Goal: Task Accomplishment & Management: Use online tool/utility

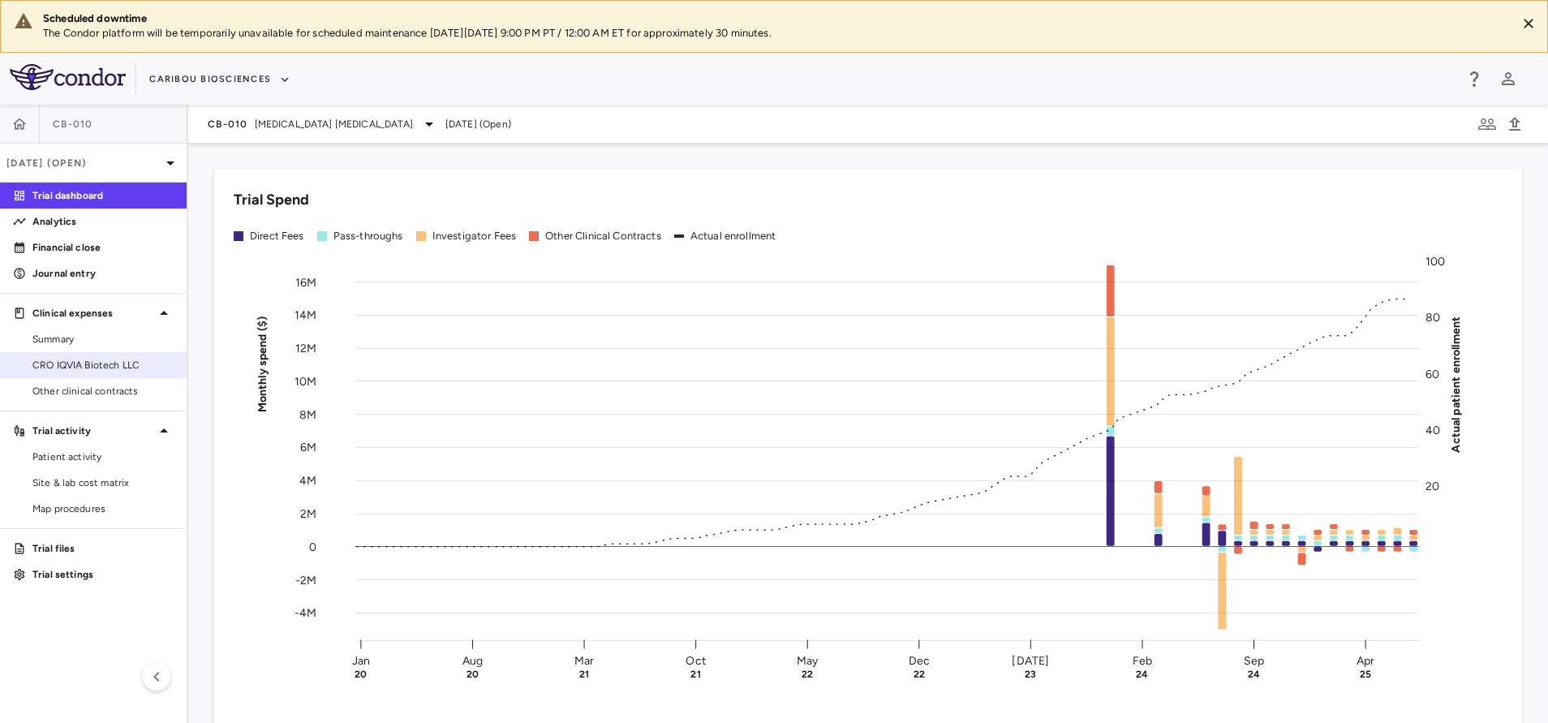
click at [71, 360] on span "CRO IQVIA Biotech LLC" at bounding box center [102, 365] width 141 height 15
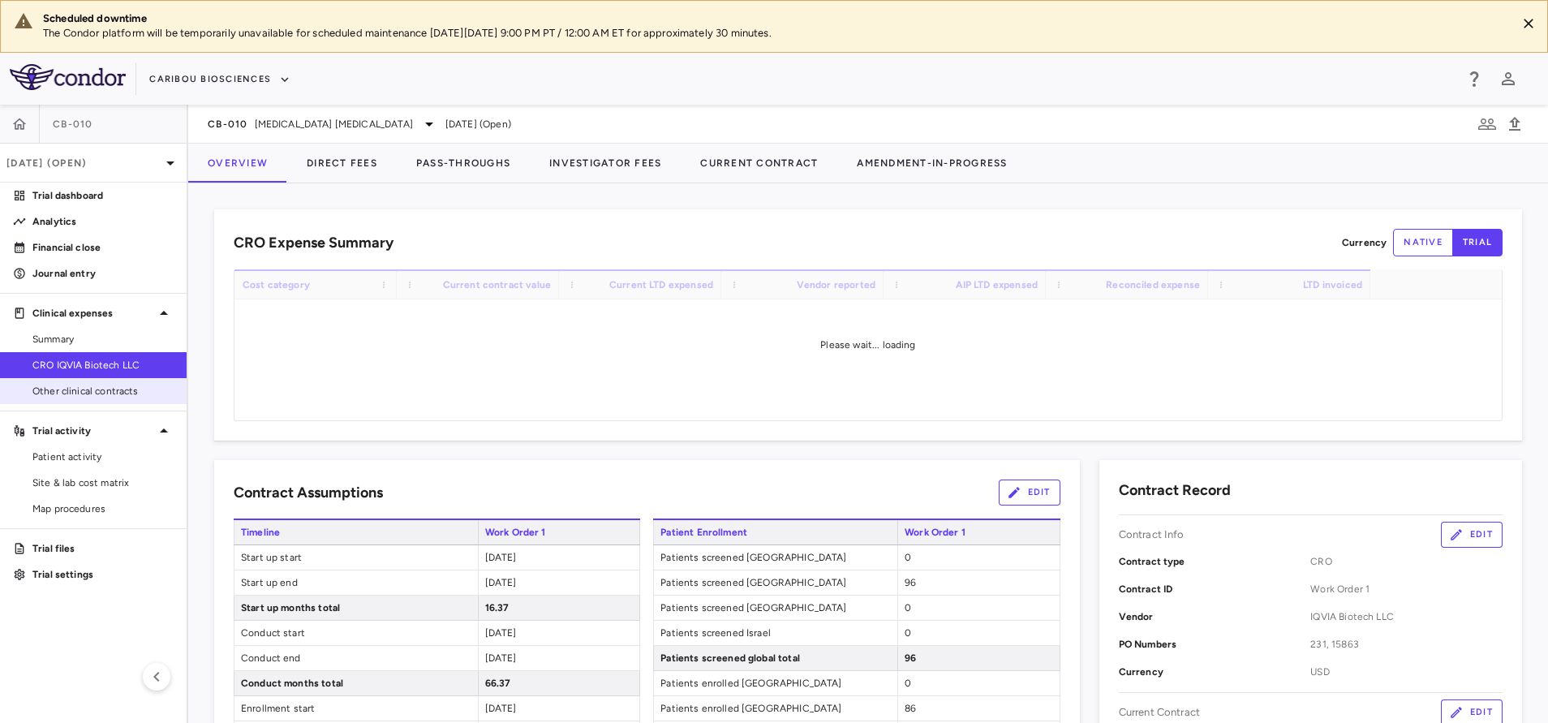
click at [109, 389] on span "Other clinical contracts" at bounding box center [102, 391] width 141 height 15
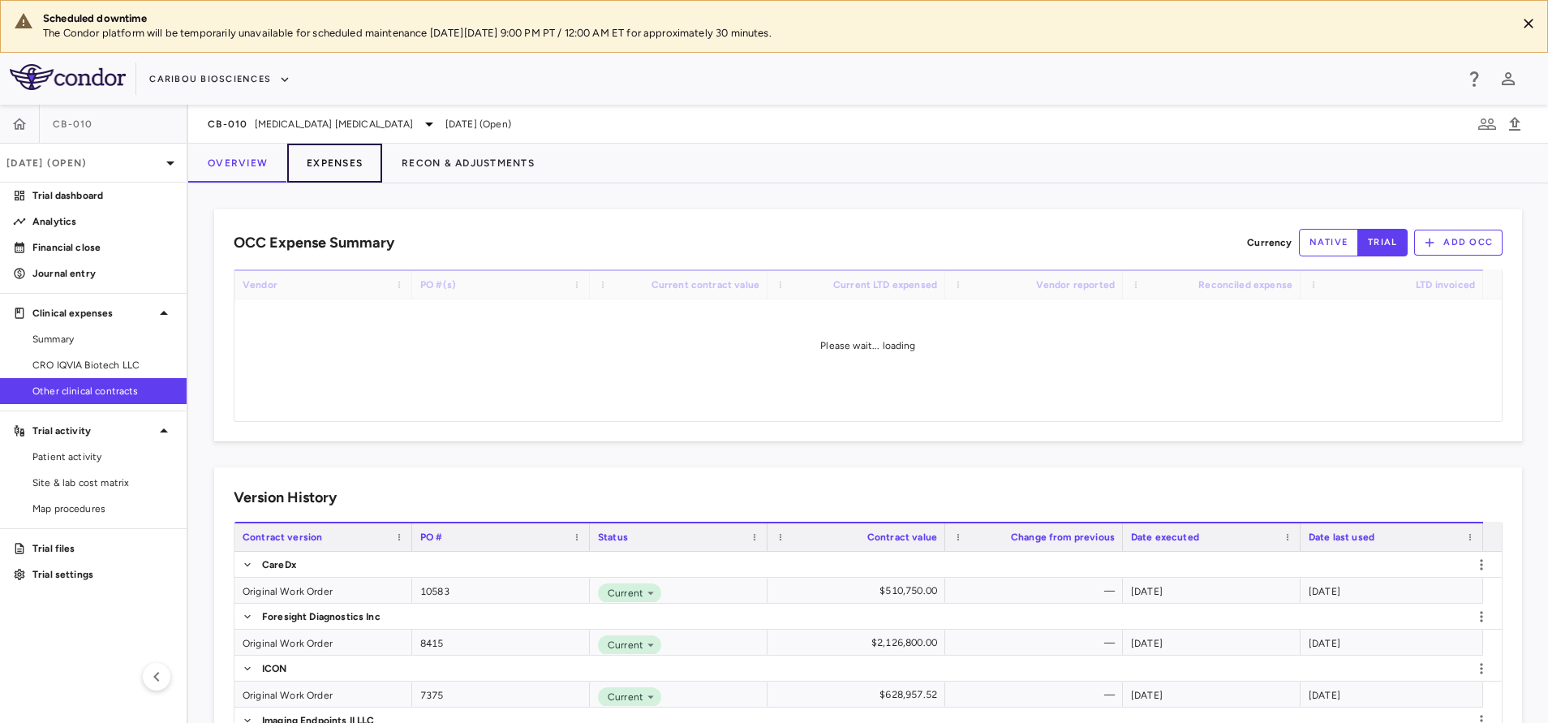
click at [331, 158] on button "Expenses" at bounding box center [334, 163] width 95 height 39
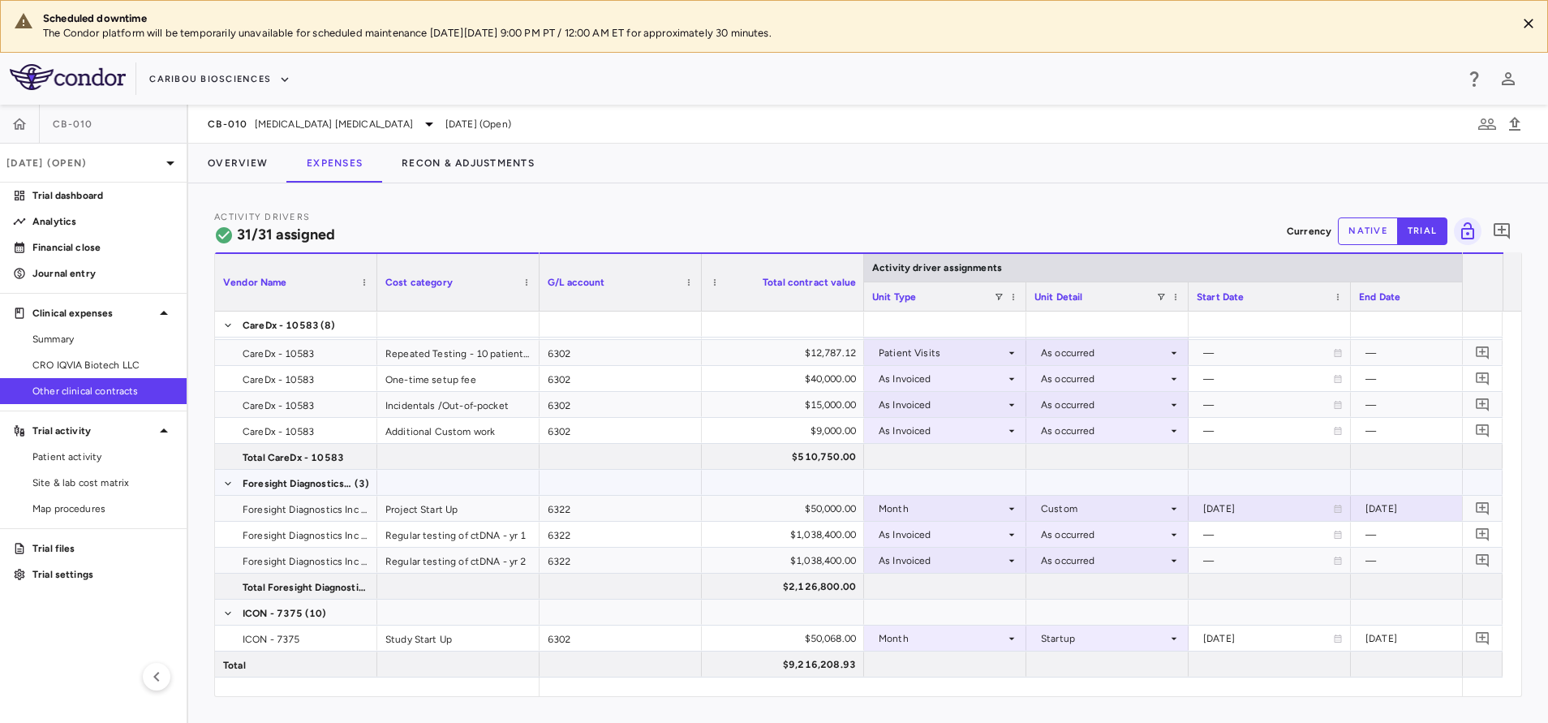
scroll to position [122, 0]
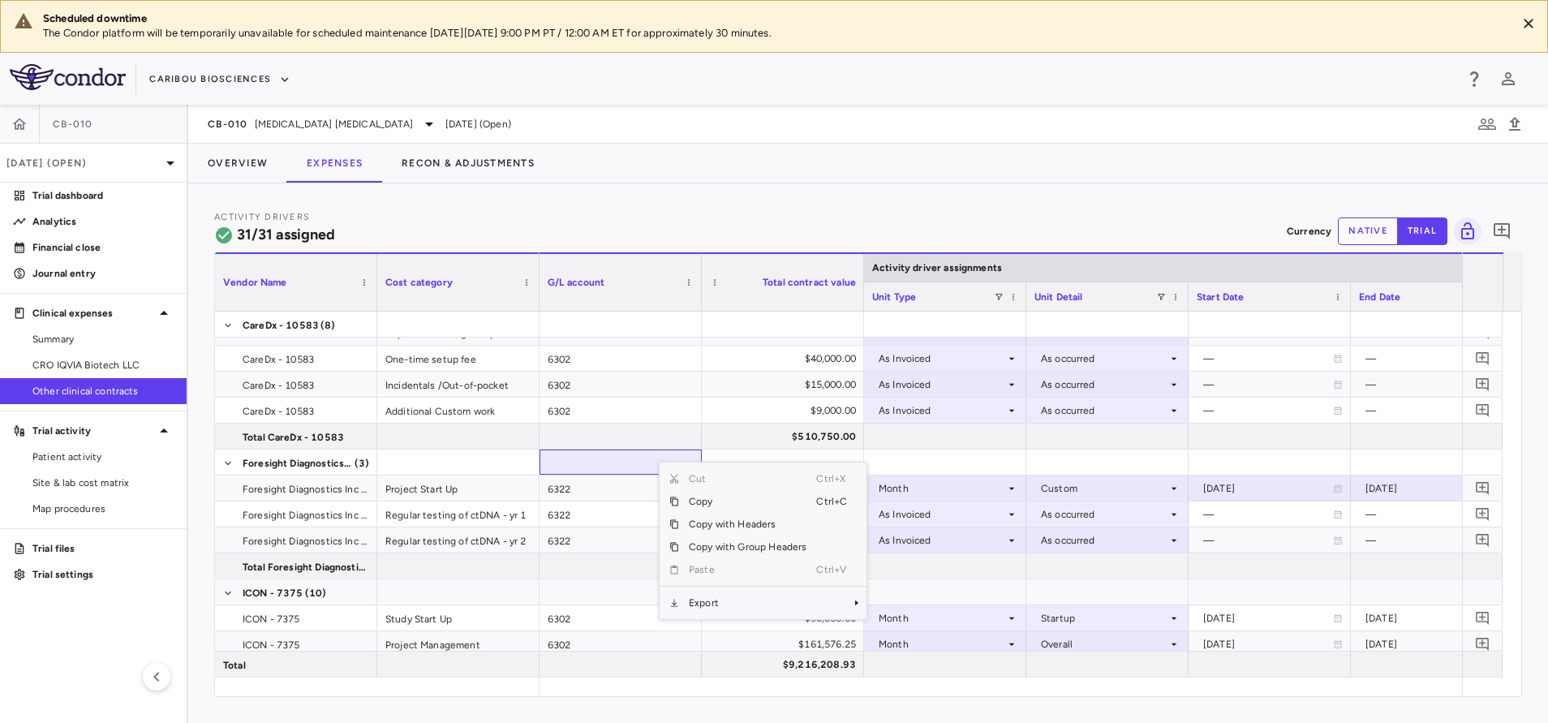
click at [721, 605] on span "Export" at bounding box center [747, 602] width 137 height 23
click at [937, 627] on span "Excel Export" at bounding box center [920, 631] width 76 height 23
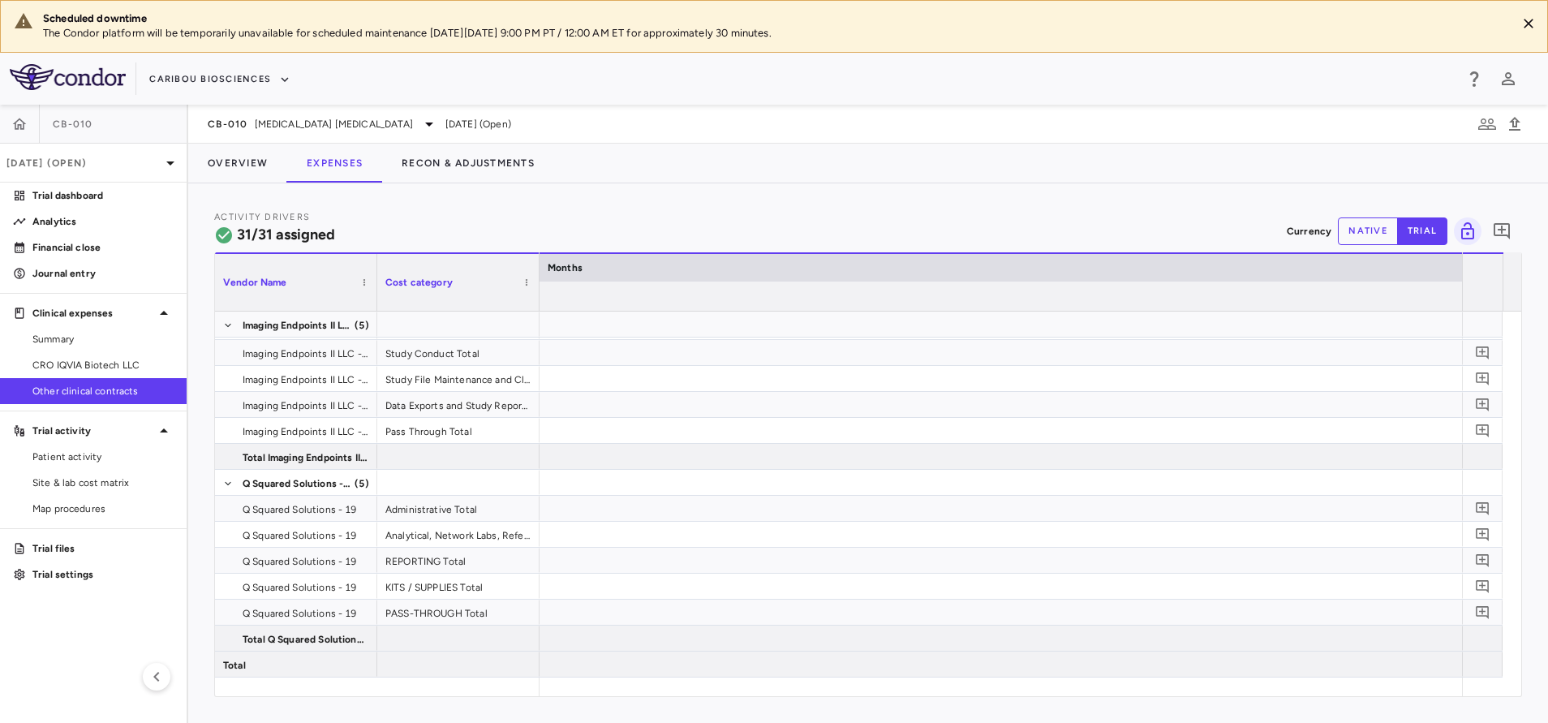
scroll to position [0, 22437]
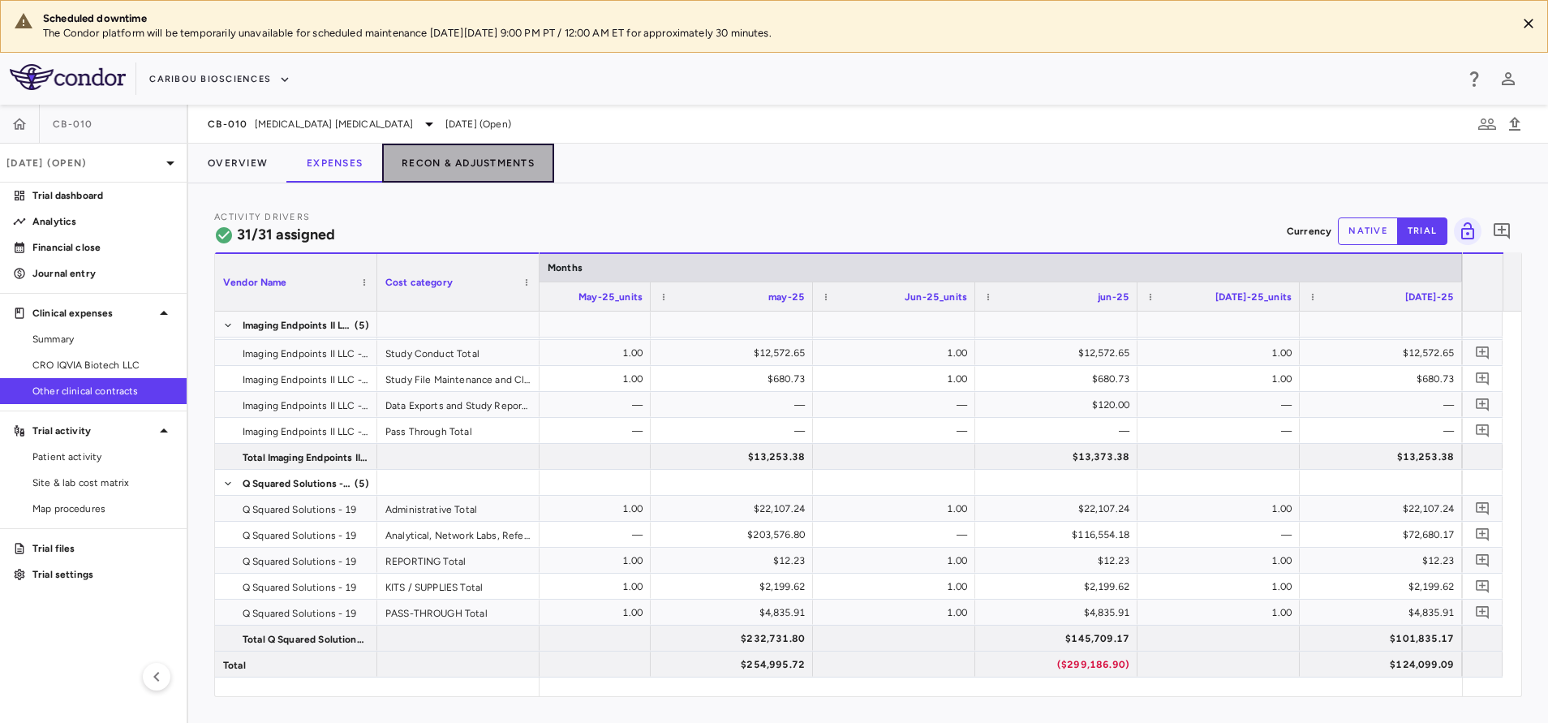
click at [462, 172] on button "Recon & Adjustments" at bounding box center [468, 163] width 172 height 39
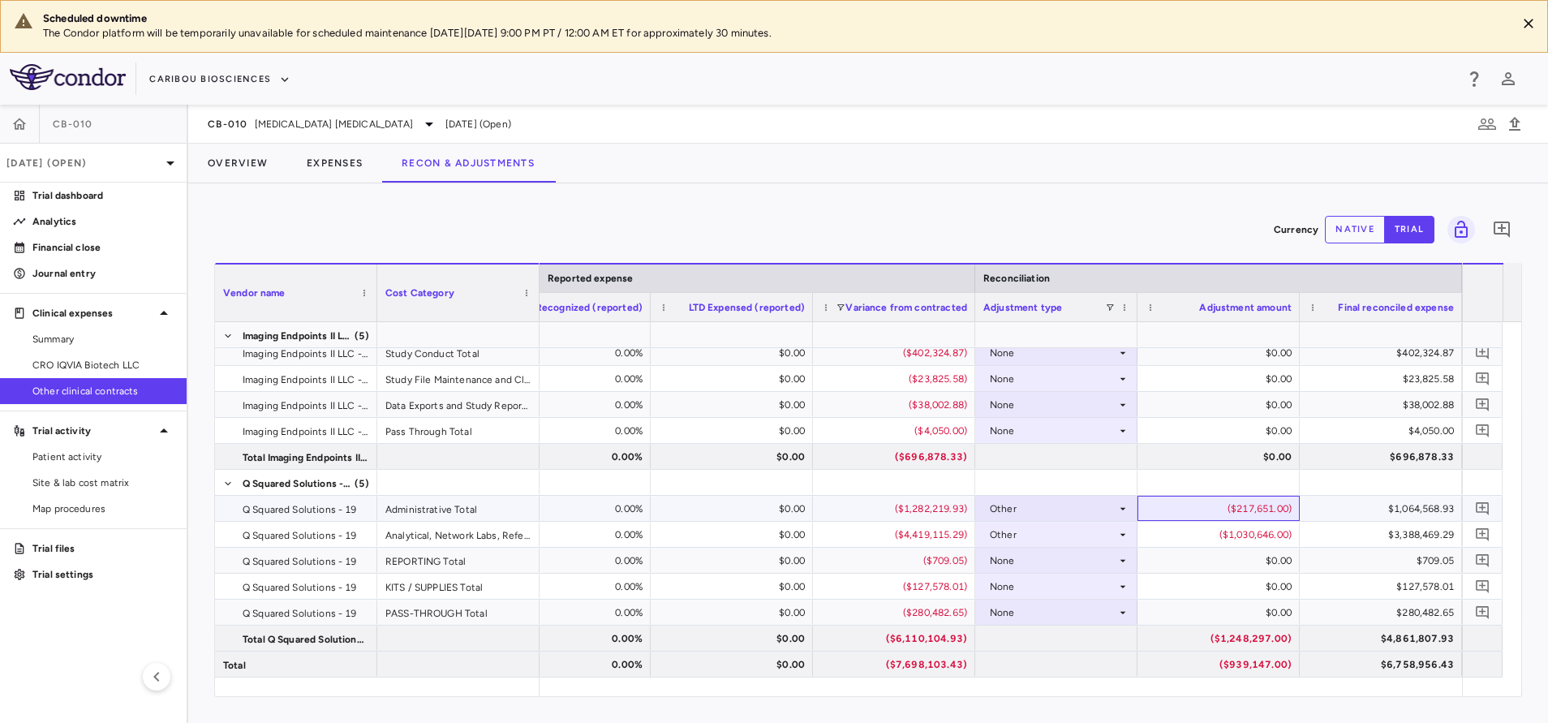
click at [1200, 500] on div "($217,651.00)" at bounding box center [1222, 509] width 140 height 26
click at [1342, 235] on button "native" at bounding box center [1354, 230] width 60 height 28
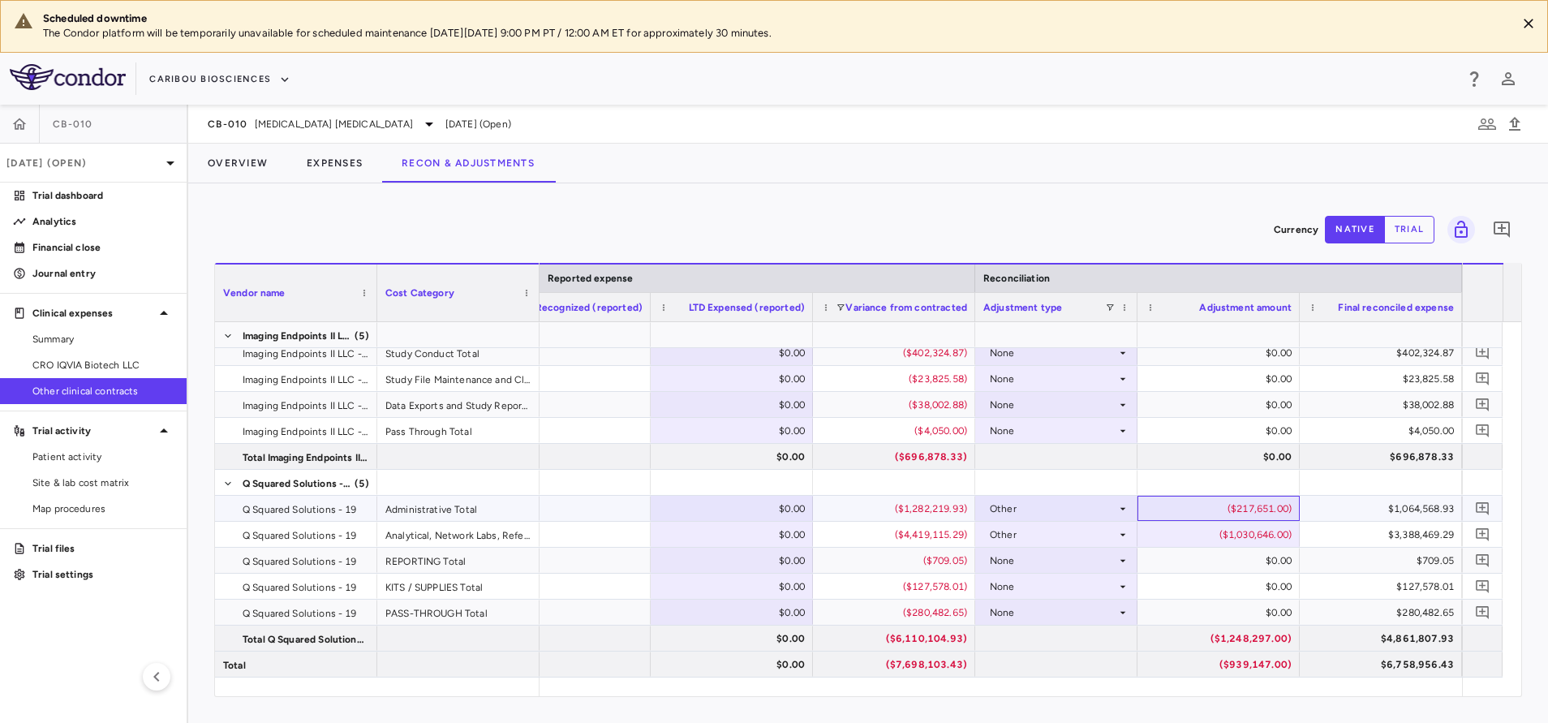
click at [1183, 498] on div "($217,651.00)" at bounding box center [1222, 509] width 140 height 26
type input "**"
type input "*******"
click at [1220, 627] on div "$1,953,101.00" at bounding box center [1222, 638] width 140 height 26
click at [1227, 612] on div "$0.00" at bounding box center [1222, 612] width 140 height 26
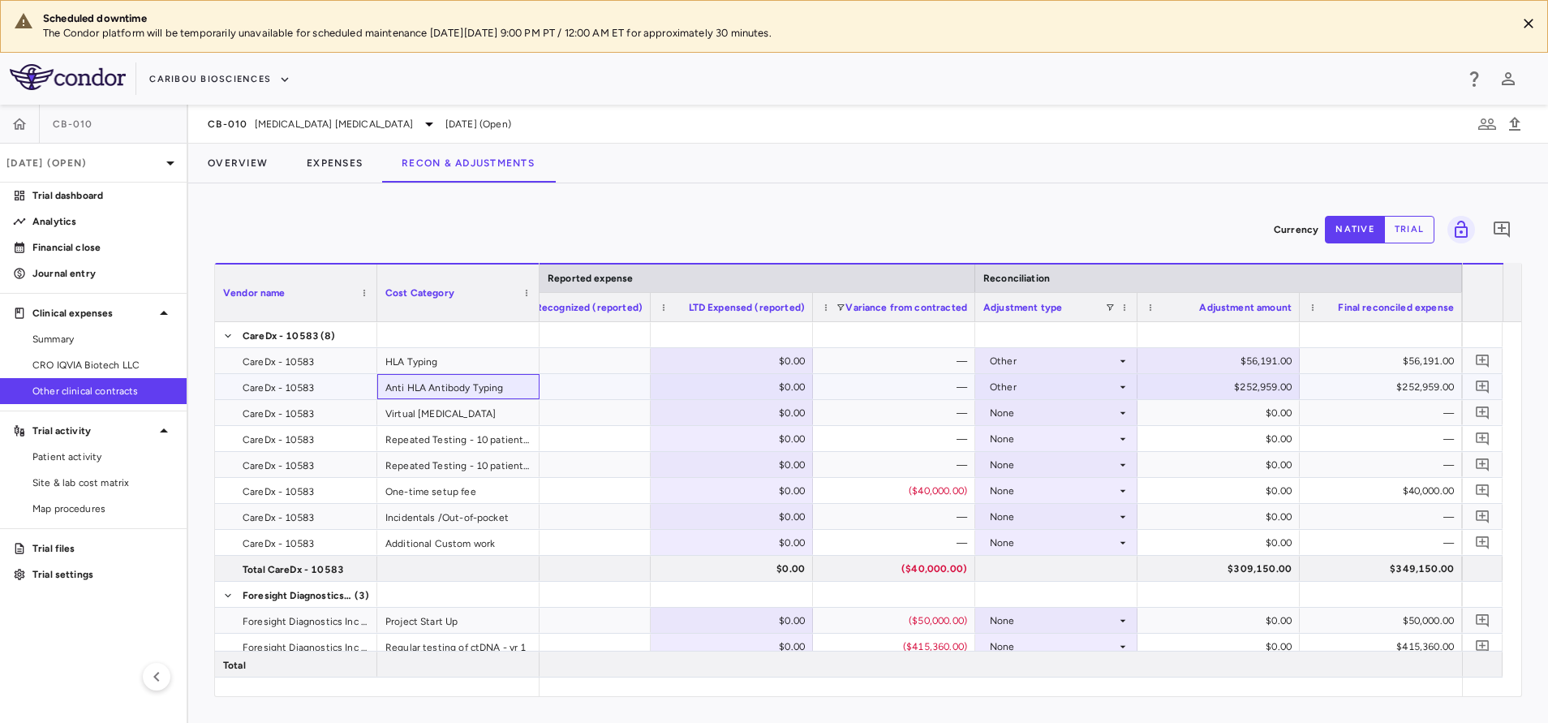
click at [434, 381] on div "Anti HLA Antibody Typing" at bounding box center [458, 386] width 162 height 25
click at [1324, 383] on div "$252,959.00" at bounding box center [1384, 387] width 140 height 26
click at [1230, 384] on div "$252,959.00" at bounding box center [1222, 387] width 140 height 26
click at [1184, 380] on input "******" at bounding box center [1230, 388] width 136 height 27
type input "*"
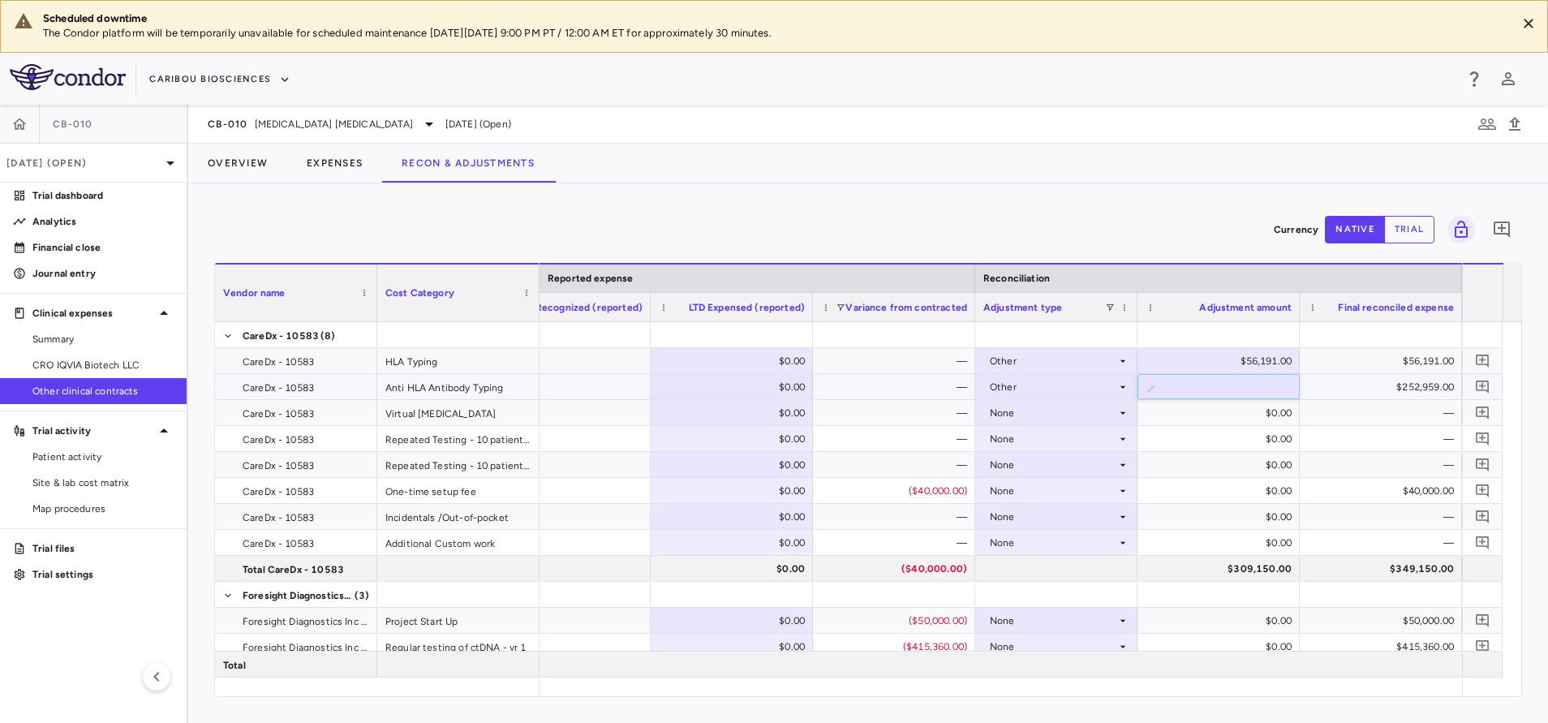
type input "******"
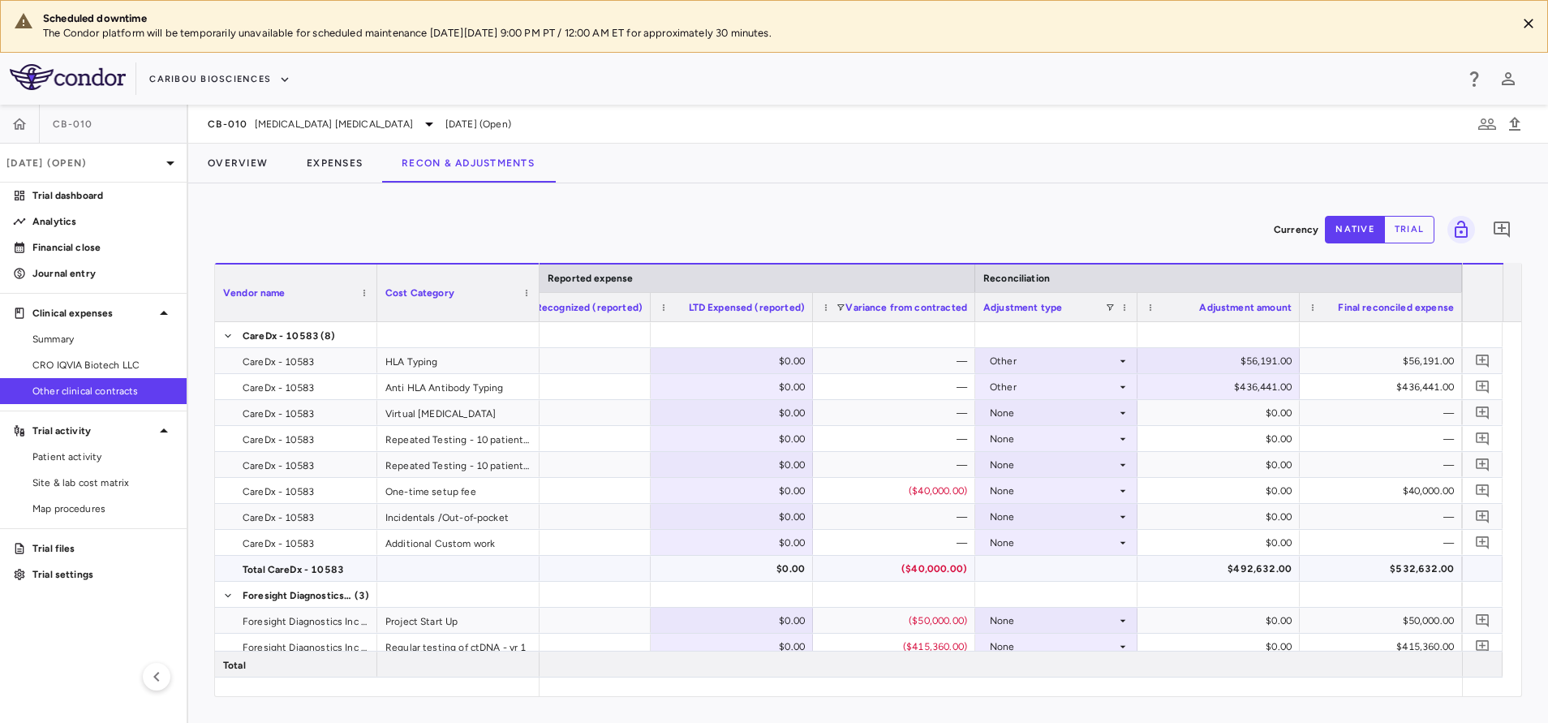
click at [1223, 572] on div "$492,632.00" at bounding box center [1222, 569] width 140 height 26
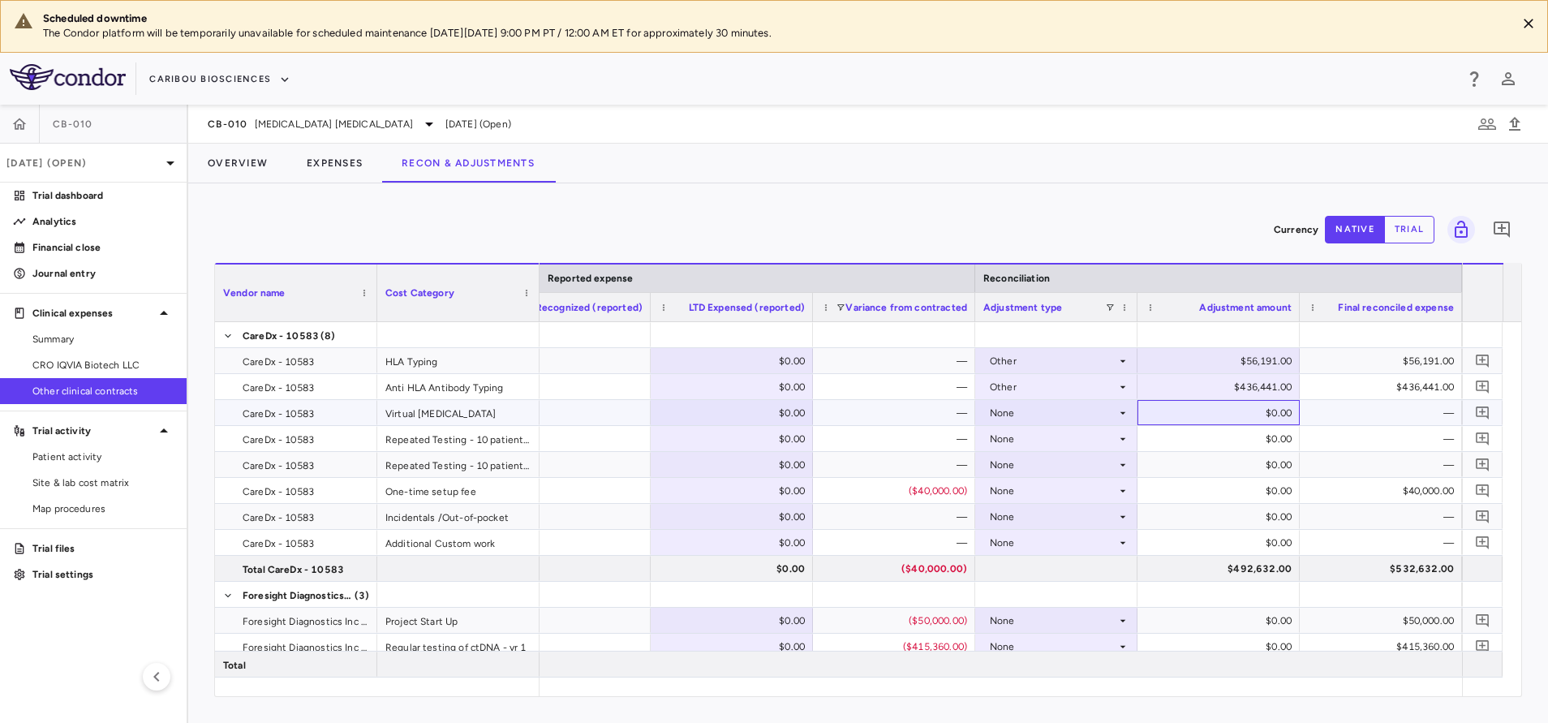
click at [1211, 410] on div "$0.00" at bounding box center [1222, 413] width 140 height 26
click at [1211, 379] on div "$436,441.00" at bounding box center [1222, 387] width 140 height 26
type input "*"
type input "******"
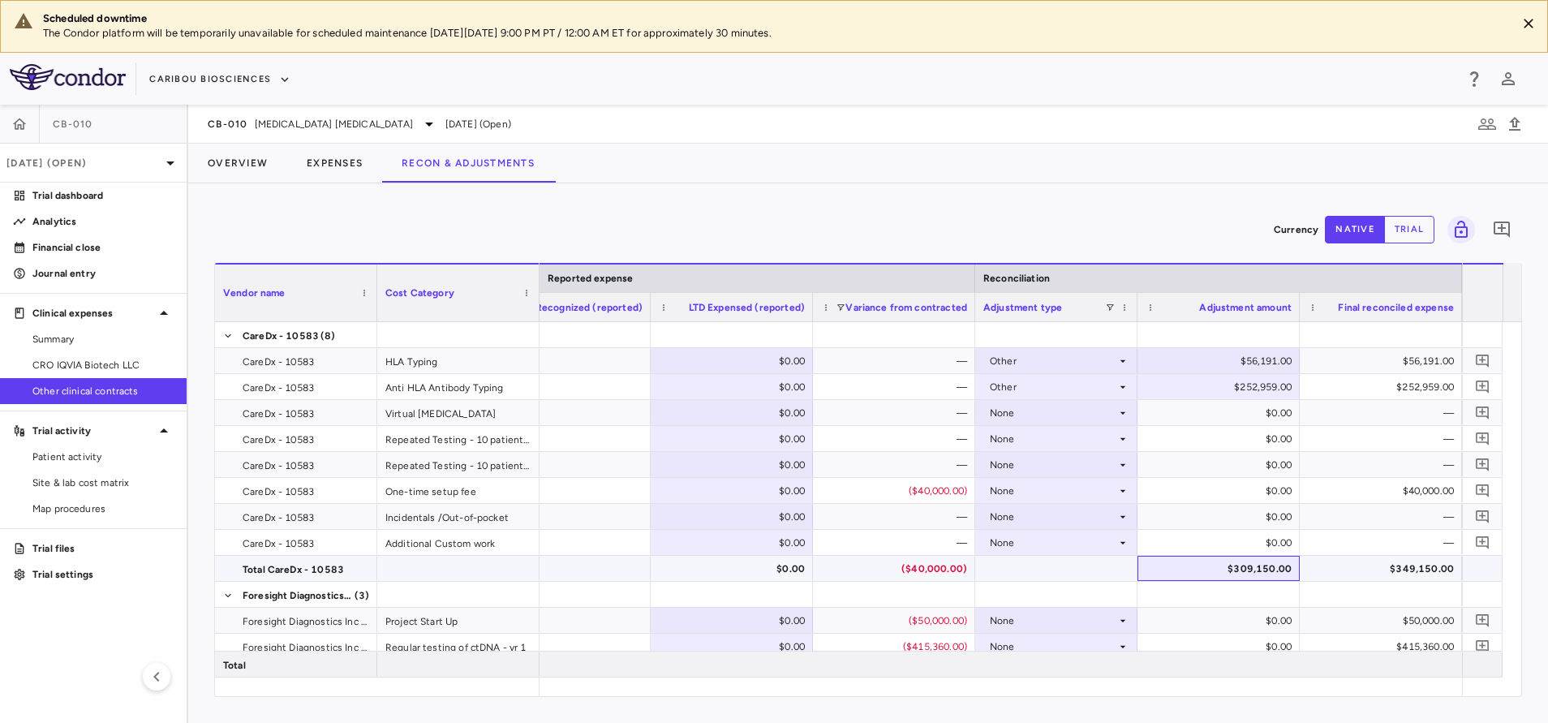
click at [1230, 572] on div "$309,150.00" at bounding box center [1222, 569] width 140 height 26
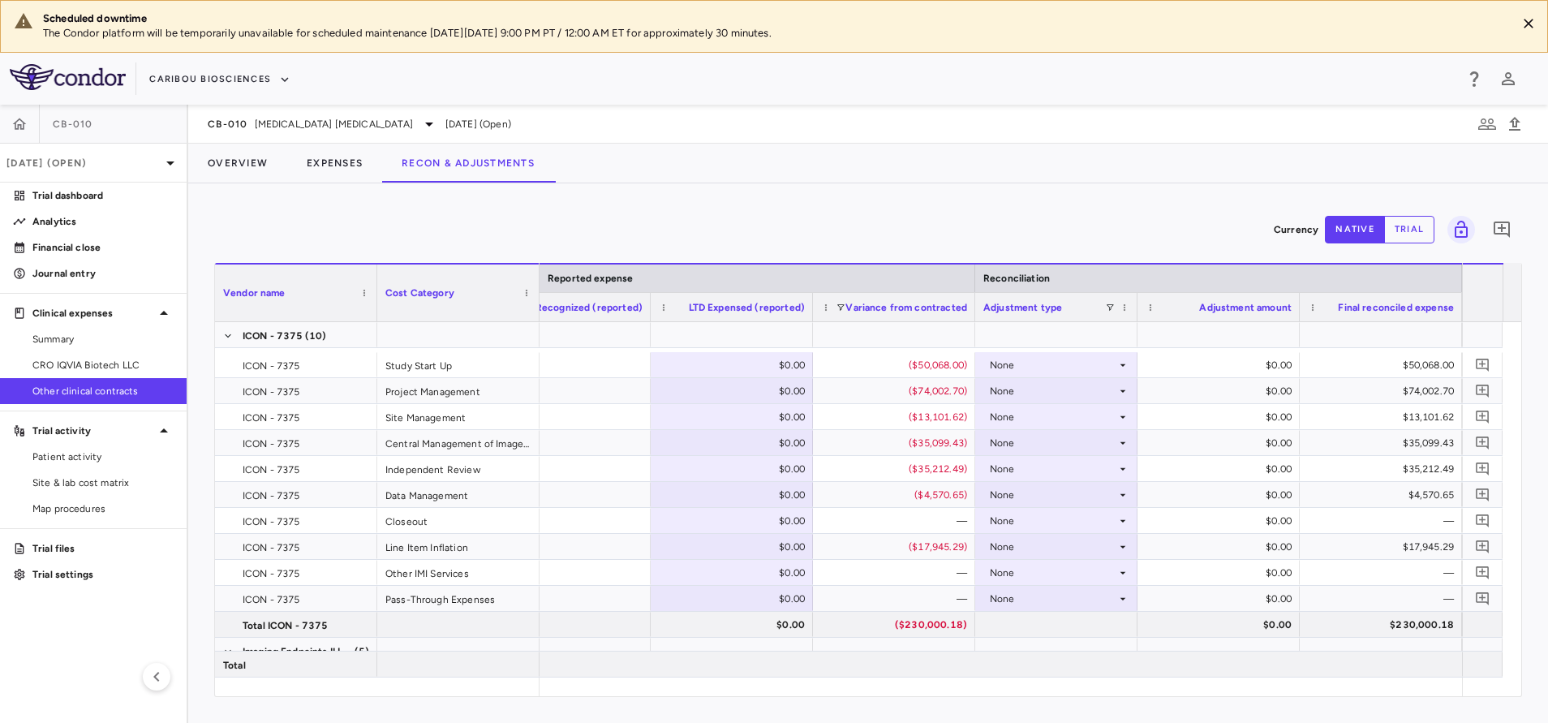
scroll to position [735, 0]
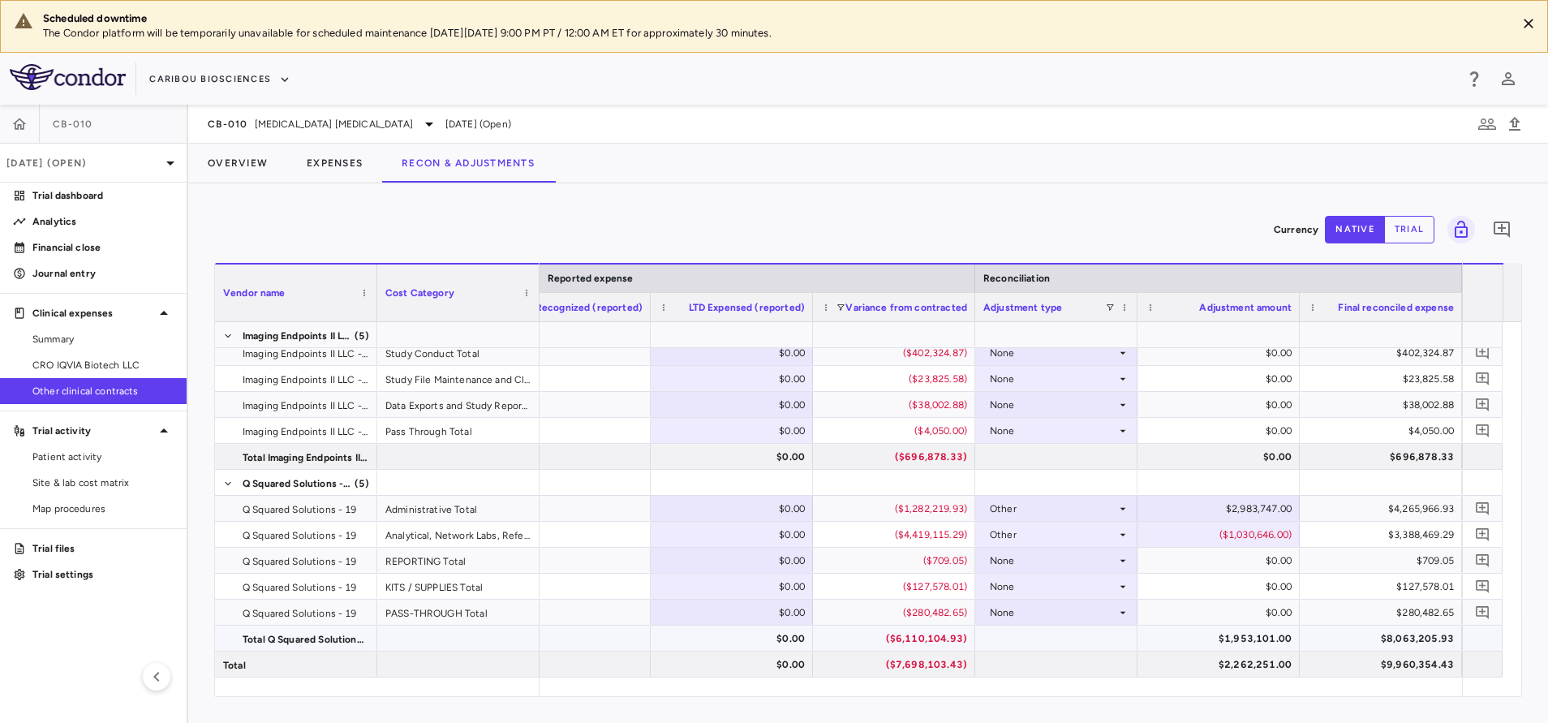
click at [1243, 635] on div "$1,953,101.00" at bounding box center [1222, 638] width 140 height 26
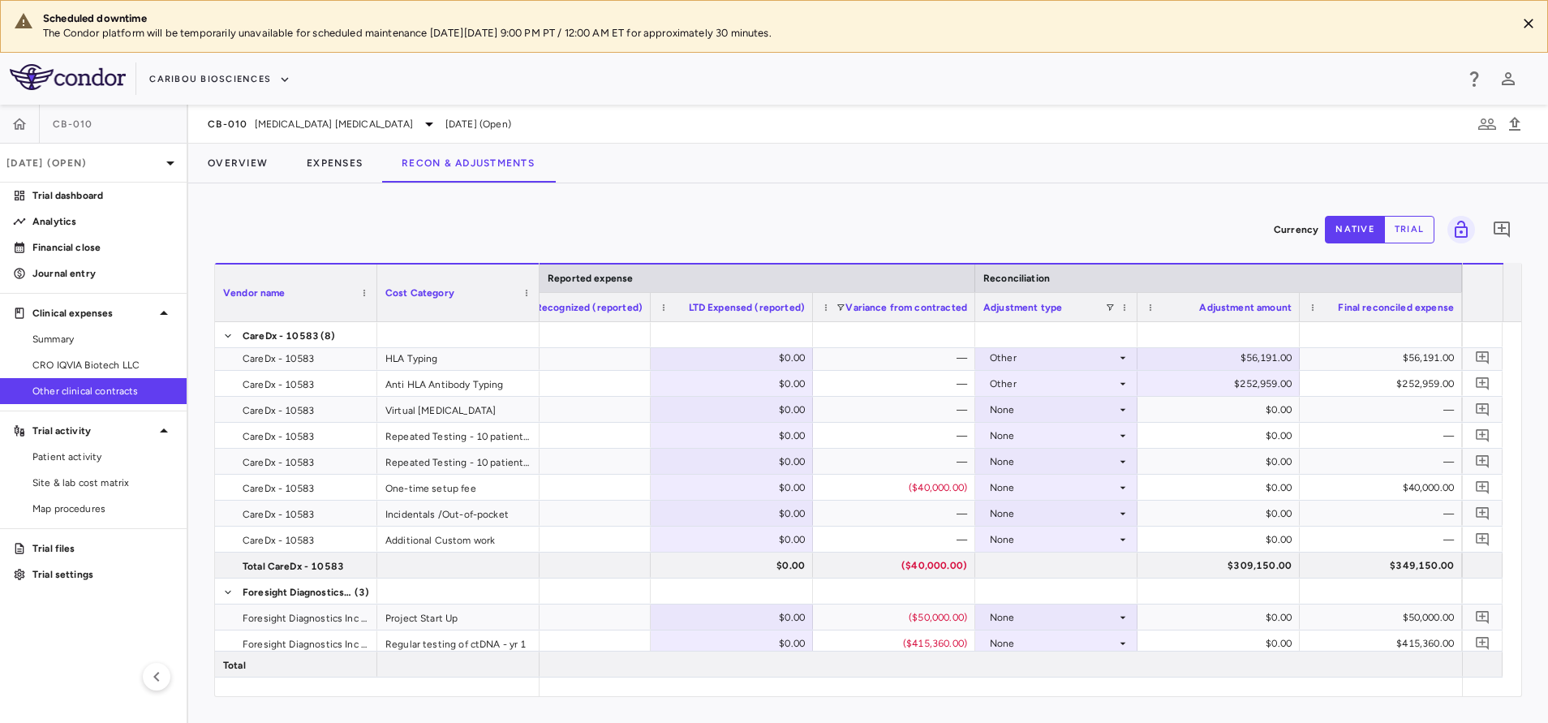
scroll to position [0, 0]
click at [41, 281] on link "Journal entry" at bounding box center [93, 273] width 187 height 24
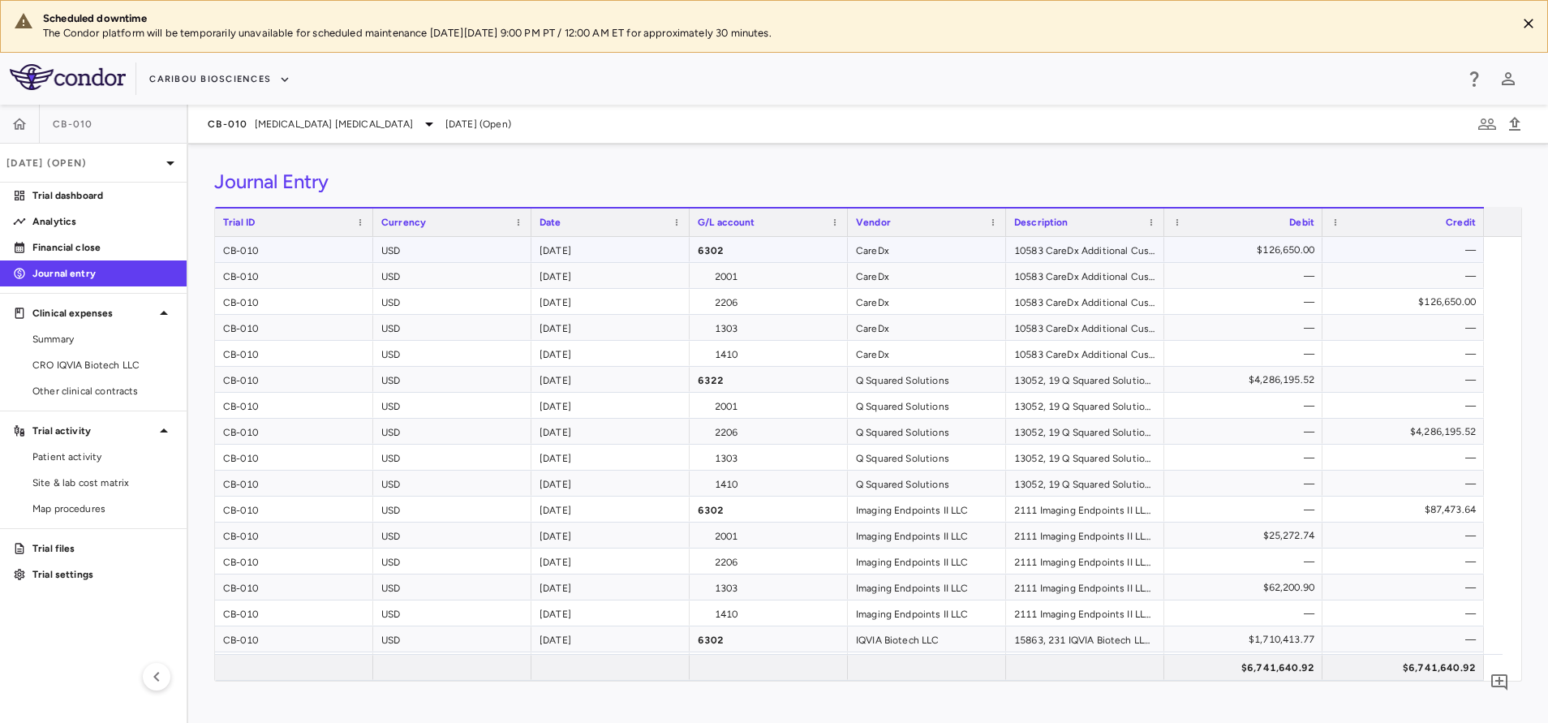
click at [1269, 248] on div "$126,650.00" at bounding box center [1246, 250] width 135 height 26
click at [71, 345] on span "Summary" at bounding box center [102, 339] width 141 height 15
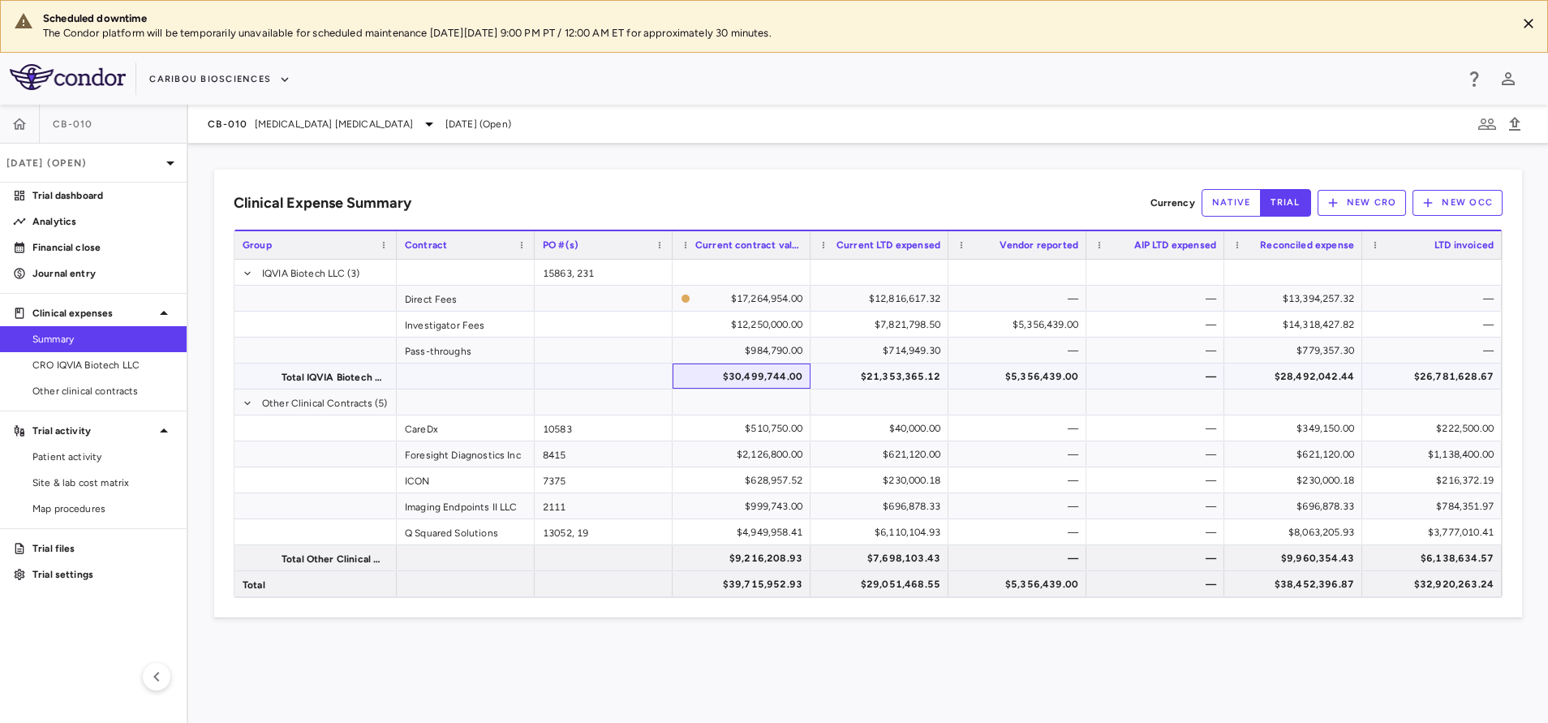
click at [747, 374] on div "$30,499,744.00" at bounding box center [744, 376] width 115 height 26
click at [900, 375] on div "$21,353,365.12" at bounding box center [882, 376] width 115 height 26
click at [1008, 375] on div "$5,356,439.00" at bounding box center [1020, 376] width 115 height 26
click at [1270, 376] on div "$28,492,042.44" at bounding box center [1296, 376] width 115 height 26
click at [905, 555] on div "$7,698,103.43" at bounding box center [882, 558] width 115 height 26
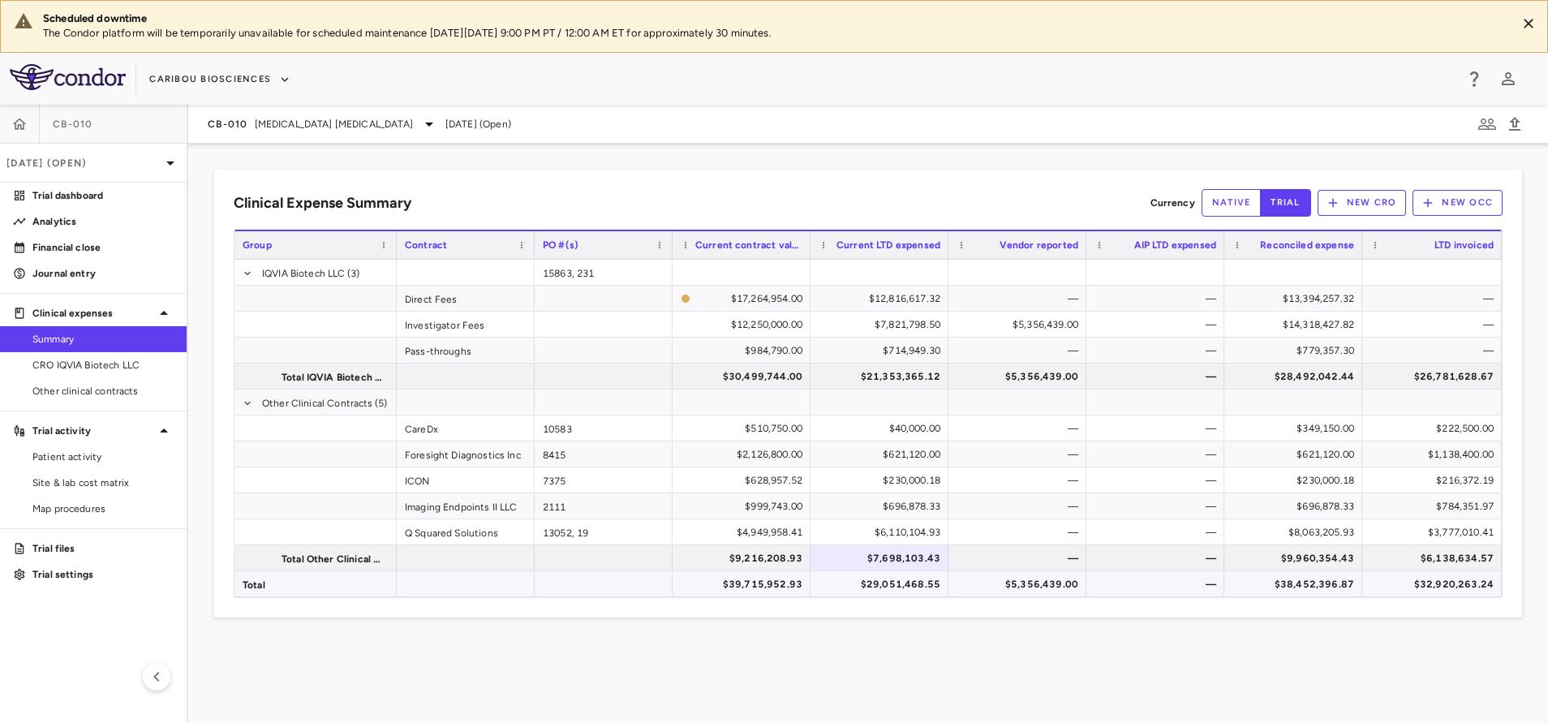
click at [1008, 583] on div "$5,356,439.00" at bounding box center [1020, 584] width 115 height 26
click at [1273, 435] on div "$349,150.00" at bounding box center [1296, 428] width 115 height 26
click at [1291, 498] on div "$696,878.33" at bounding box center [1296, 506] width 115 height 26
click at [1289, 530] on div "$8,063,205.93" at bounding box center [1296, 532] width 115 height 26
click at [92, 275] on p "Journal entry" at bounding box center [102, 273] width 141 height 15
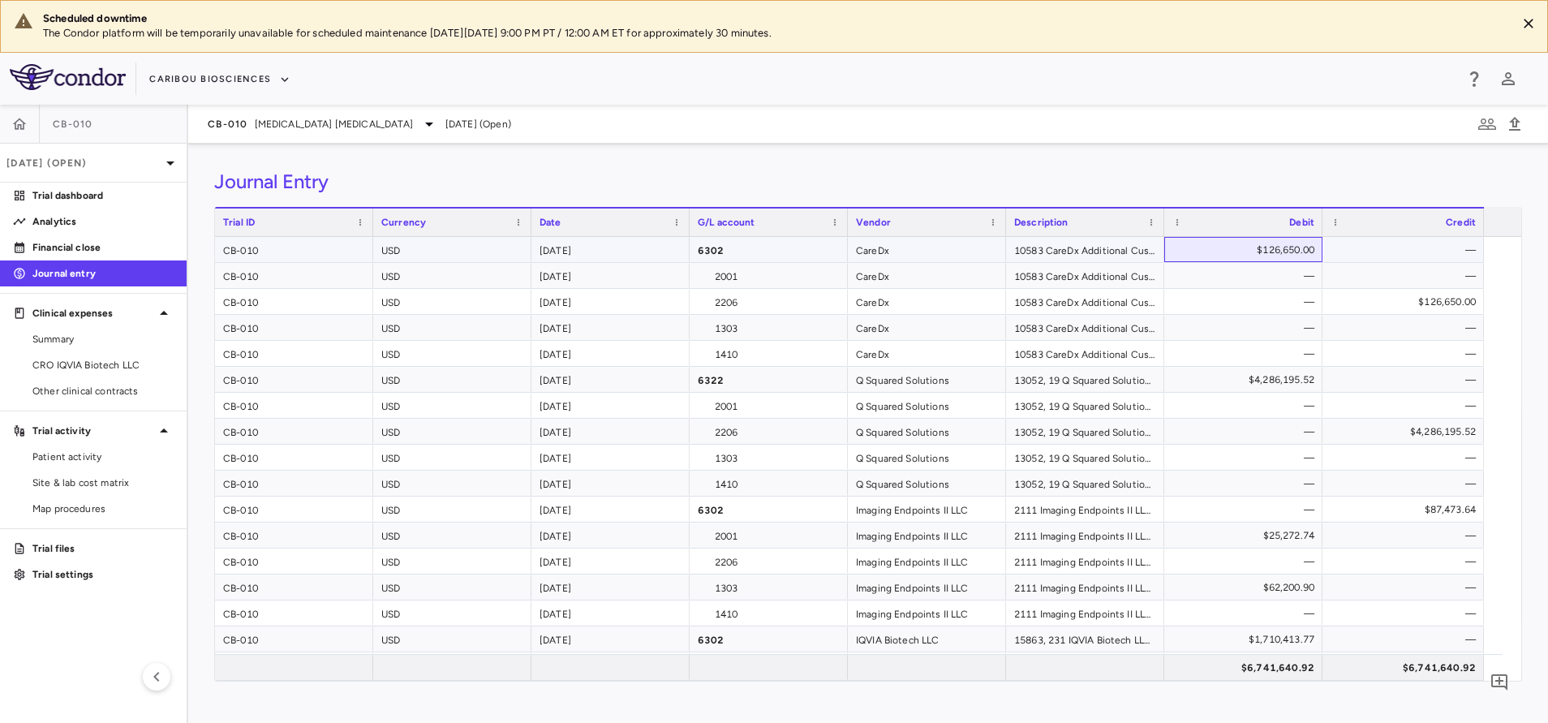
click at [1270, 253] on div "$126,650.00" at bounding box center [1246, 250] width 135 height 26
click at [1256, 380] on div "$4,286,195.52" at bounding box center [1246, 380] width 135 height 26
click at [1423, 503] on div "$87,473.64" at bounding box center [1406, 509] width 139 height 26
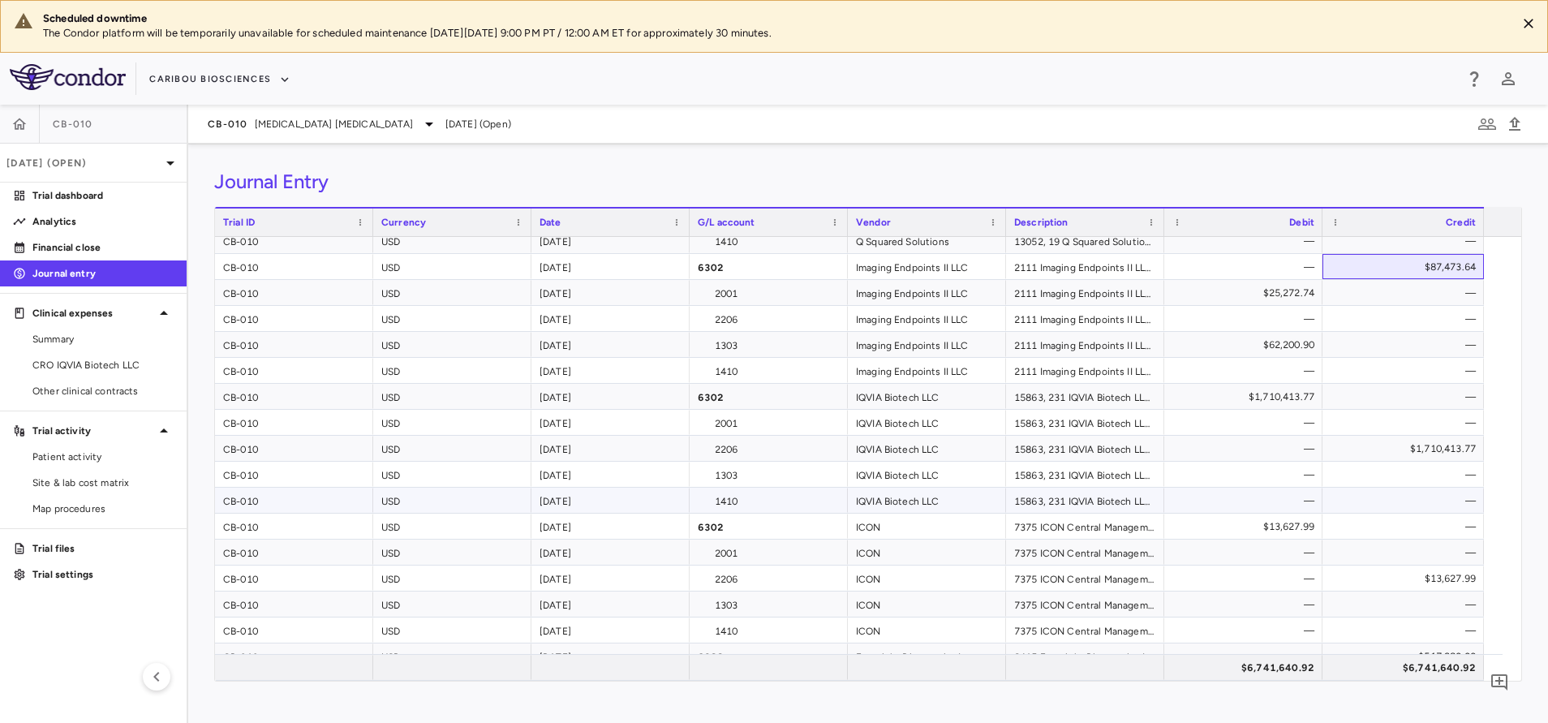
scroll to position [243, 0]
click at [1265, 340] on div "$62,200.90" at bounding box center [1246, 344] width 135 height 26
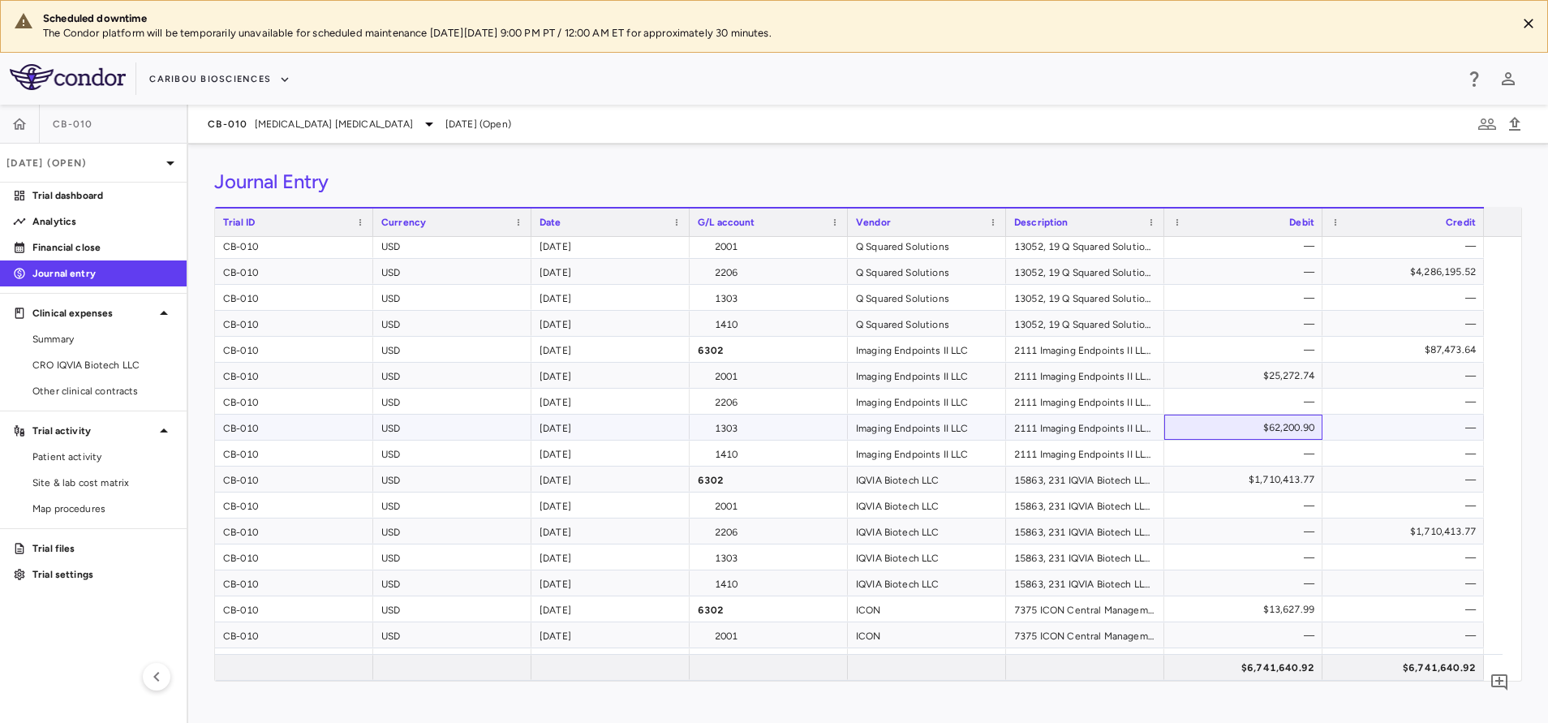
scroll to position [122, 0]
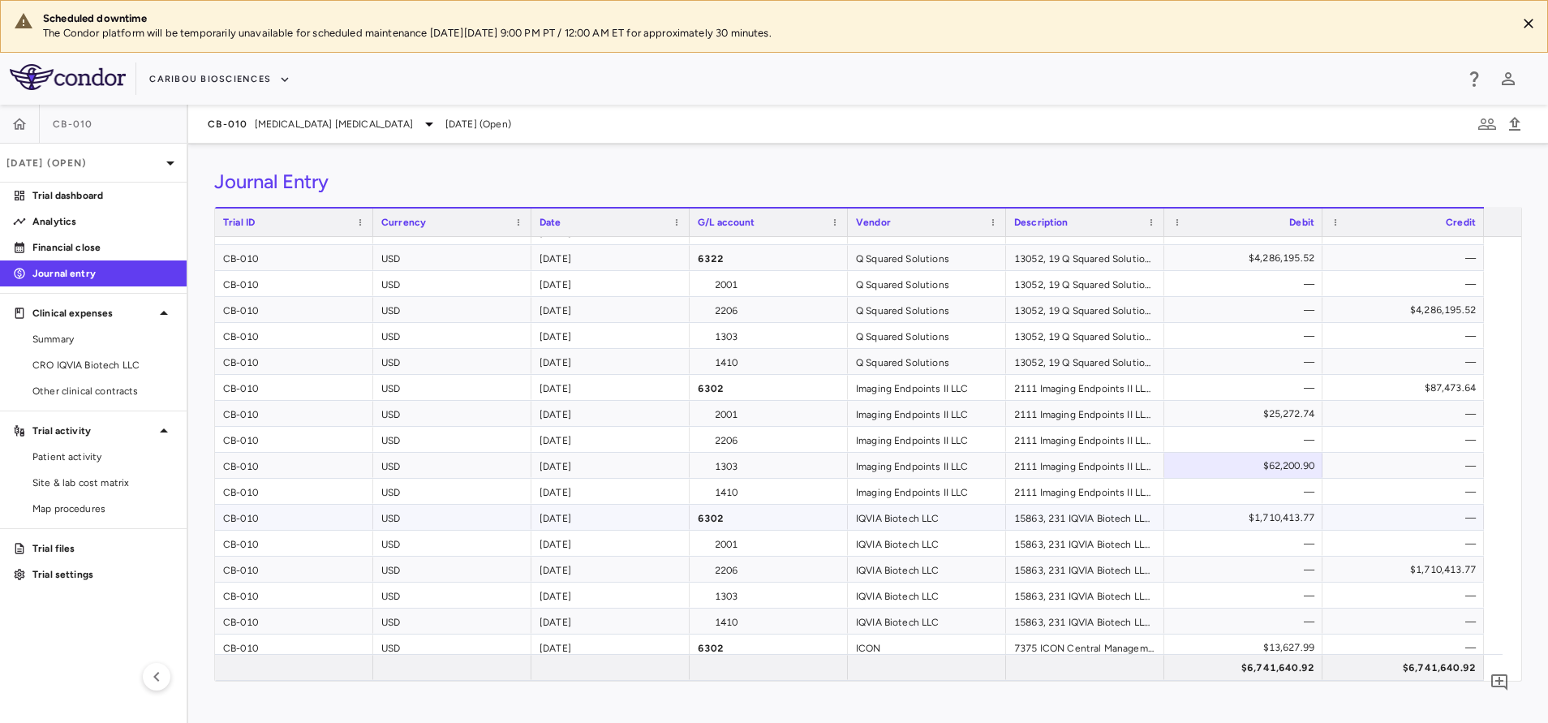
click at [1261, 510] on div "$1,710,413.77" at bounding box center [1246, 517] width 135 height 26
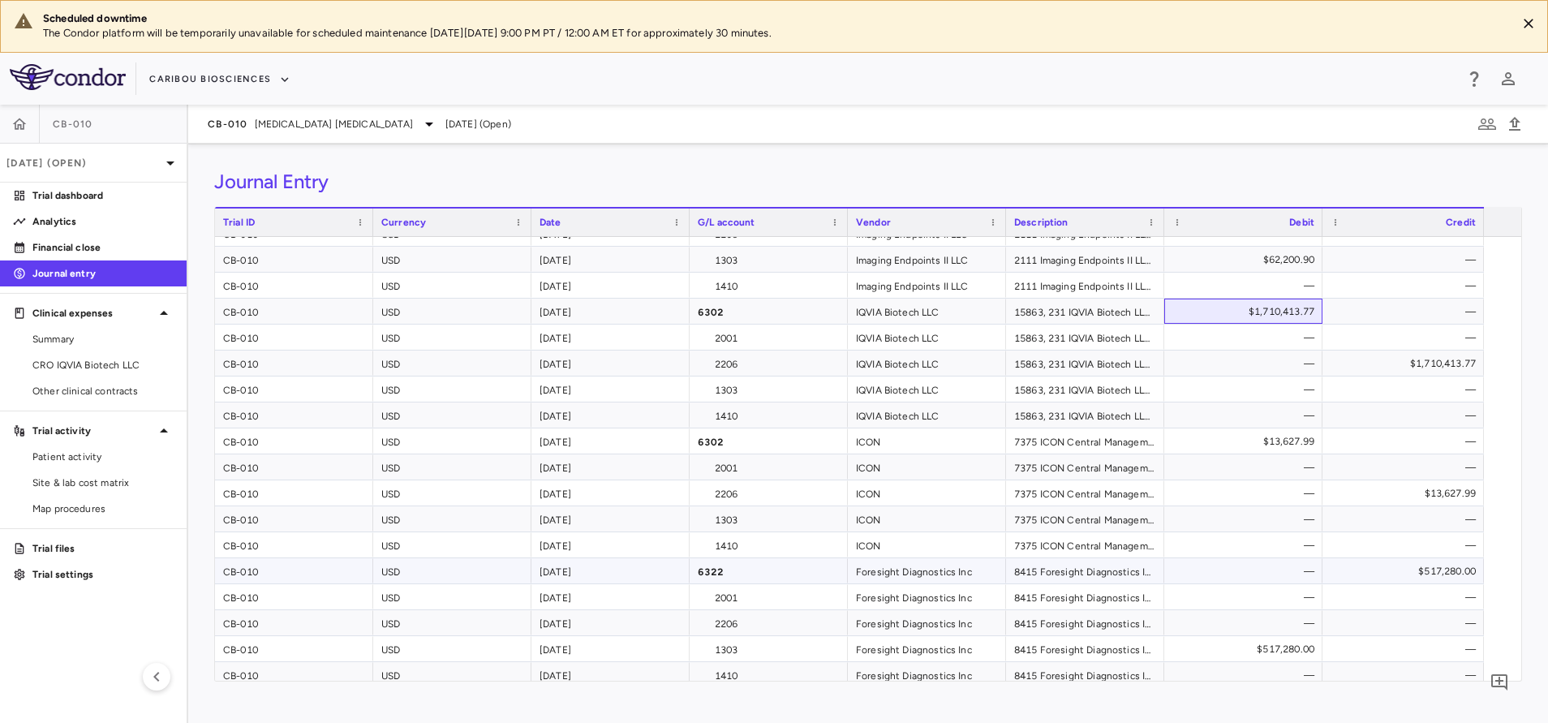
scroll to position [361, 0]
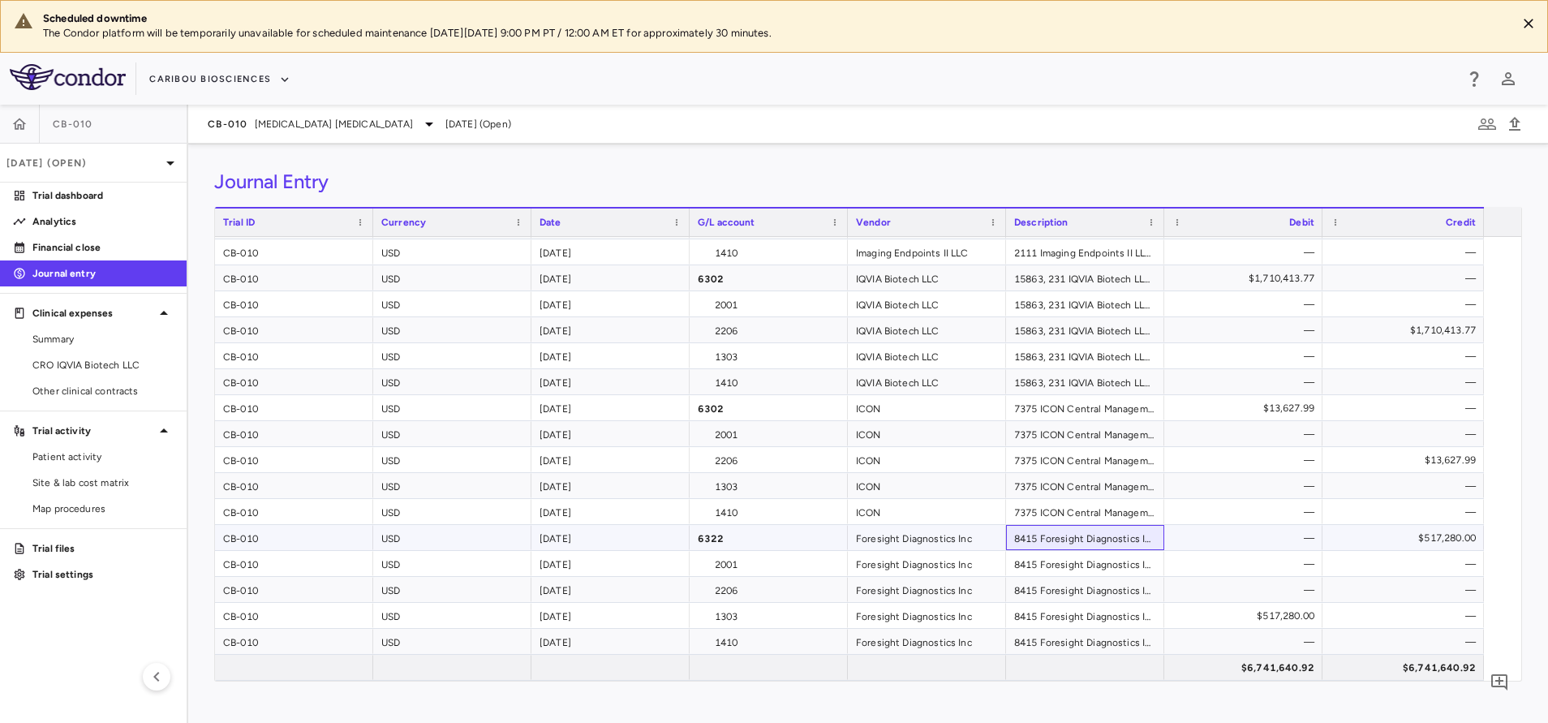
click at [1074, 536] on div "8415 Foresight Diagnostics Inc Project Start Up, Regular testing of ctDNA - yr …" at bounding box center [1085, 537] width 158 height 25
click at [1449, 538] on div "$517,280.00" at bounding box center [1406, 538] width 139 height 26
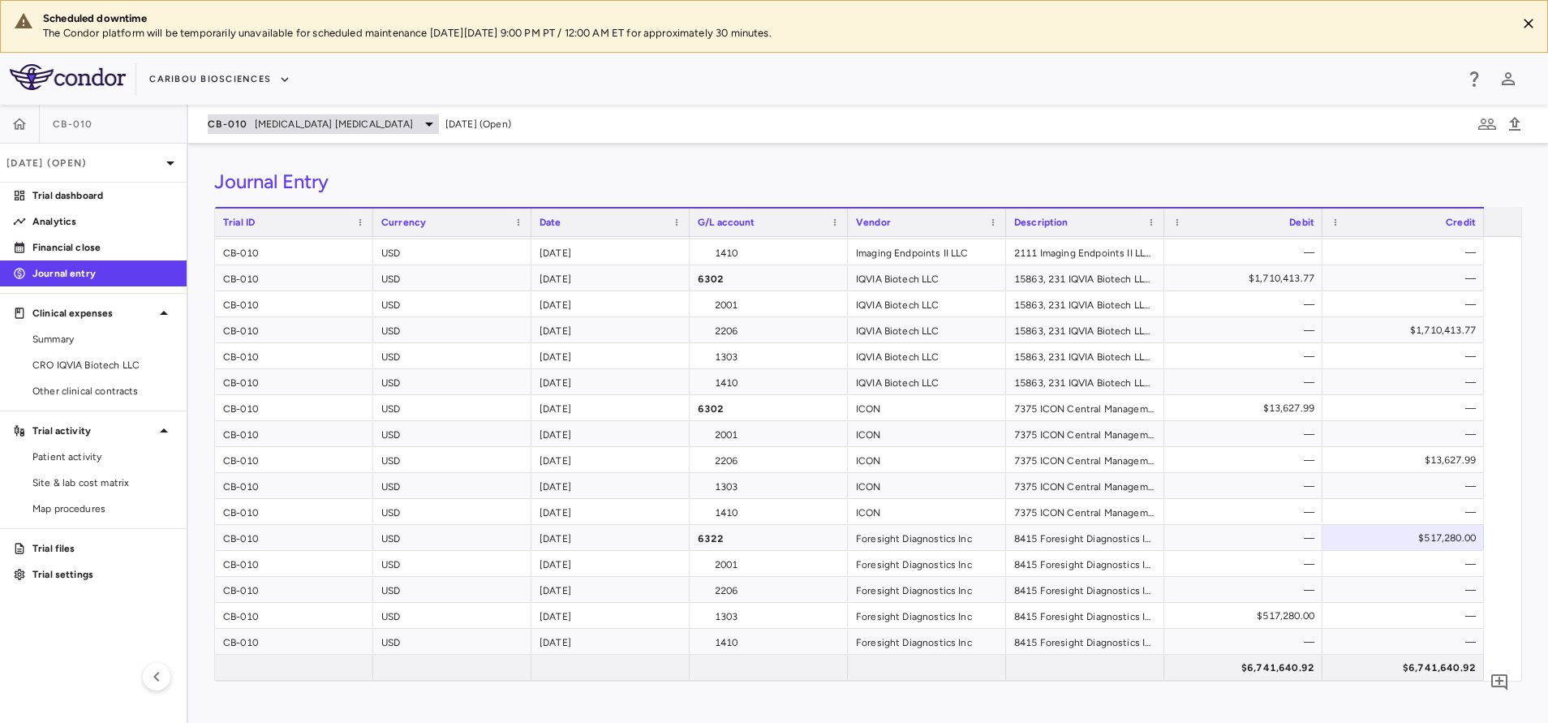
click at [223, 133] on div "CB-010 [MEDICAL_DATA] [MEDICAL_DATA]" at bounding box center [323, 123] width 231 height 19
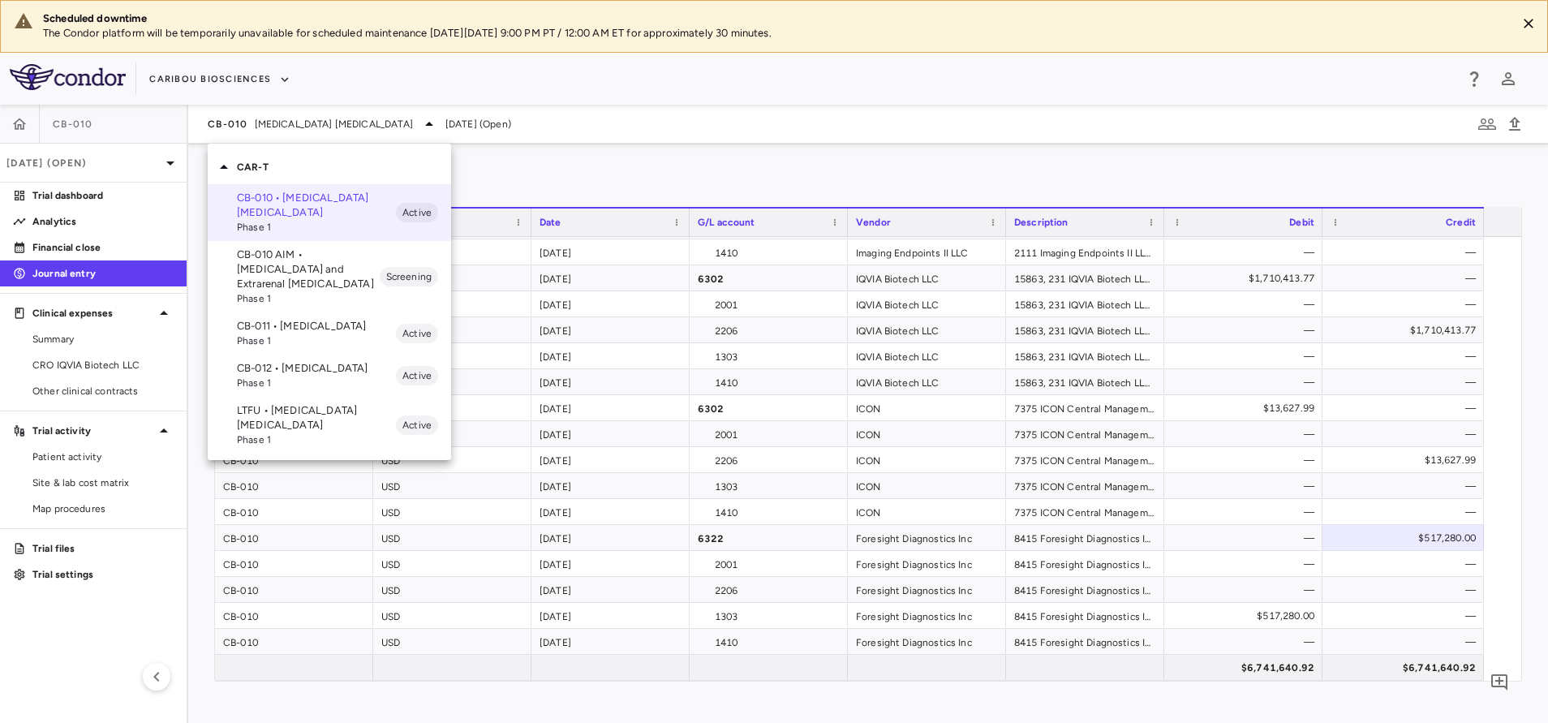
click at [289, 367] on p "CB-012 • [MEDICAL_DATA]" at bounding box center [316, 368] width 159 height 15
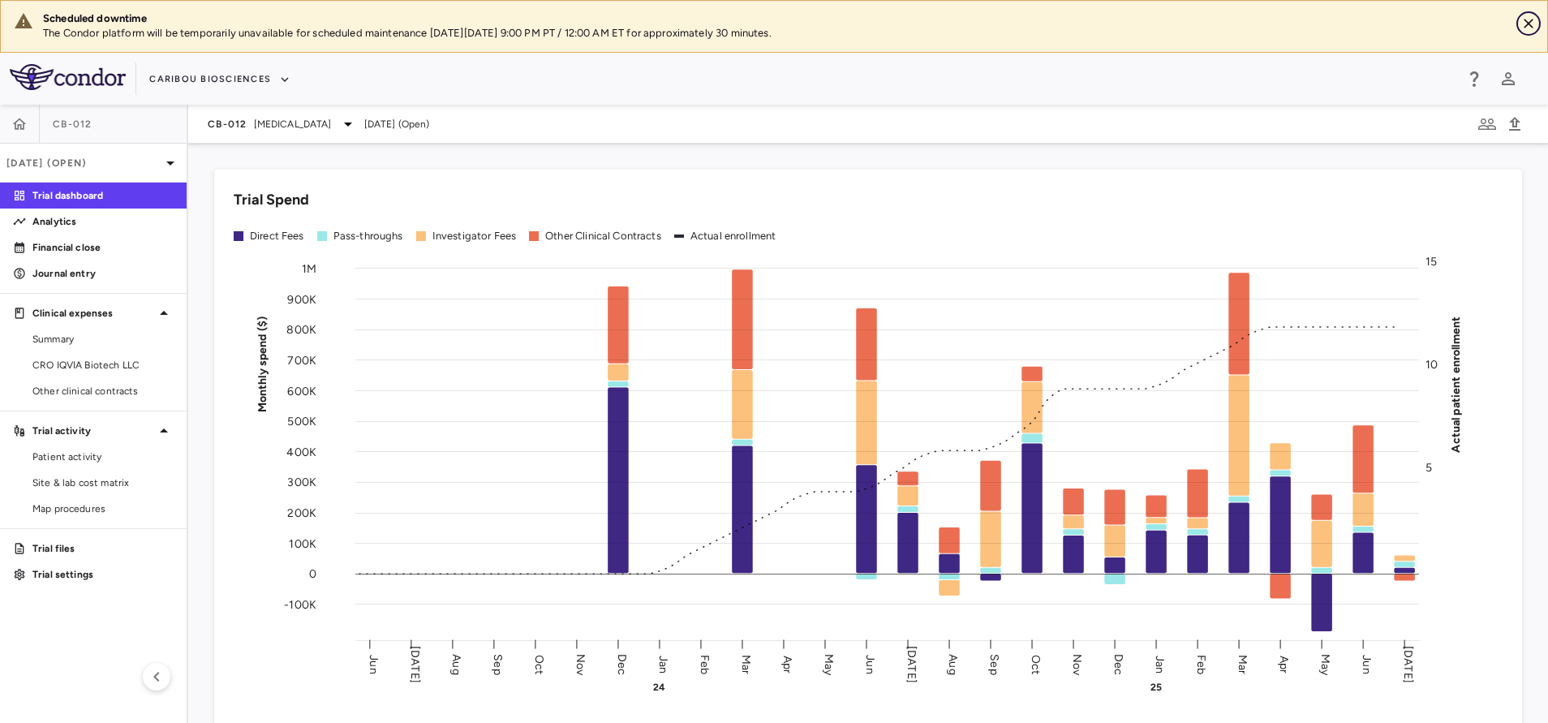
click at [1534, 25] on icon "Close" at bounding box center [1528, 23] width 16 height 16
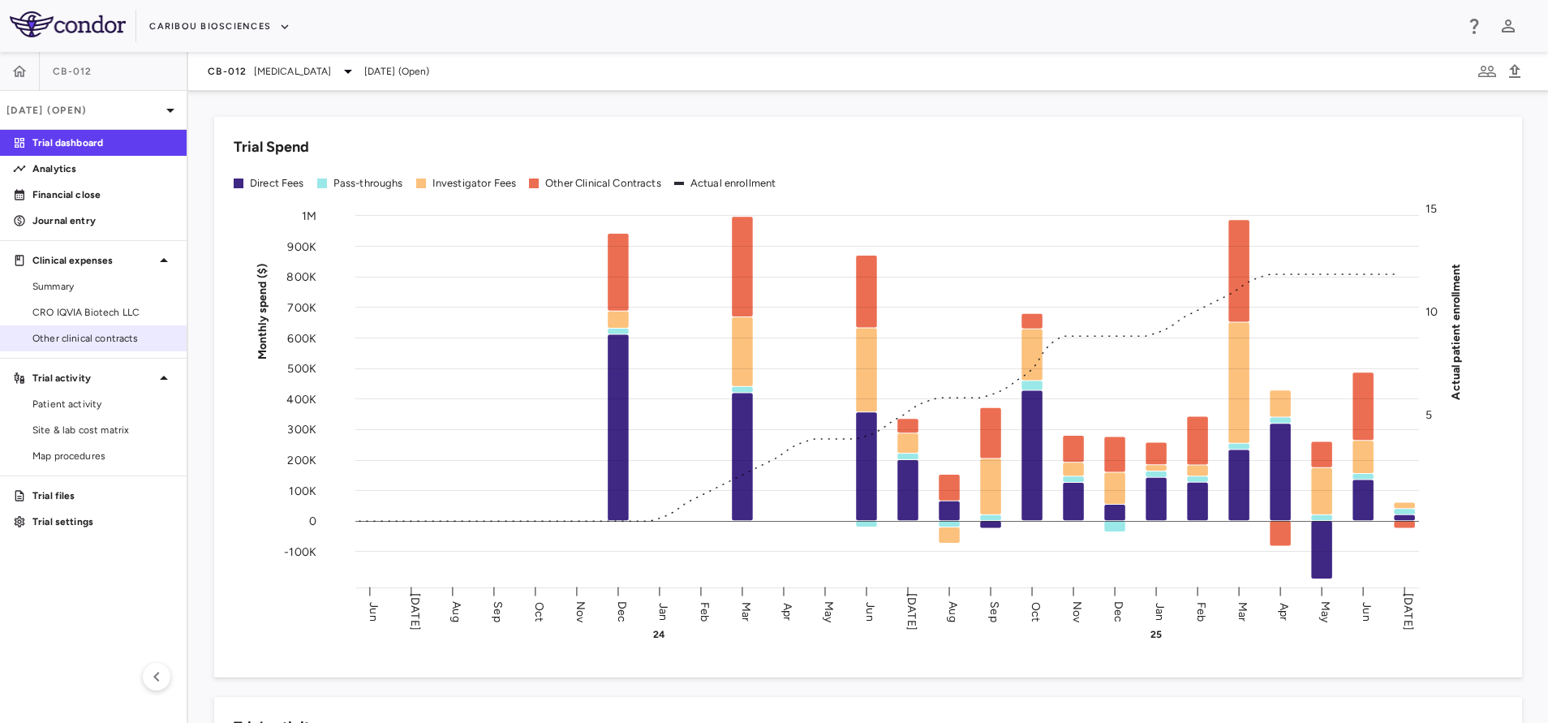
click at [75, 332] on span "Other clinical contracts" at bounding box center [102, 338] width 141 height 15
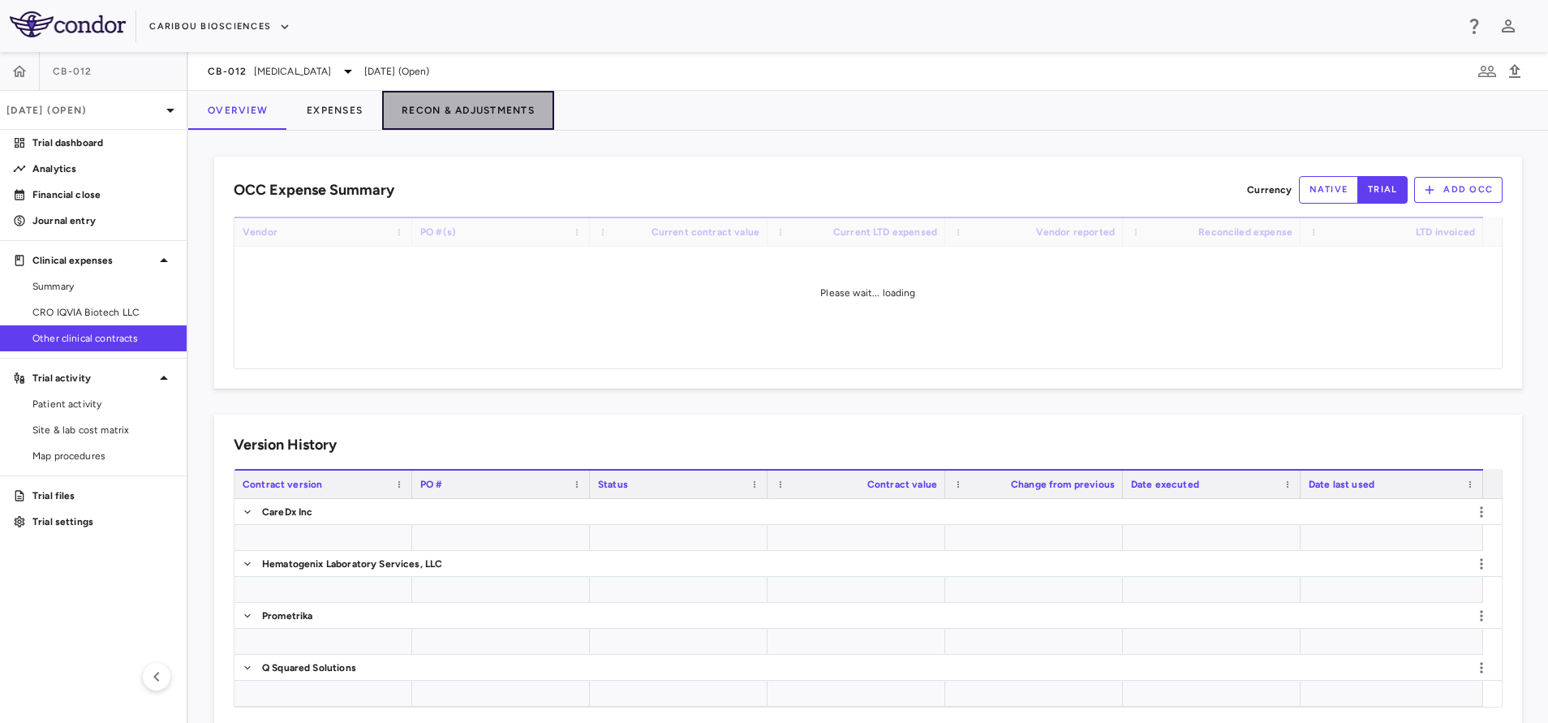
click at [429, 114] on button "Recon & Adjustments" at bounding box center [468, 110] width 172 height 39
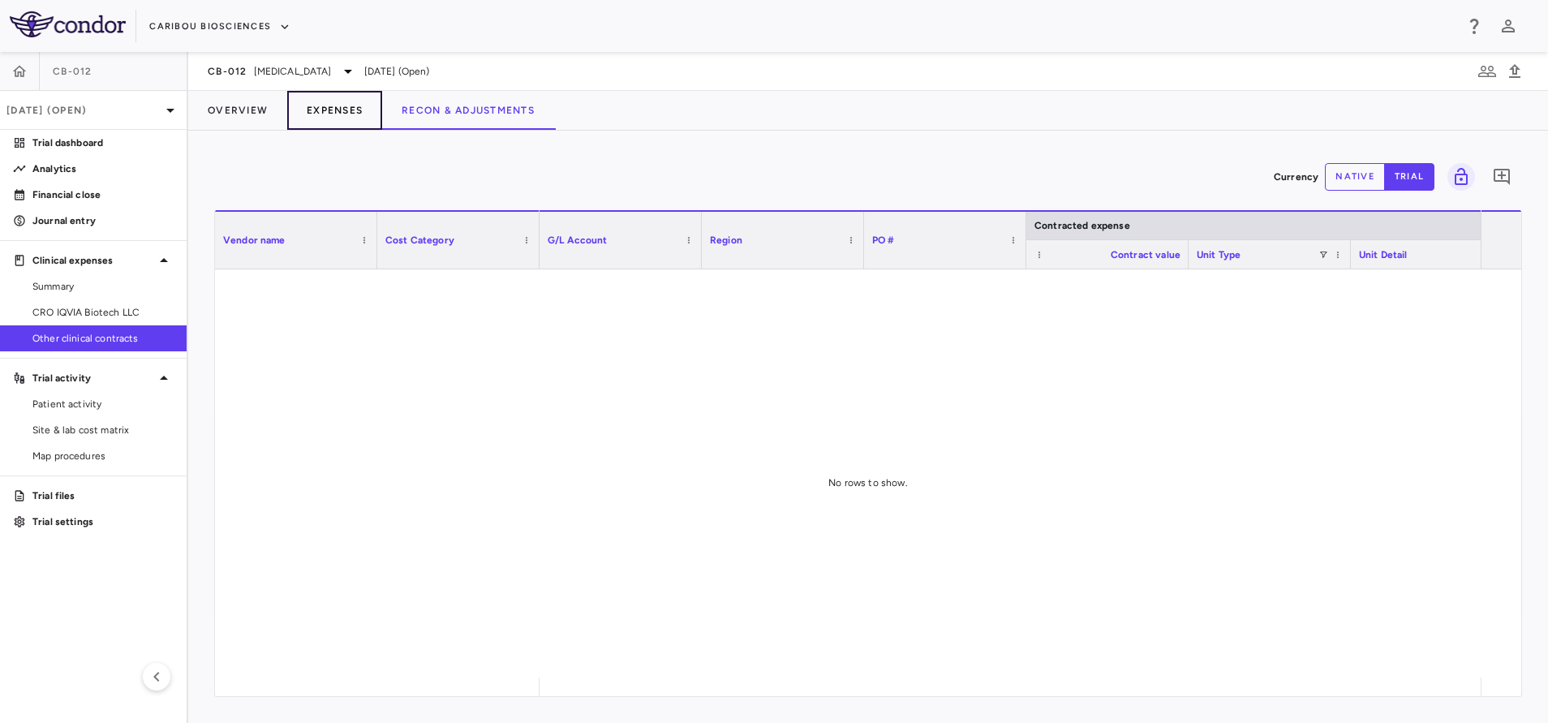
click at [347, 102] on button "Expenses" at bounding box center [334, 110] width 95 height 39
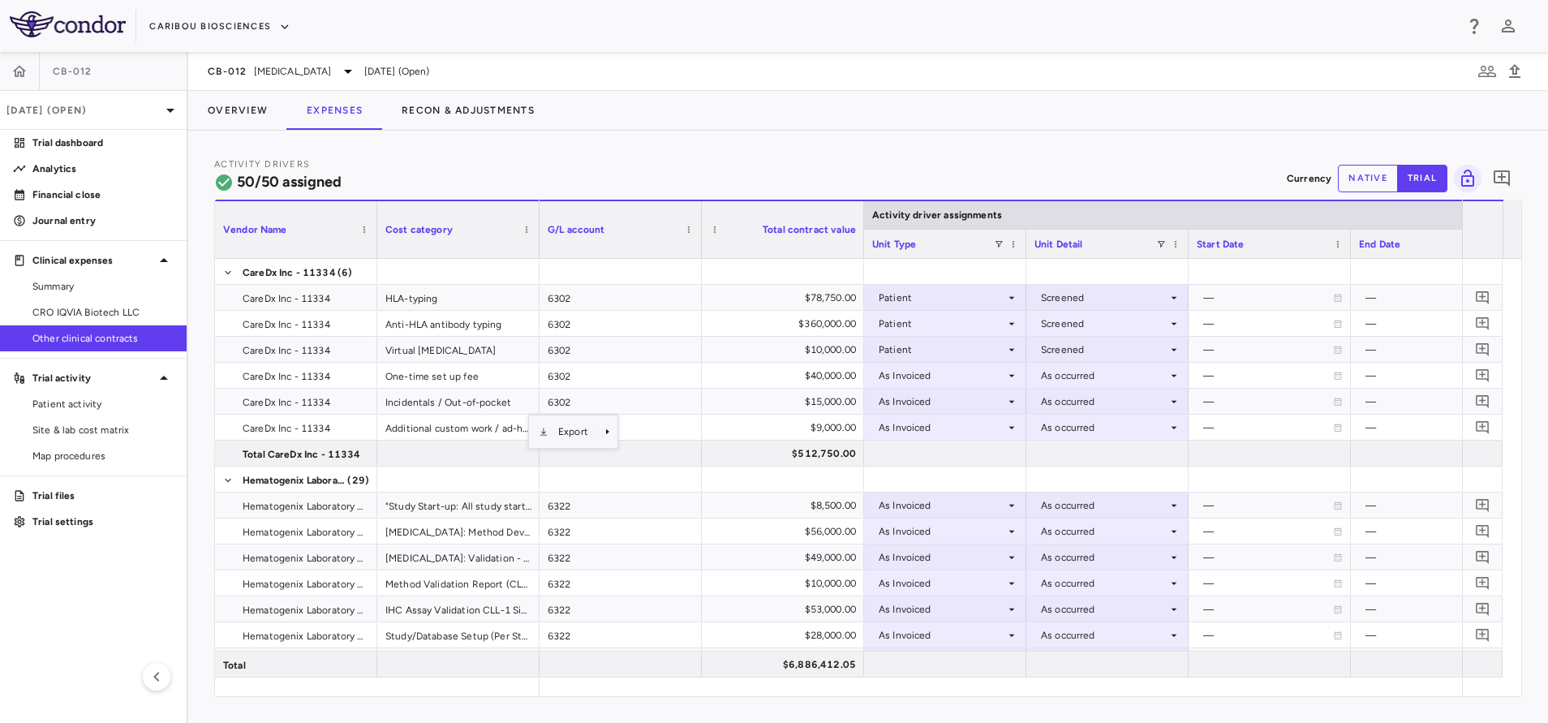
click at [546, 429] on span "Context Menu" at bounding box center [544, 432] width 10 height 10
click at [655, 457] on span "Excel Export" at bounding box center [673, 460] width 76 height 23
click at [459, 119] on button "Recon & Adjustments" at bounding box center [468, 110] width 172 height 39
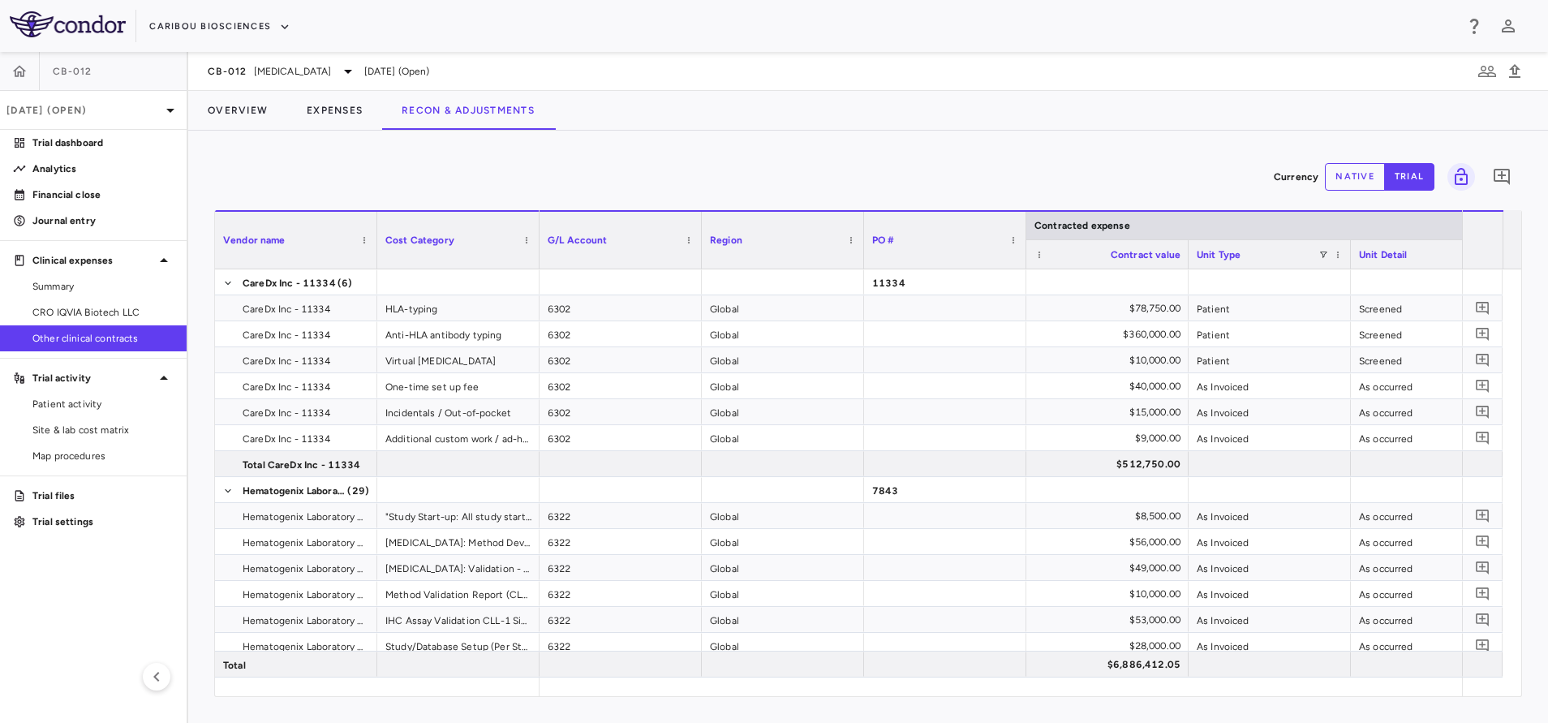
drag, startPoint x: 708, startPoint y: 699, endPoint x: 963, endPoint y: 682, distance: 255.2
click at [1199, 682] on div "Currency native trial Vendor Name Drag here to set column labels Vendor name Co…" at bounding box center [867, 427] width 1359 height 592
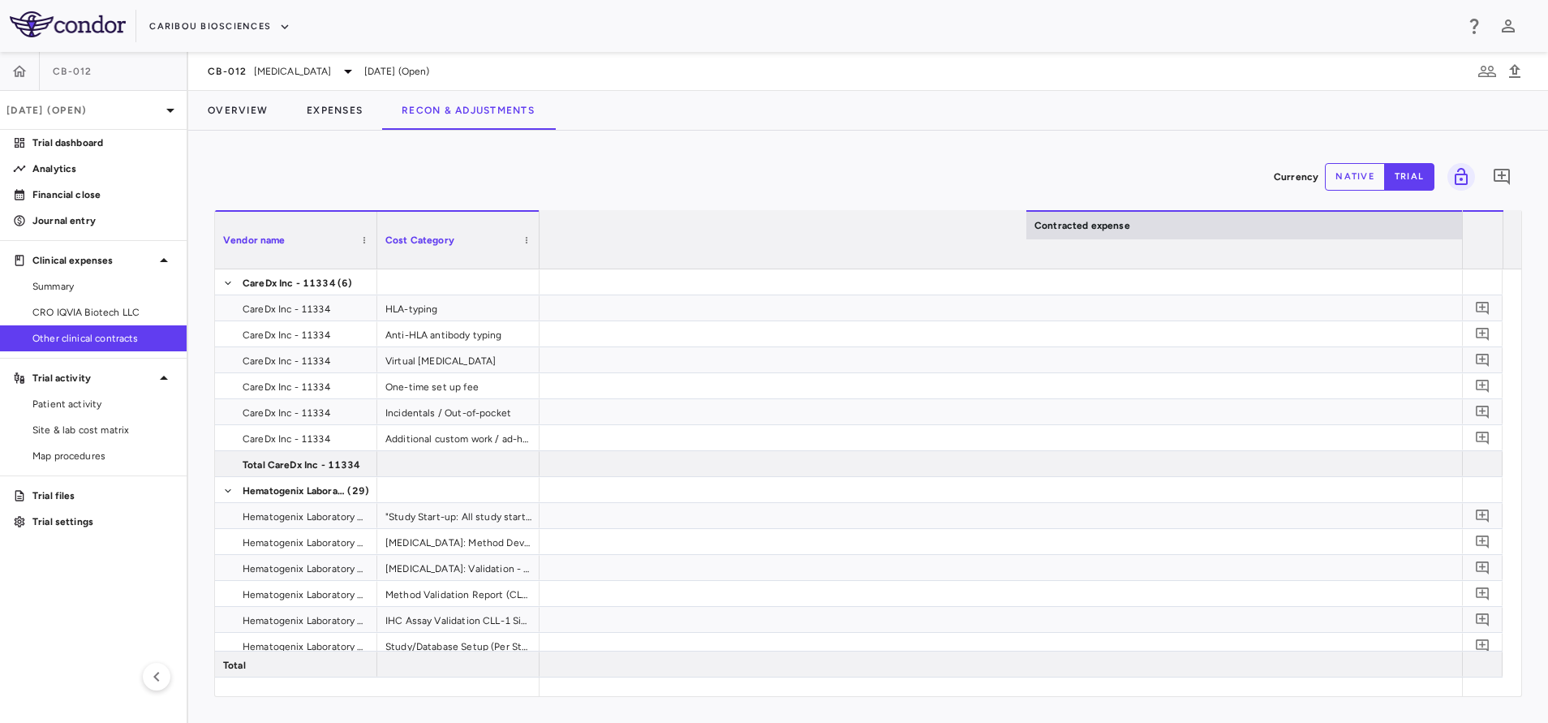
scroll to position [0, 1998]
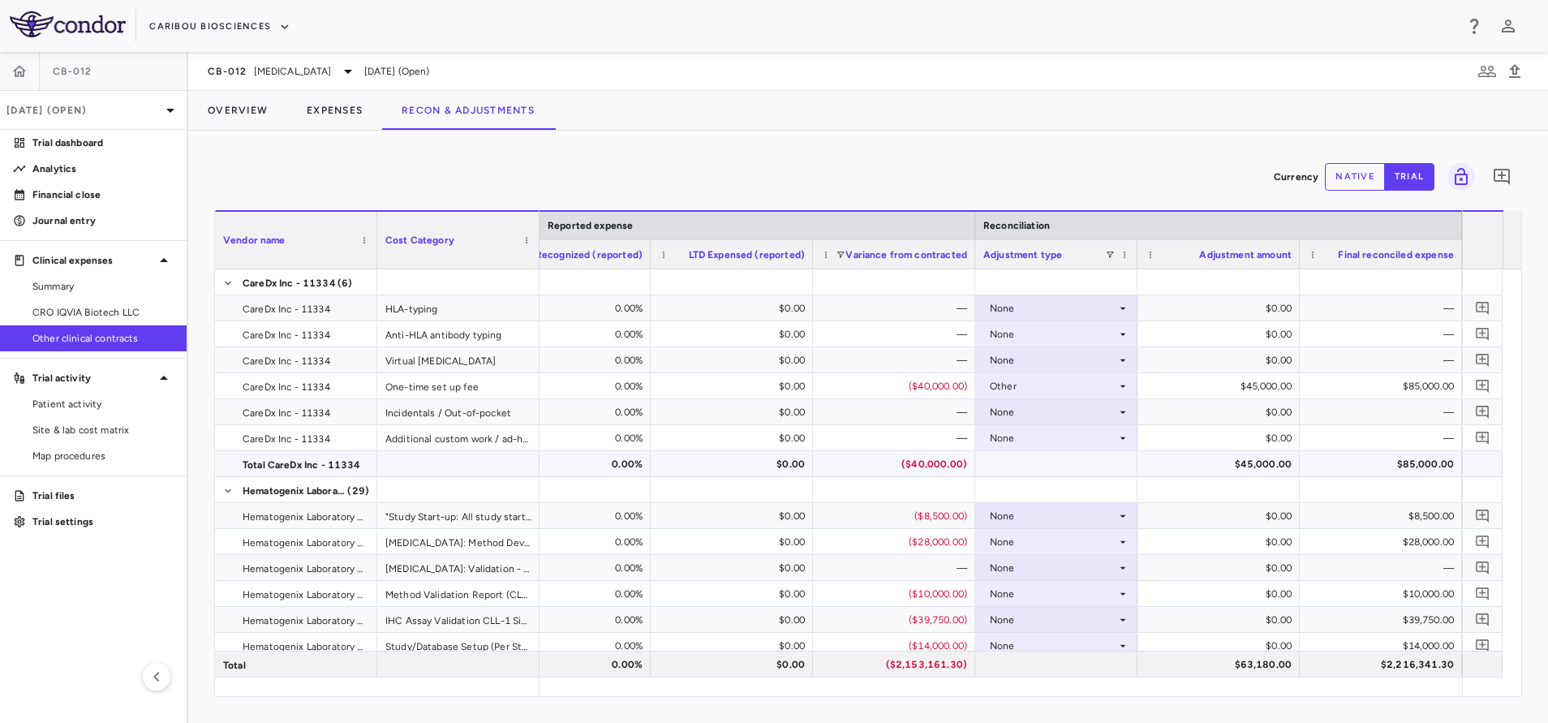
click at [1417, 461] on div "$85,000.00" at bounding box center [1384, 464] width 140 height 26
click at [1226, 454] on div "$45,000.00" at bounding box center [1222, 464] width 140 height 26
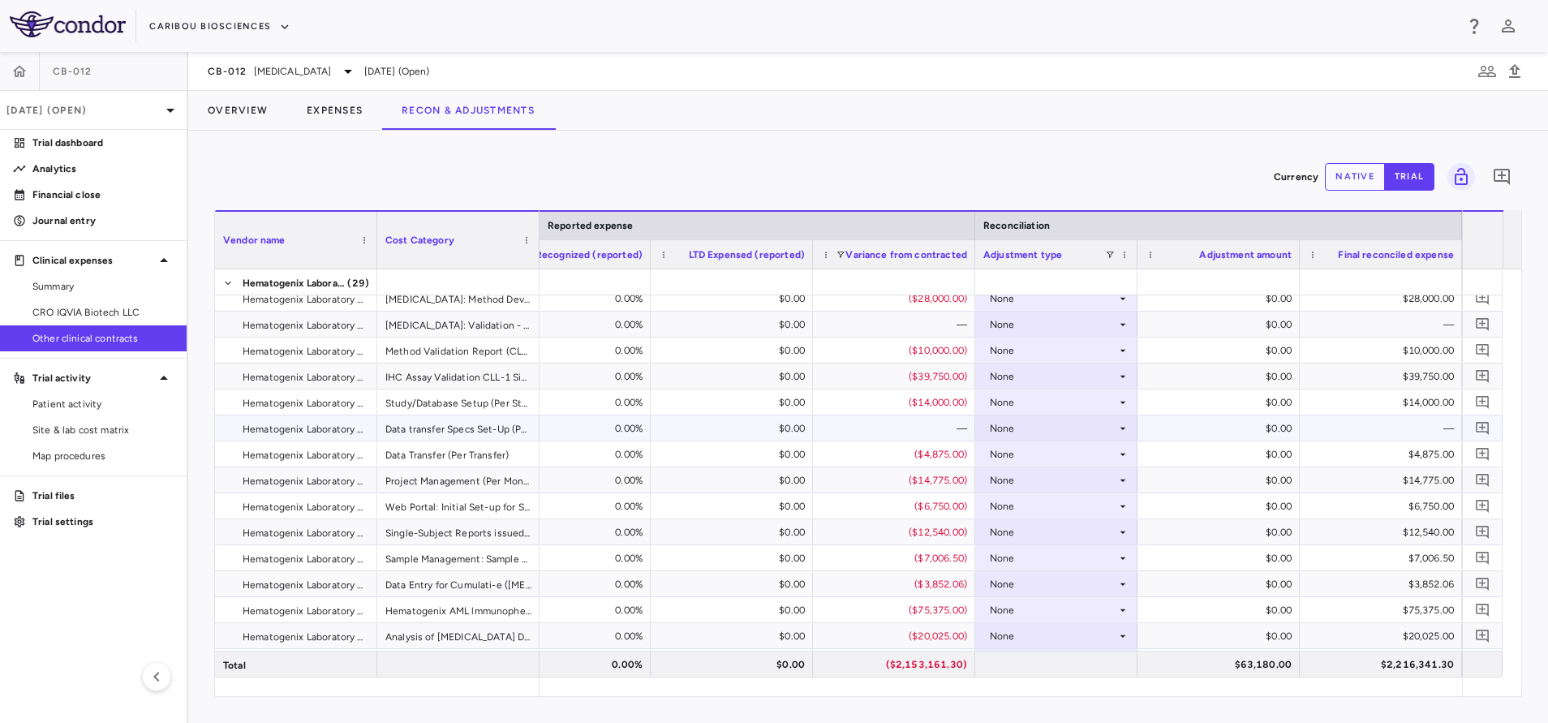
scroll to position [243, 0]
click at [470, 607] on div "Hematogenix AML lmmunophenotyping and MRD Panel with Additional CLL-1 Panel: [M…" at bounding box center [458, 609] width 162 height 25
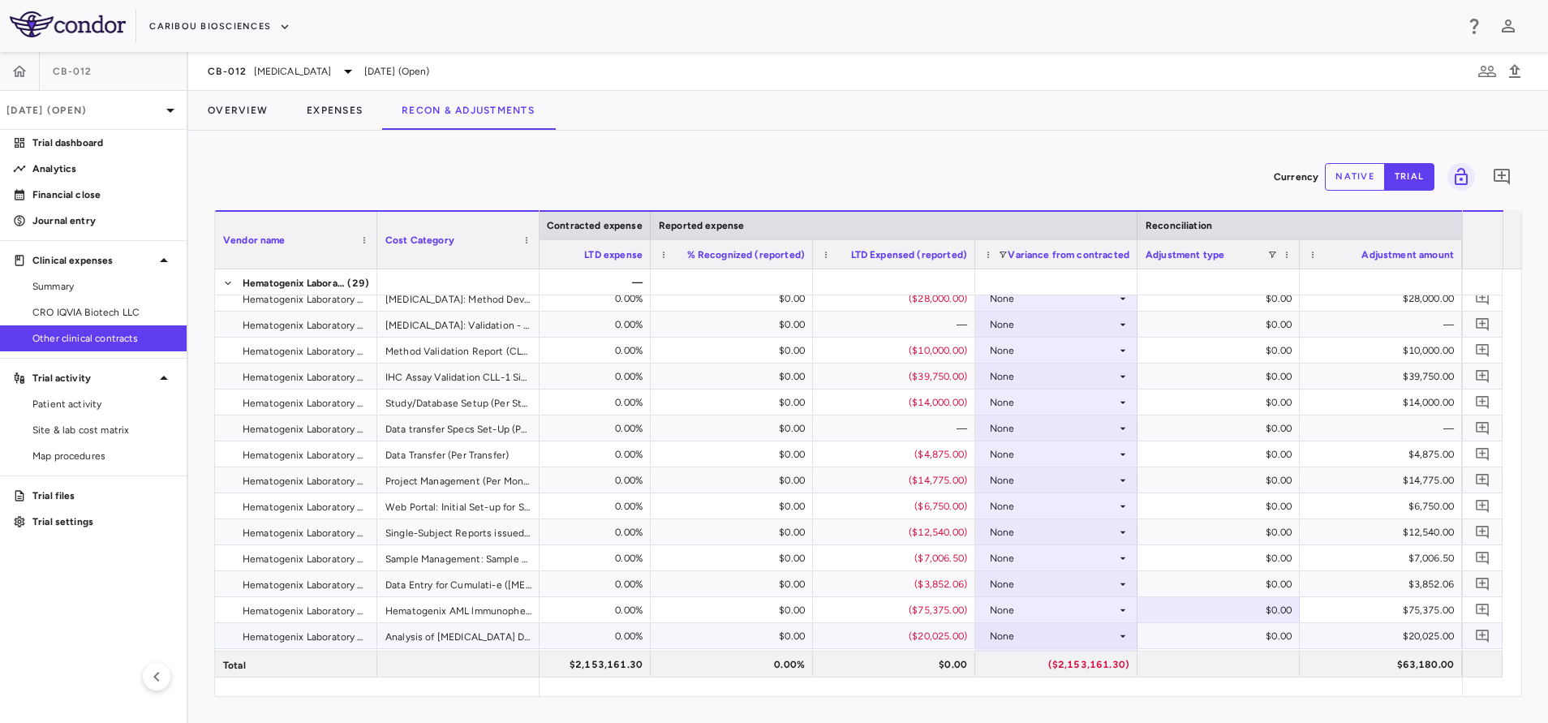
scroll to position [0, 1998]
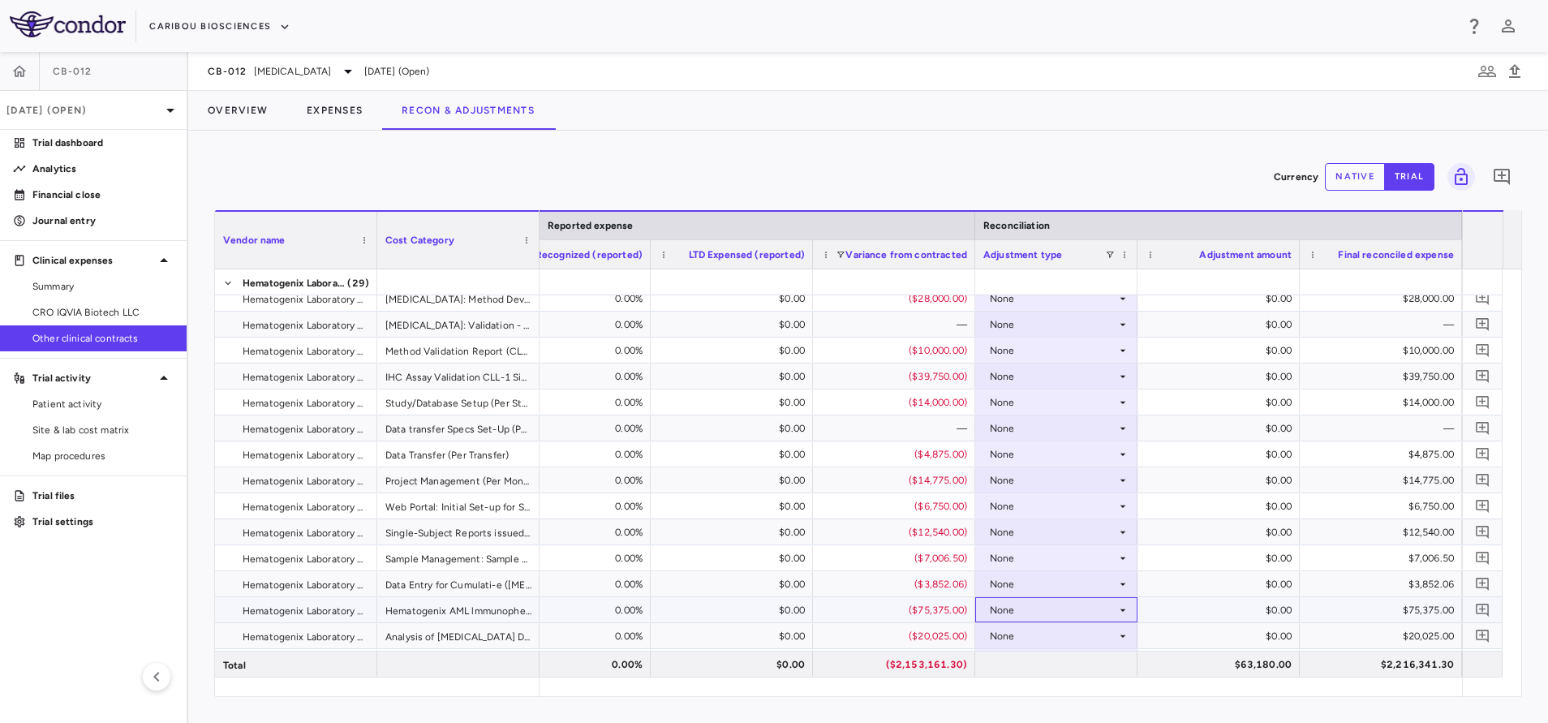
click at [1058, 611] on div "None" at bounding box center [1053, 610] width 127 height 26
click at [1036, 666] on div "Other" at bounding box center [1025, 666] width 34 height 15
click at [1346, 607] on div "$75,375.00" at bounding box center [1384, 610] width 140 height 26
click at [1358, 172] on button "native" at bounding box center [1354, 177] width 60 height 28
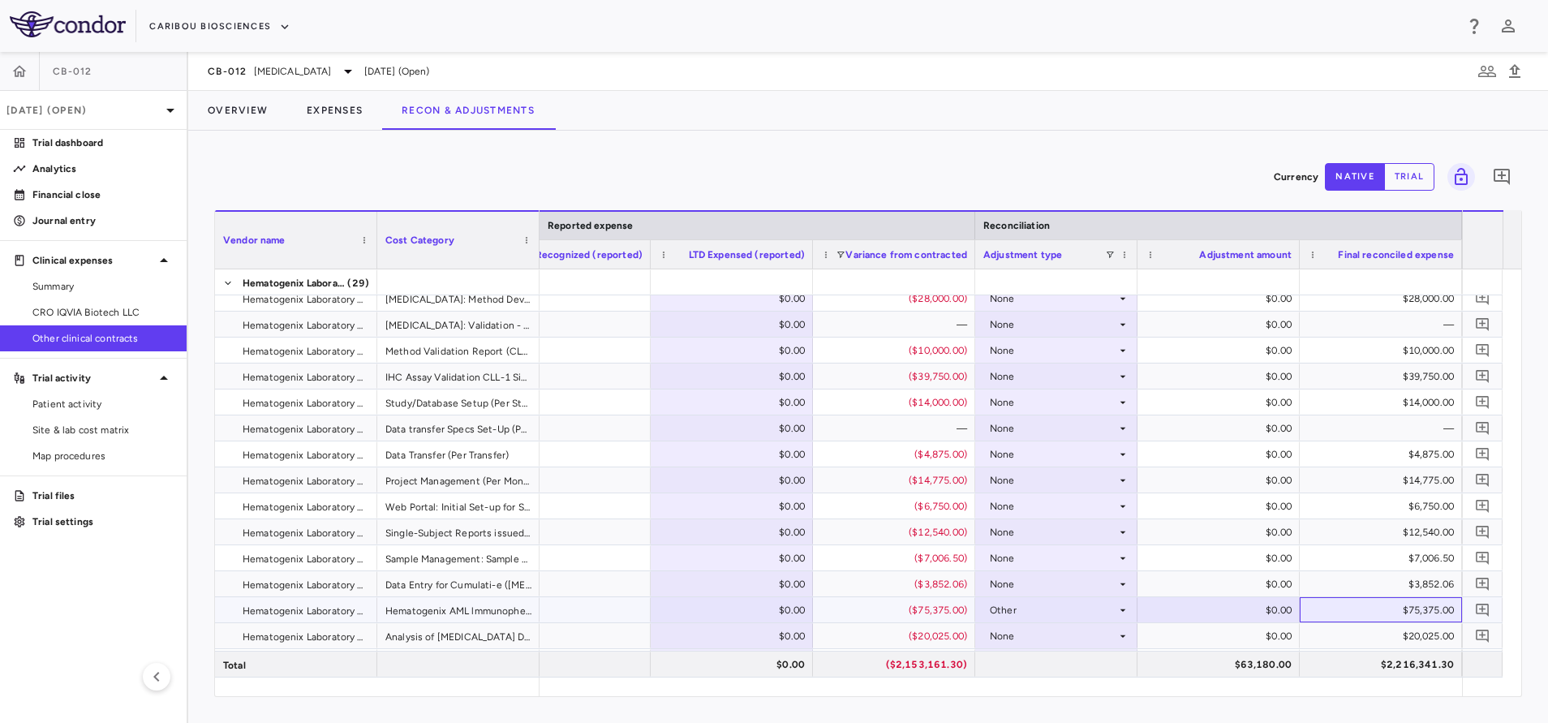
click at [1348, 605] on div "$75,375.00" at bounding box center [1384, 610] width 140 height 26
click at [1243, 609] on input "******" at bounding box center [1230, 611] width 136 height 27
type input "******"
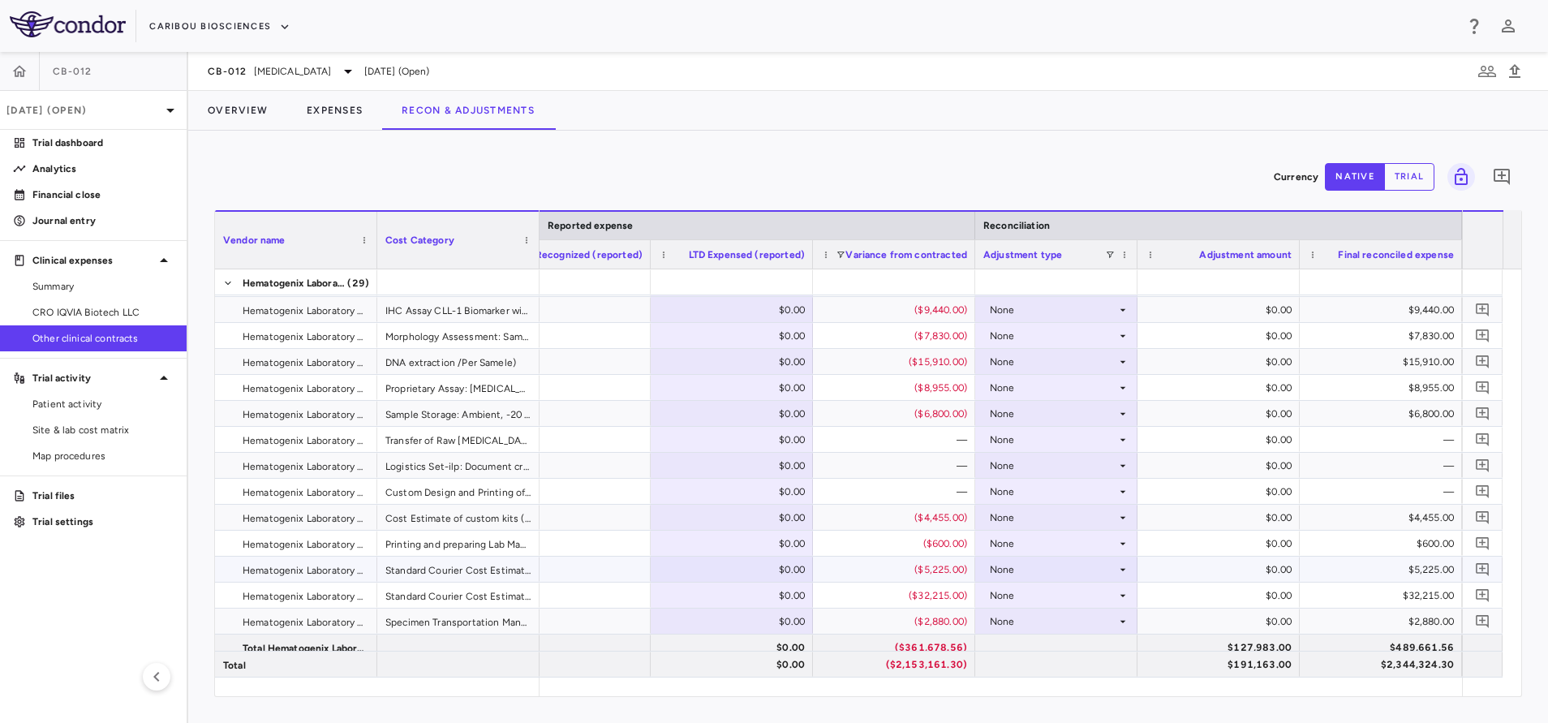
scroll to position [730, 0]
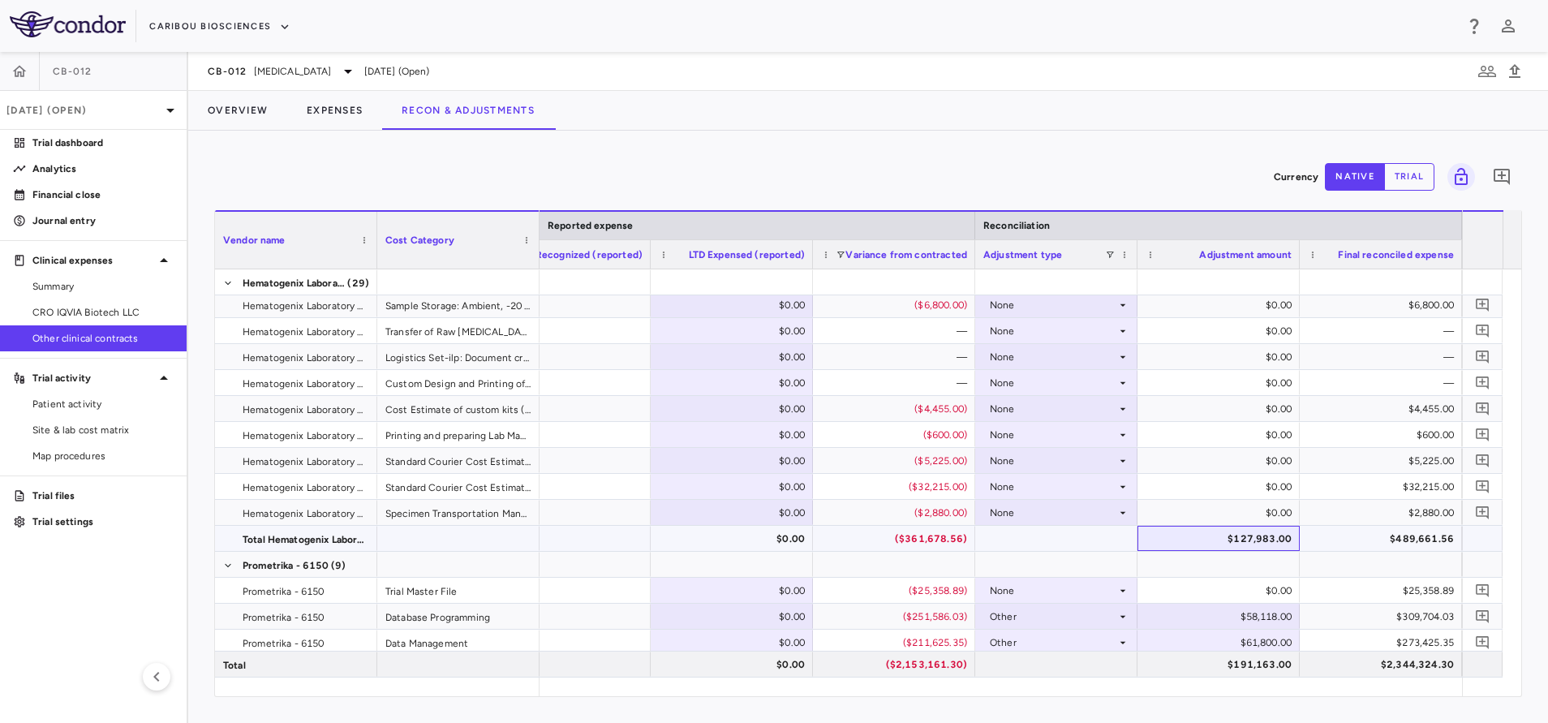
click at [1235, 536] on div "$127,983.00" at bounding box center [1222, 539] width 140 height 26
click at [1389, 539] on div "$489,661.56" at bounding box center [1384, 539] width 140 height 26
click at [1264, 539] on div "$127,983.00" at bounding box center [1222, 539] width 140 height 26
click at [1393, 535] on div "$489,661.56" at bounding box center [1384, 539] width 140 height 26
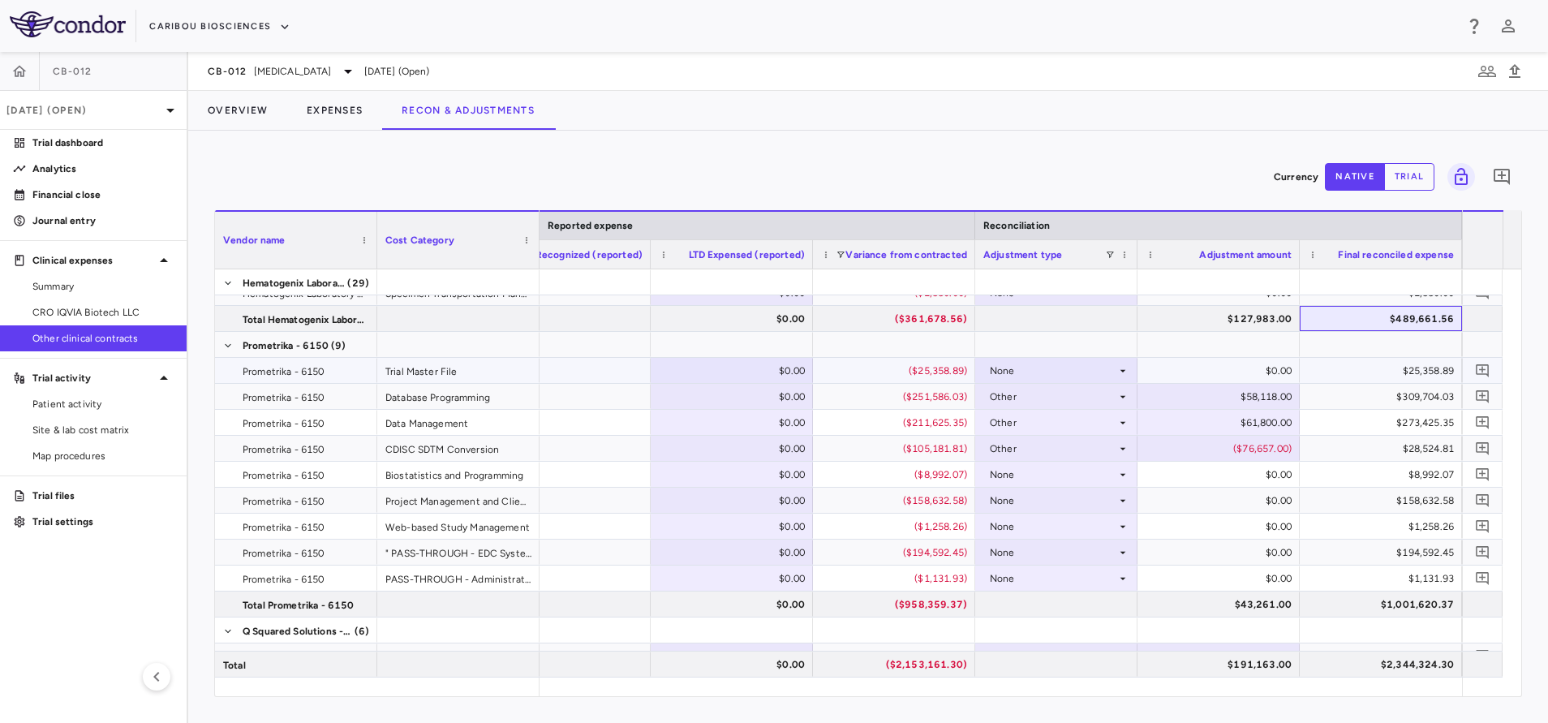
scroll to position [1002, 0]
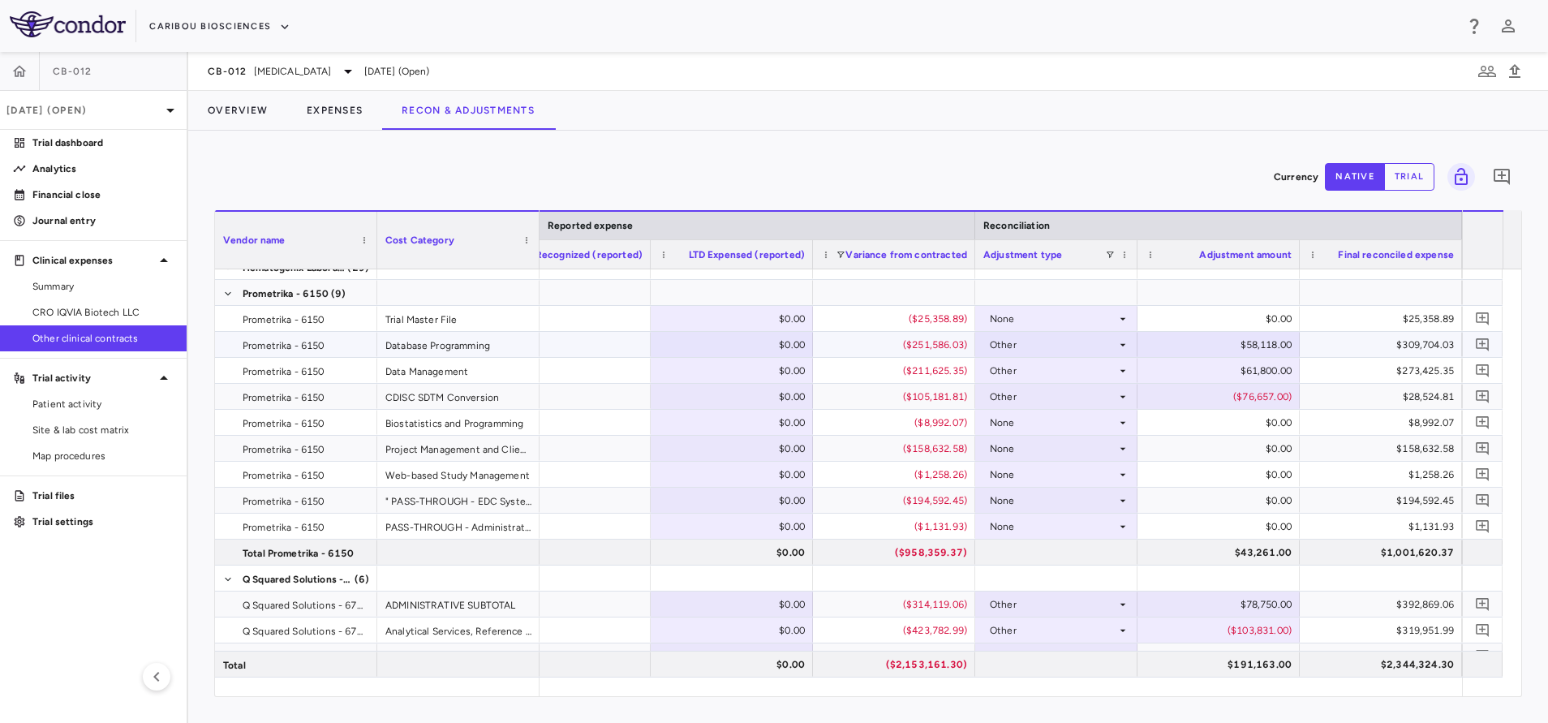
click at [444, 344] on div "Database Programming" at bounding box center [458, 344] width 162 height 25
click at [1356, 337] on div "$309,704.03" at bounding box center [1384, 345] width 140 height 26
click at [1261, 337] on div "$58,118.00" at bounding box center [1222, 345] width 140 height 26
type input "*"
type input "*********"
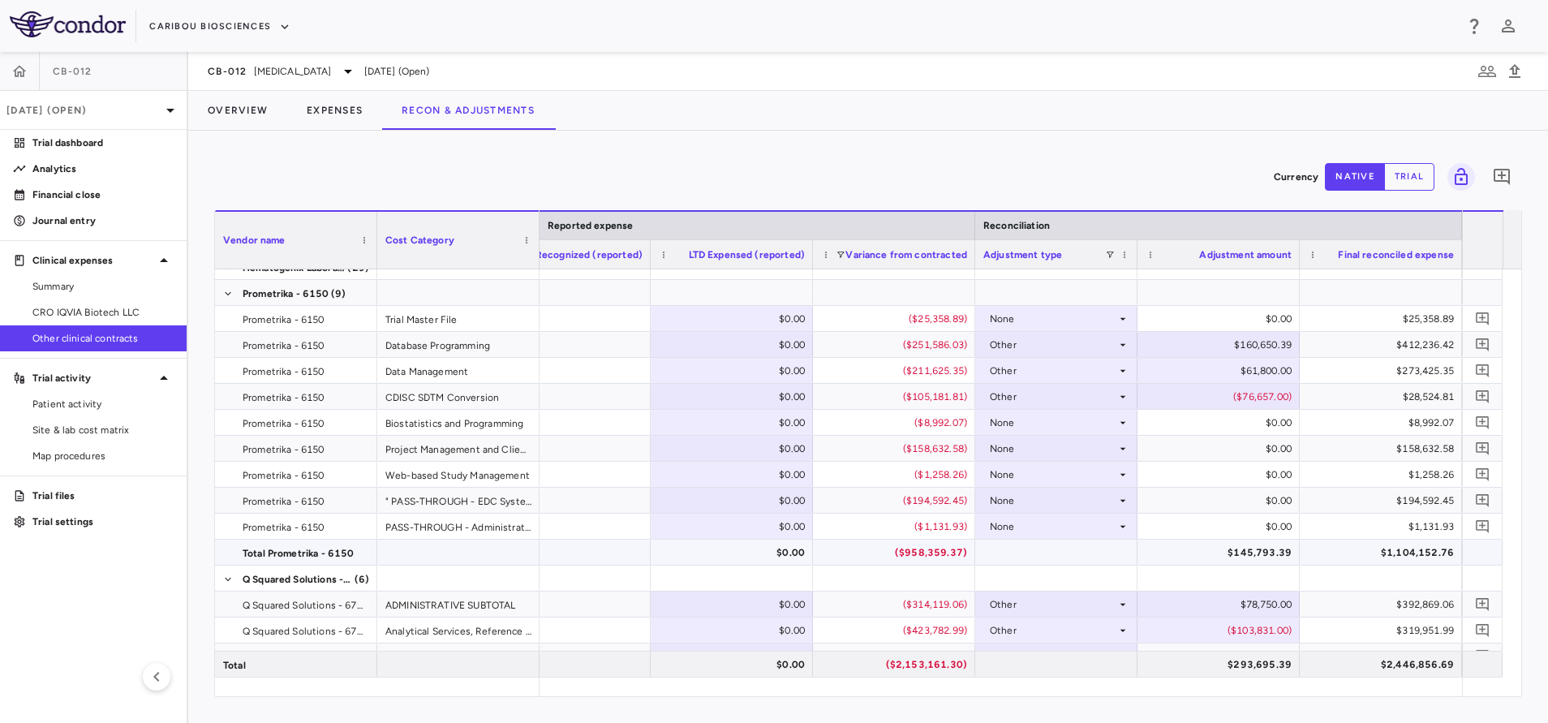
click at [1345, 556] on div "$1,104,152.76" at bounding box center [1384, 552] width 140 height 26
click at [1226, 546] on div "$145,793.39" at bounding box center [1222, 552] width 140 height 26
click at [1401, 551] on div "$1,104,152.76" at bounding box center [1384, 552] width 140 height 26
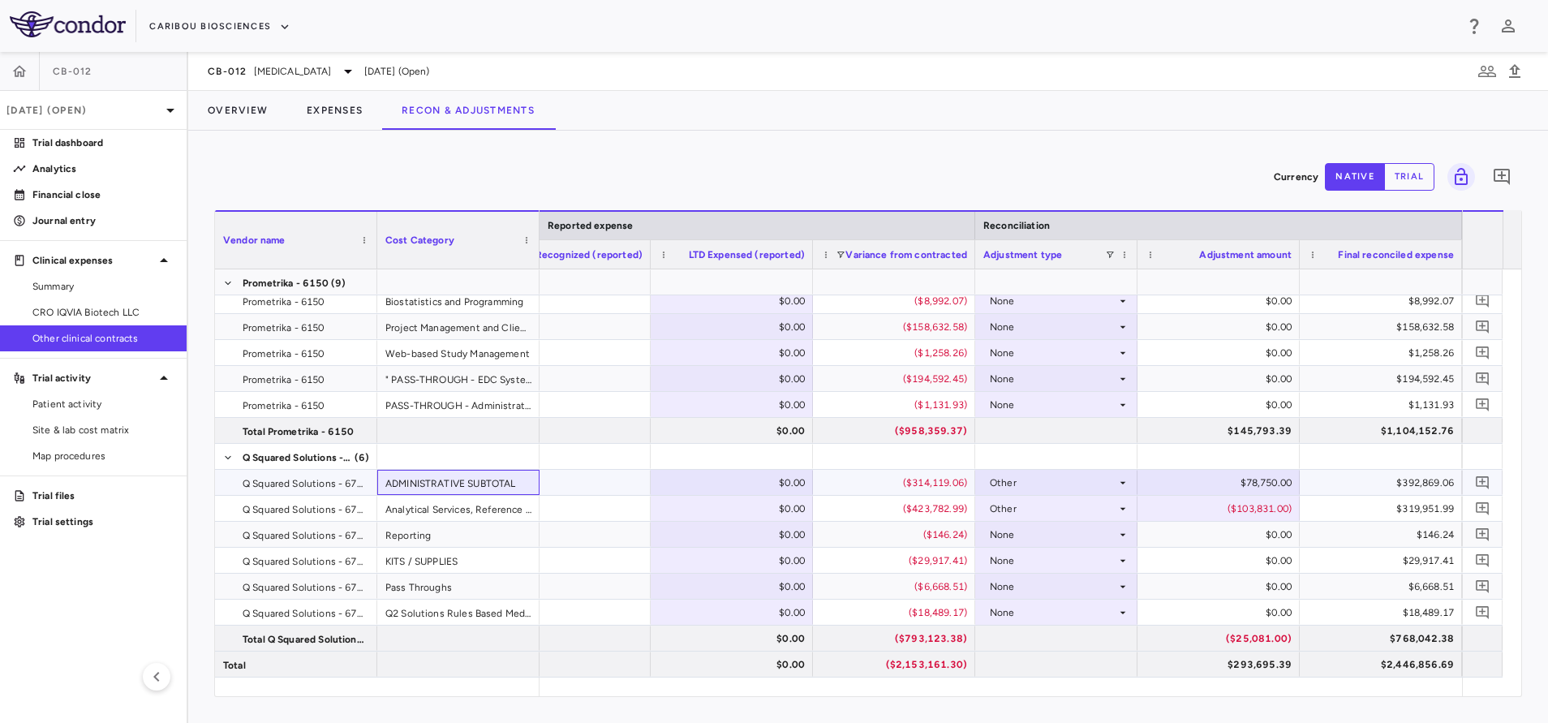
click at [442, 474] on div "ADMINISTRATIVE SUBTOTAL" at bounding box center [458, 482] width 162 height 25
click at [460, 512] on div "Analytical Services, Reference Lab Testing, and Specimen Total" at bounding box center [458, 508] width 162 height 25
click at [424, 555] on div "KITS / SUPPLIES" at bounding box center [458, 559] width 162 height 25
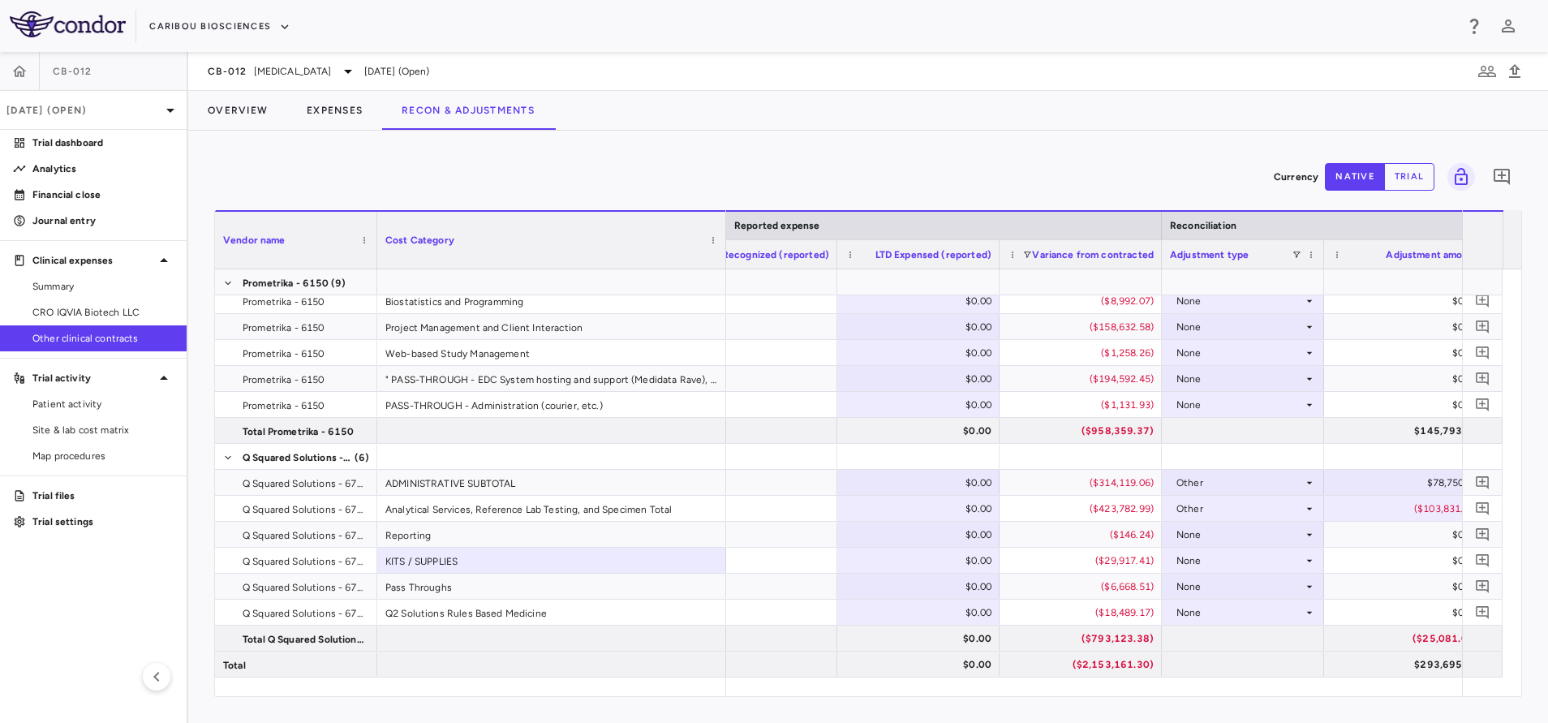
drag, startPoint x: 537, startPoint y: 225, endPoint x: 723, endPoint y: 255, distance: 188.9
click at [723, 255] on div at bounding box center [725, 240] width 6 height 57
click at [517, 485] on div "ADMINISTRATIVE SUBTOTAL" at bounding box center [551, 482] width 349 height 25
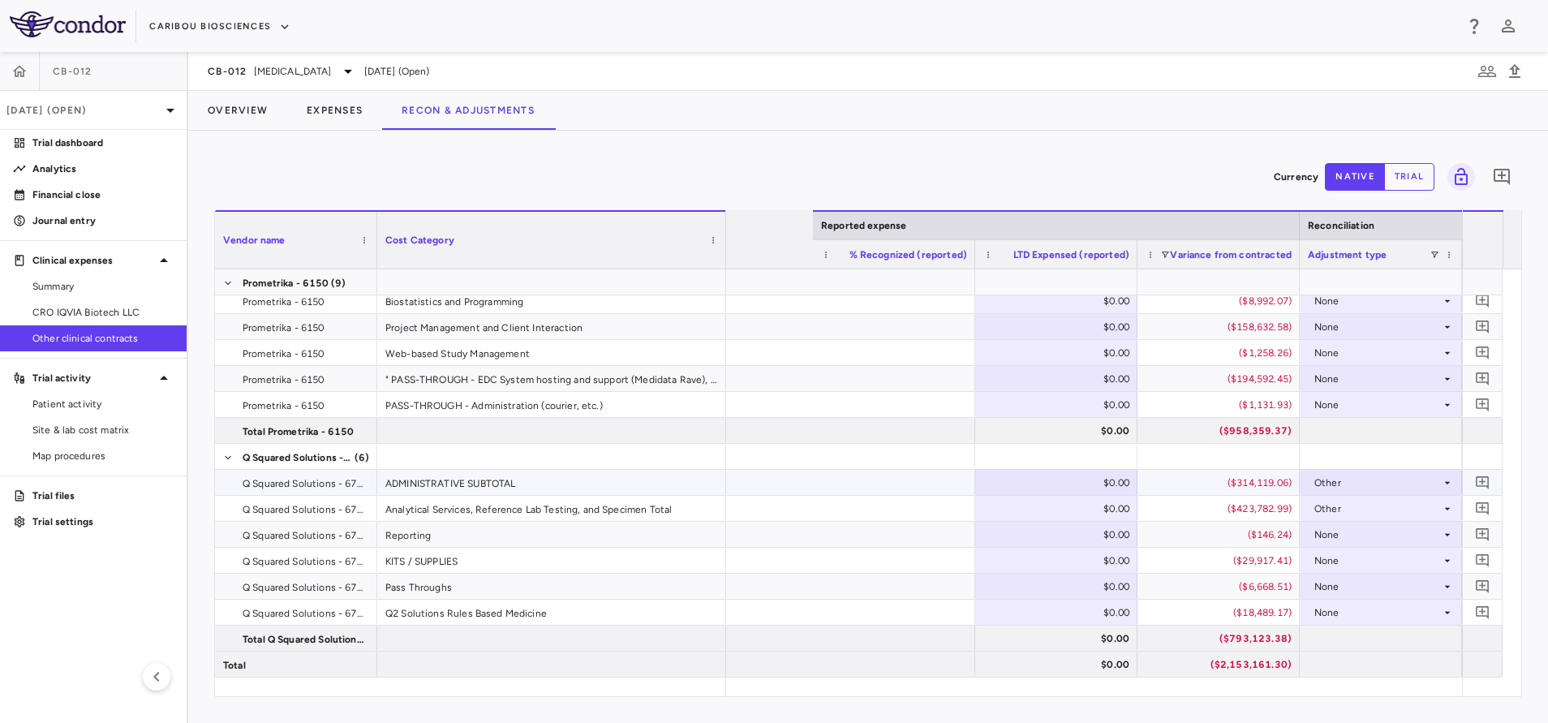
scroll to position [0, 2184]
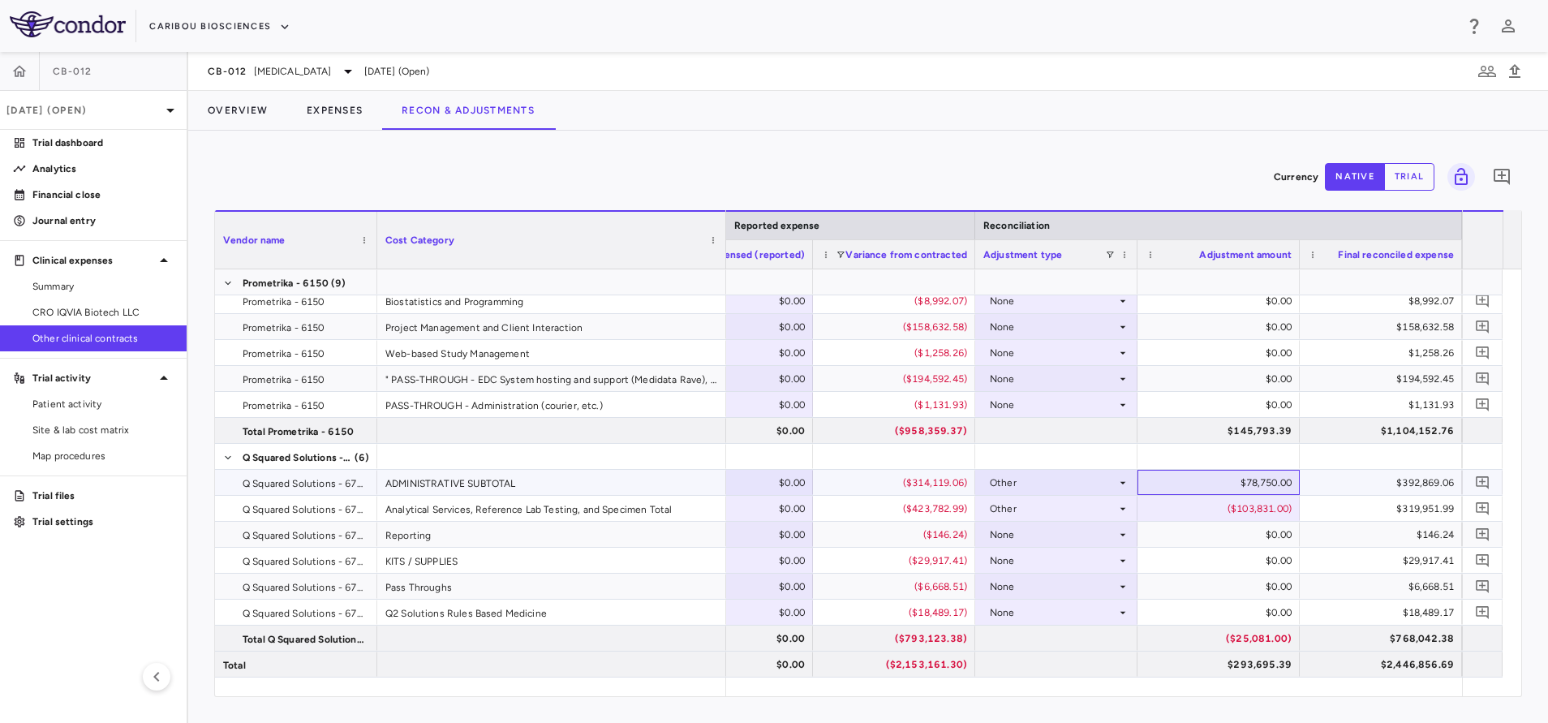
click at [1235, 482] on div "$78,750.00" at bounding box center [1222, 483] width 140 height 26
type input "*"
type input "*********"
click at [1098, 556] on div "None" at bounding box center [1053, 560] width 127 height 26
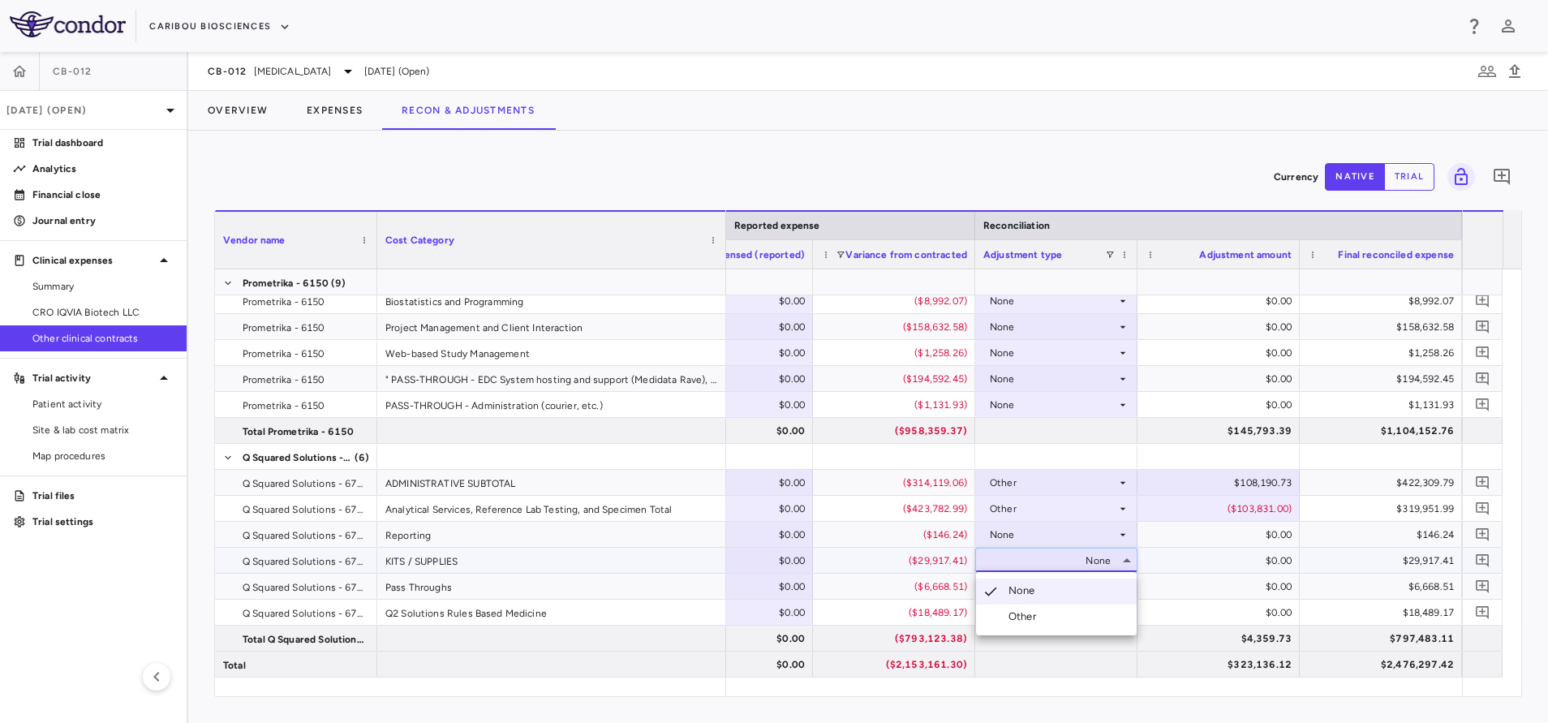
click at [1020, 611] on div "Other" at bounding box center [1025, 616] width 34 height 15
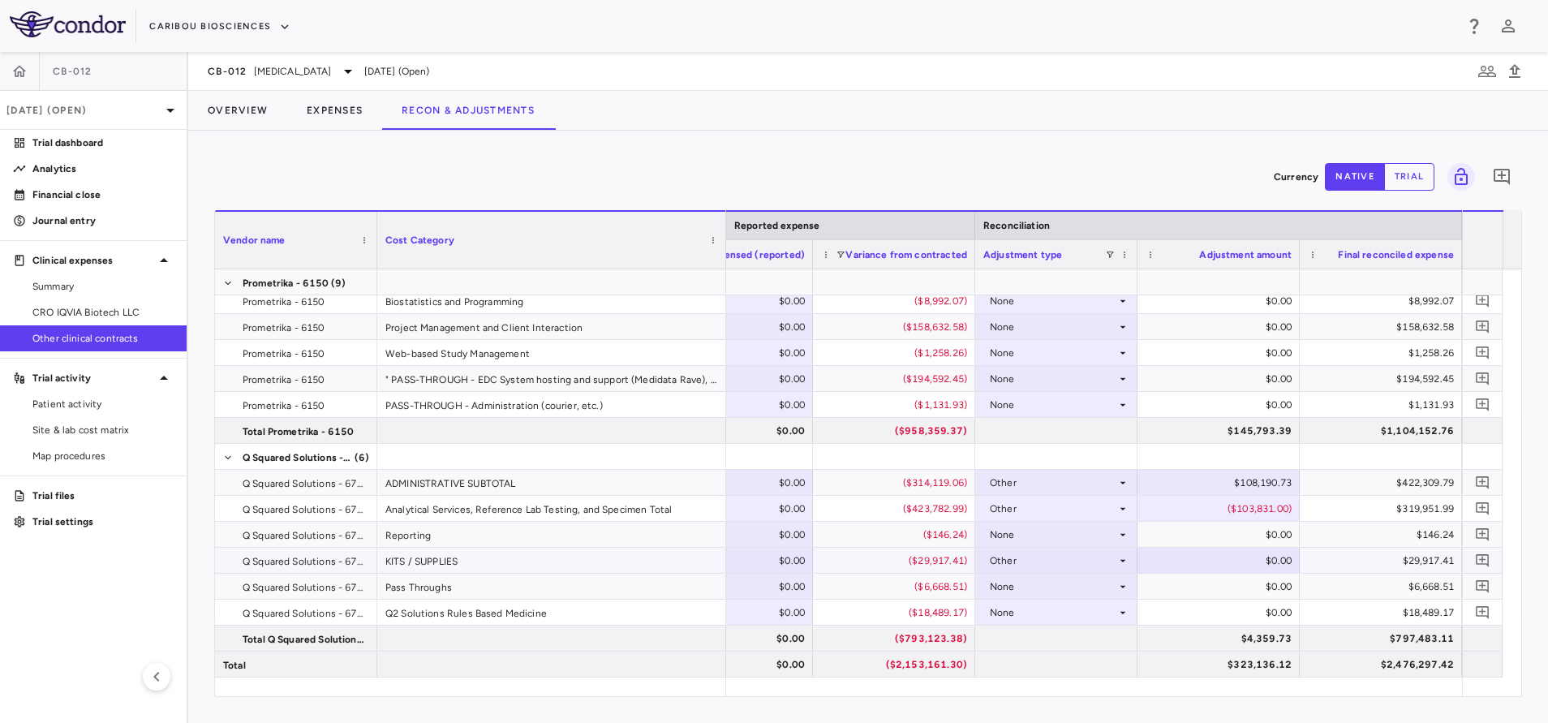
click at [1187, 557] on div "$0.00" at bounding box center [1222, 560] width 140 height 26
type input "*"
type input "********"
click at [1247, 506] on div "($103,831.00)" at bounding box center [1222, 509] width 140 height 26
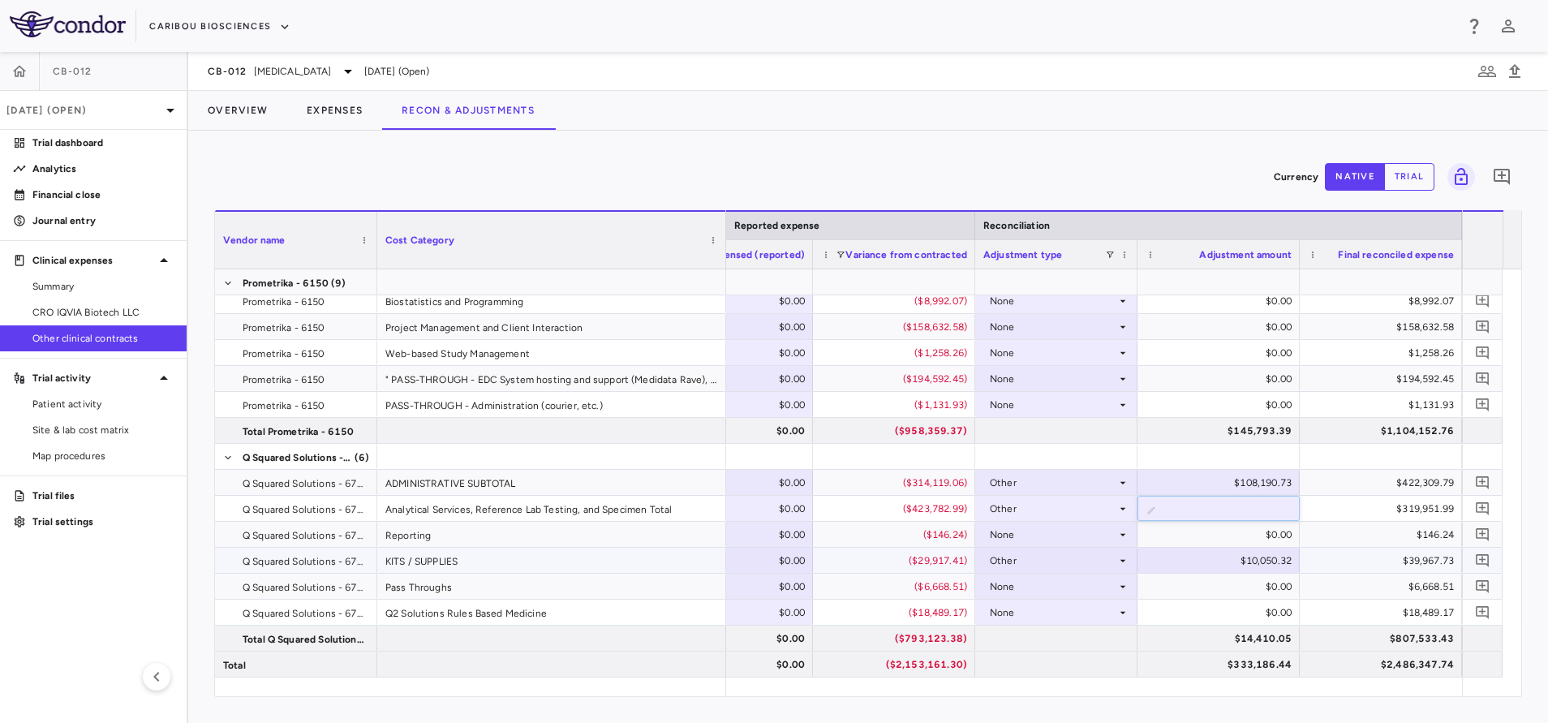
type input "**********"
click at [1226, 633] on div "$15,362.00" at bounding box center [1222, 638] width 140 height 26
click at [1402, 628] on div "$808,485.38" at bounding box center [1384, 638] width 140 height 26
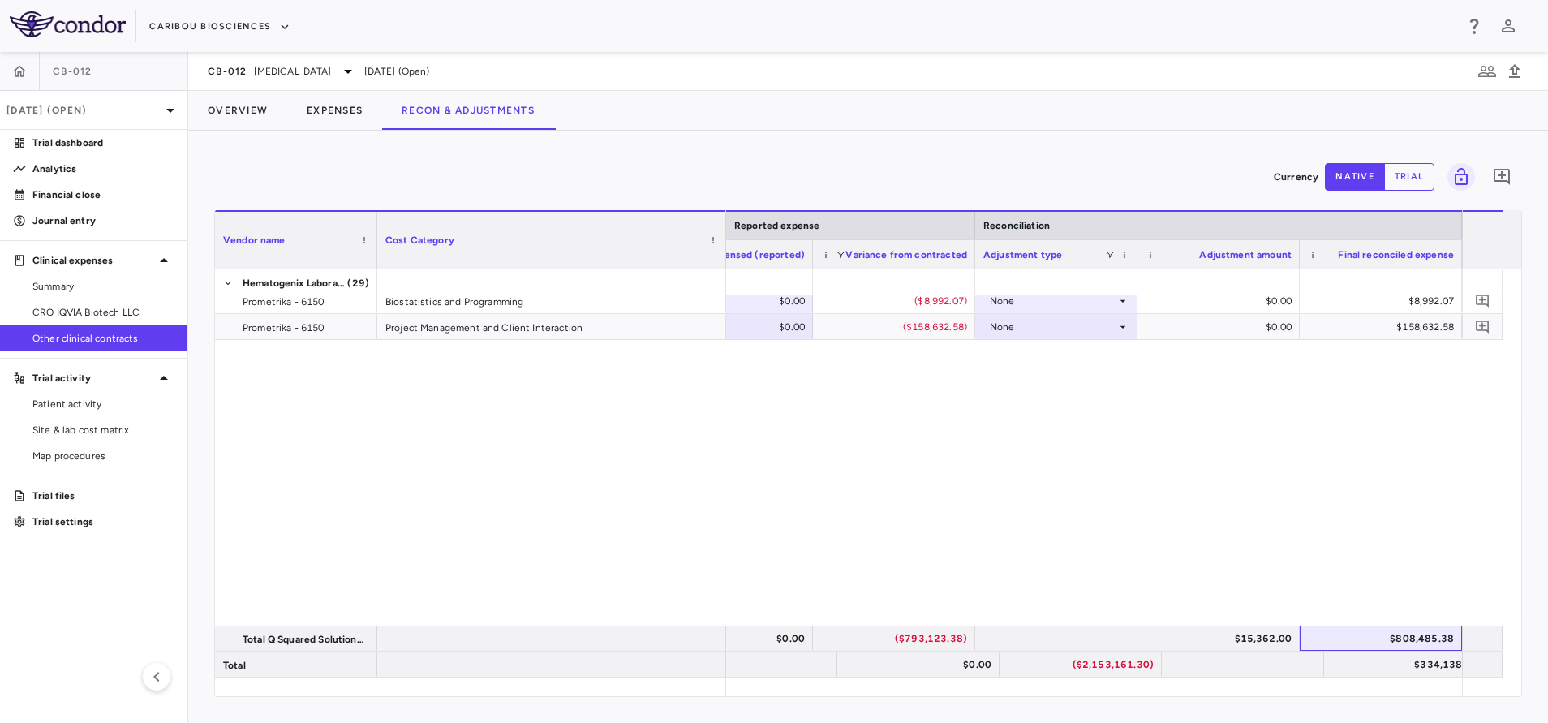
scroll to position [0, 0]
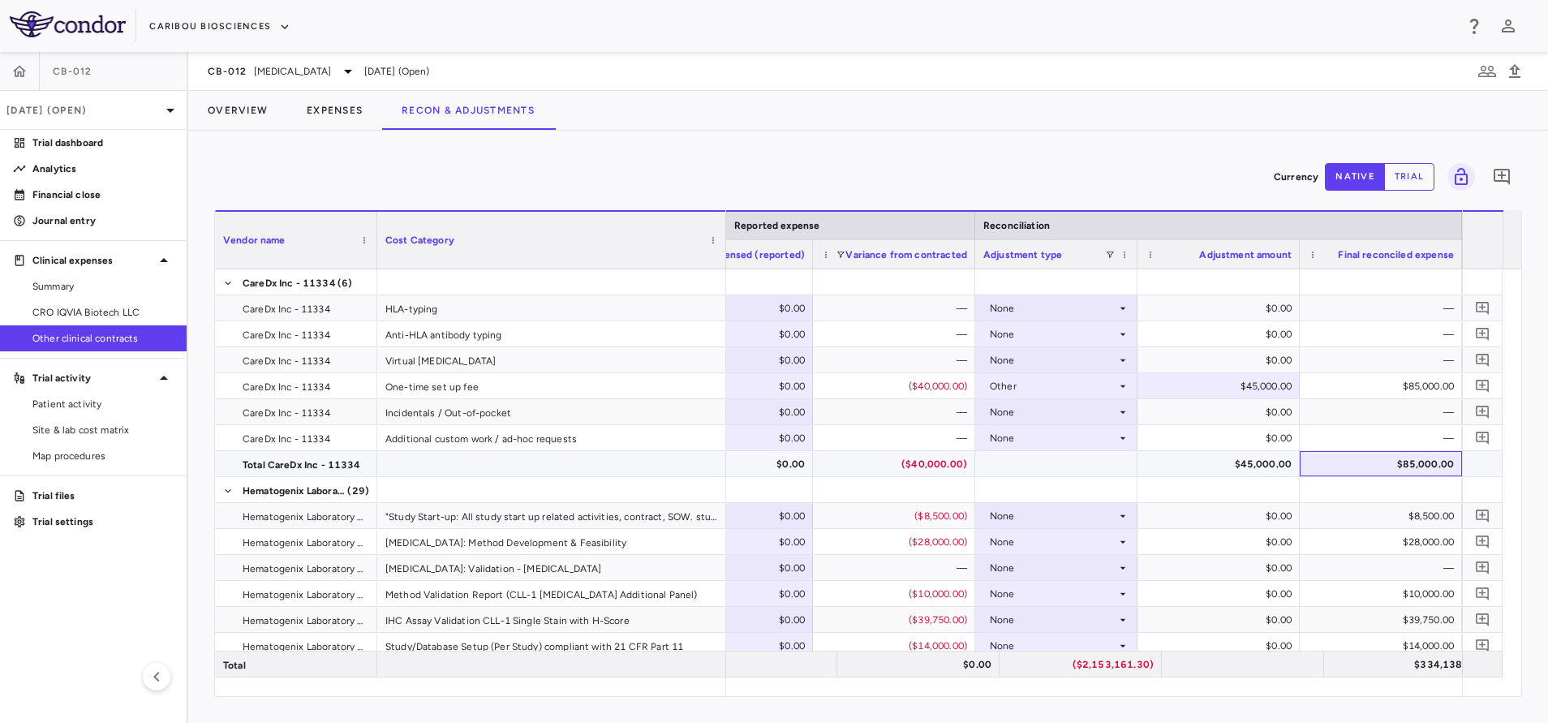
click at [1376, 466] on div "$85,000.00" at bounding box center [1384, 464] width 140 height 26
click at [79, 280] on span "Summary" at bounding box center [102, 286] width 141 height 15
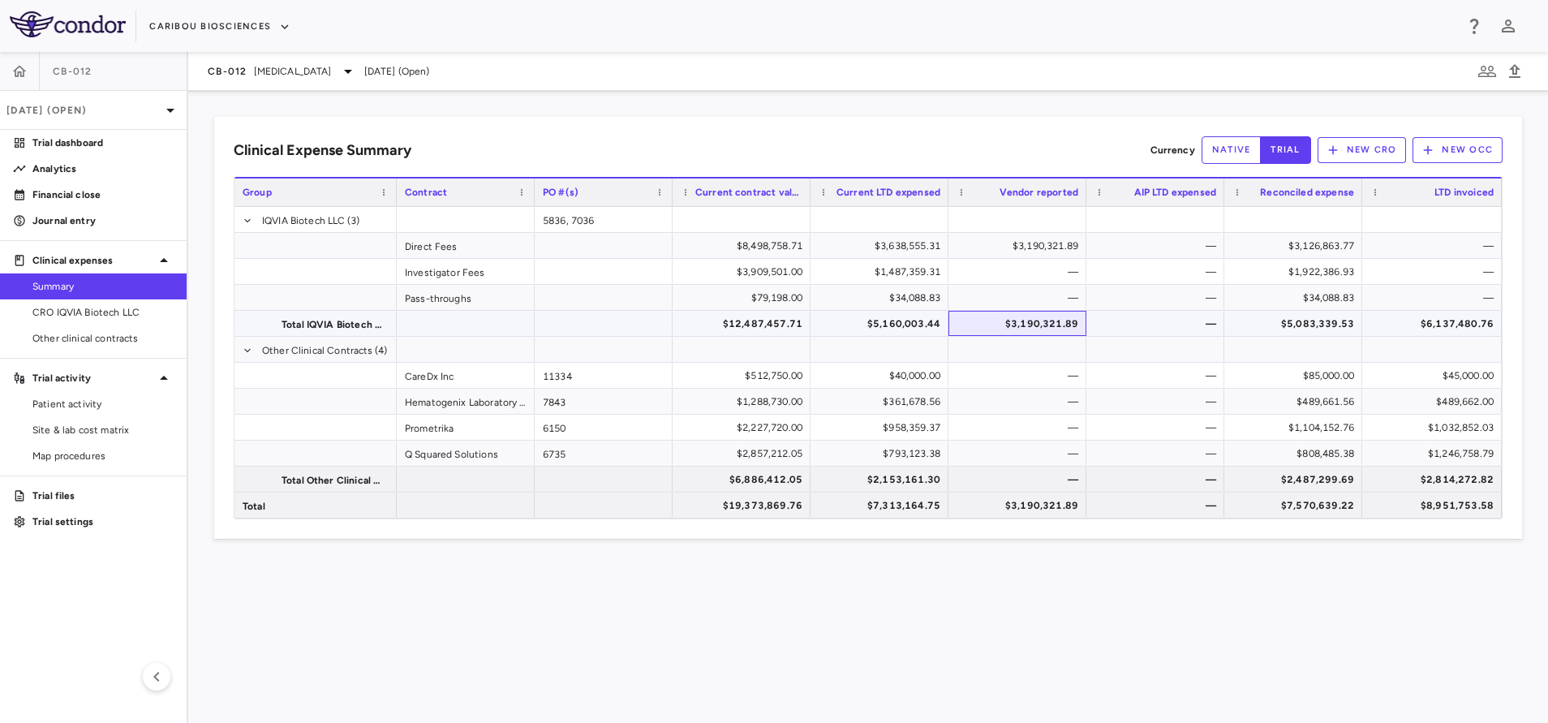
click at [1032, 320] on div "$3,190,321.89" at bounding box center [1020, 324] width 115 height 26
click at [1290, 322] on div "$5,083,339.53" at bounding box center [1296, 324] width 115 height 26
click at [1441, 320] on div "$6,137,480.76" at bounding box center [1434, 324] width 117 height 26
click at [736, 483] on div "$6,886,412.05" at bounding box center [744, 479] width 115 height 26
click at [861, 482] on div "$2,153,161.30" at bounding box center [882, 479] width 115 height 26
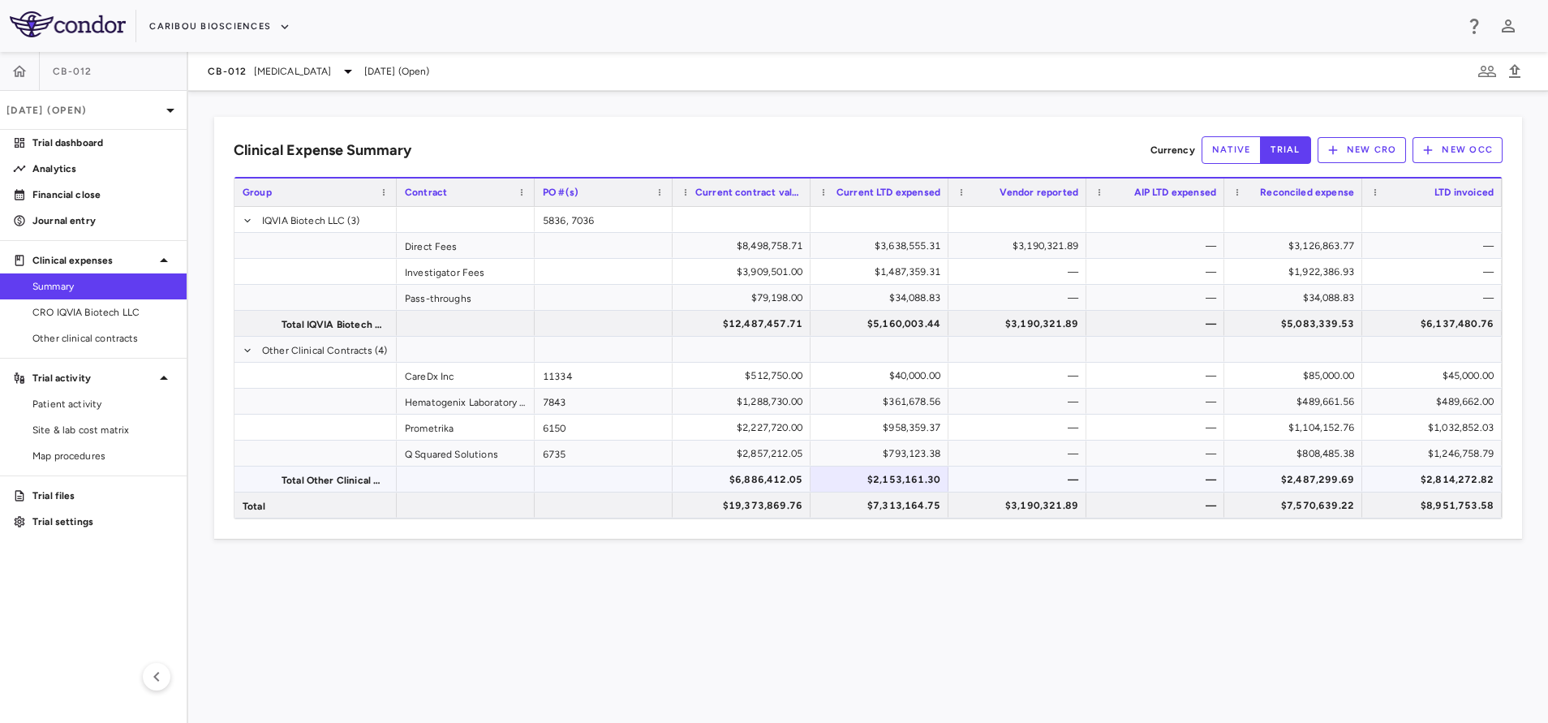
click at [1284, 470] on div "$2,487,299.69" at bounding box center [1296, 479] width 115 height 26
click at [1449, 500] on div "$8,951,753.58" at bounding box center [1434, 505] width 117 height 26
click at [1011, 505] on div "$3,190,321.89" at bounding box center [1020, 505] width 115 height 26
click at [891, 501] on div "$7,313,164.75" at bounding box center [882, 505] width 115 height 26
click at [762, 508] on div "$19,373,869.76" at bounding box center [744, 505] width 115 height 26
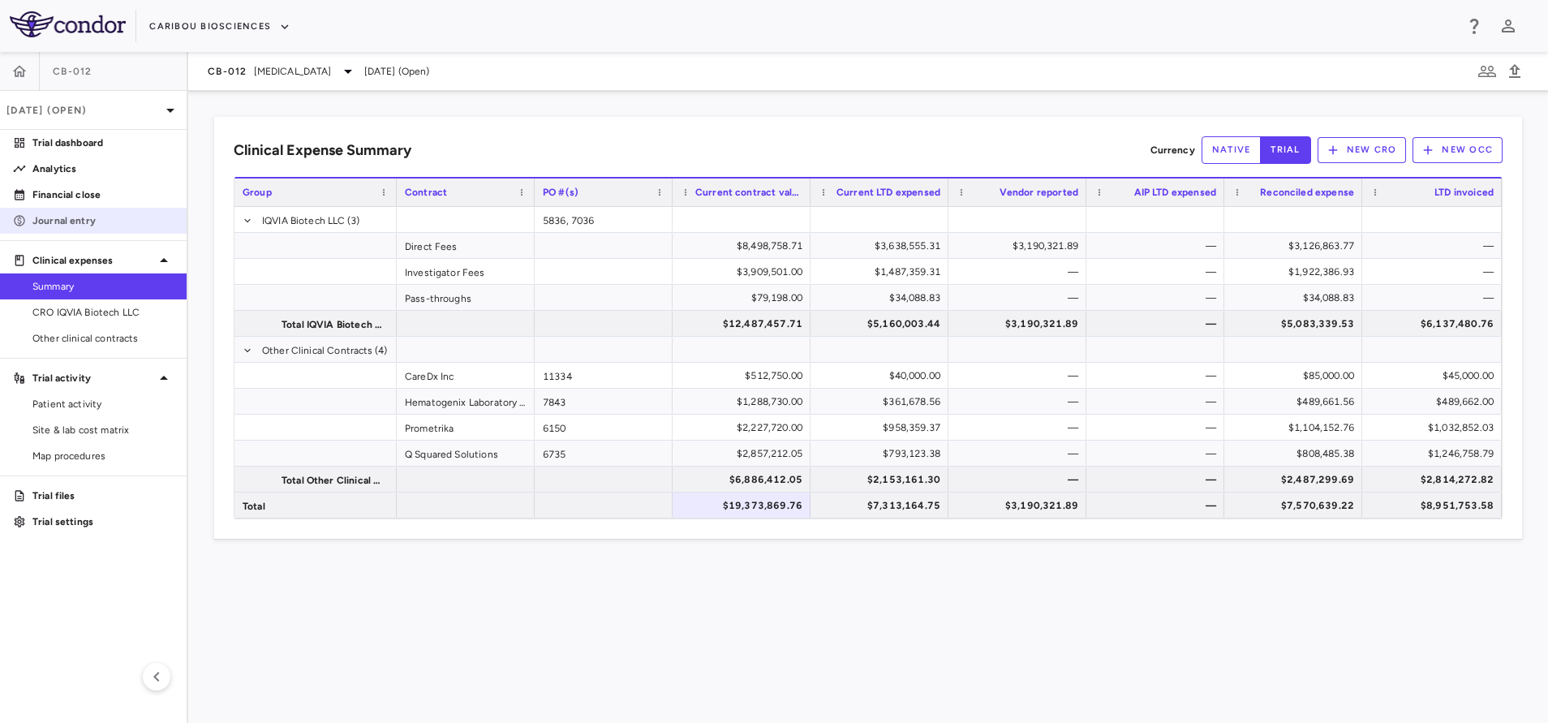
click at [108, 221] on p "Journal entry" at bounding box center [102, 220] width 141 height 15
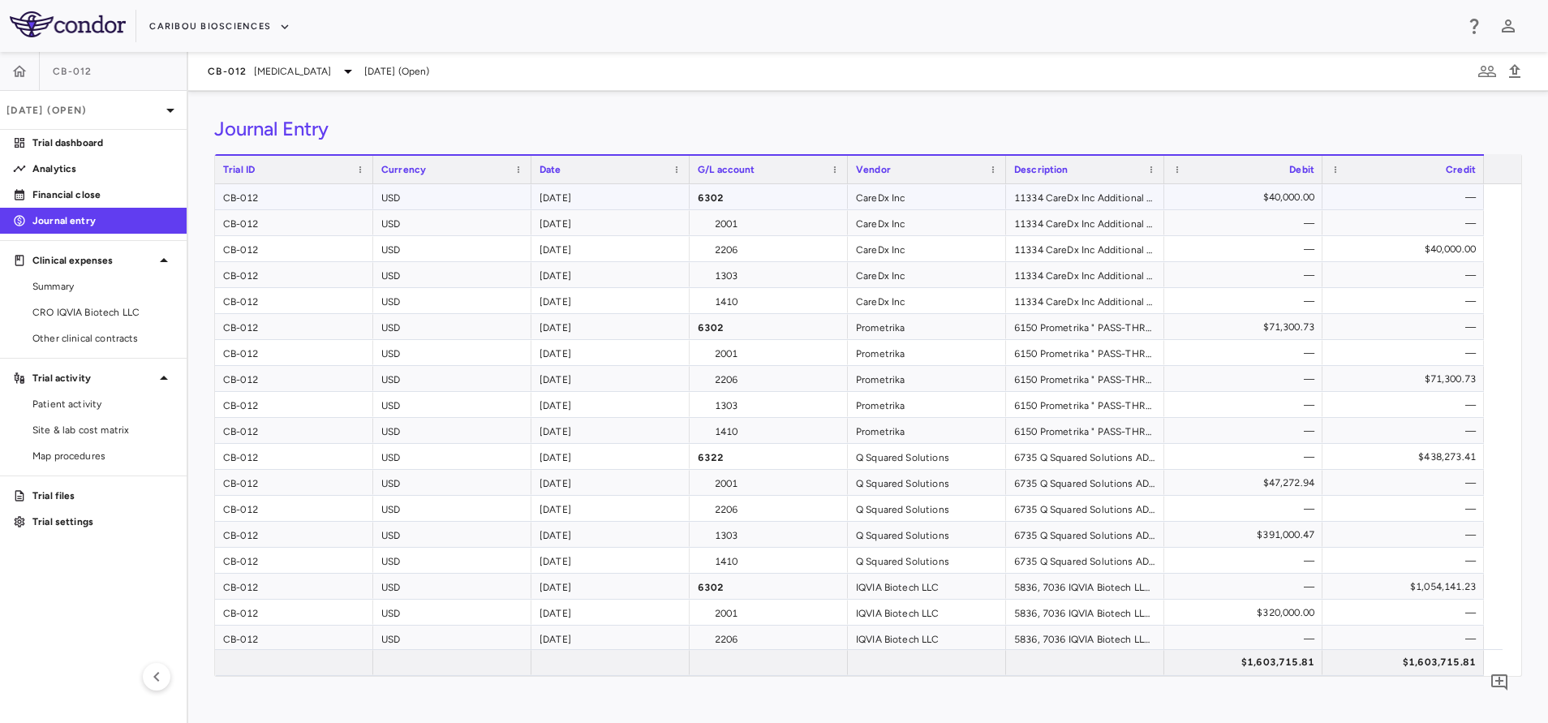
click at [1226, 194] on div "$40,000.00" at bounding box center [1246, 197] width 135 height 26
click at [1259, 320] on div "$71,300.73" at bounding box center [1246, 327] width 135 height 26
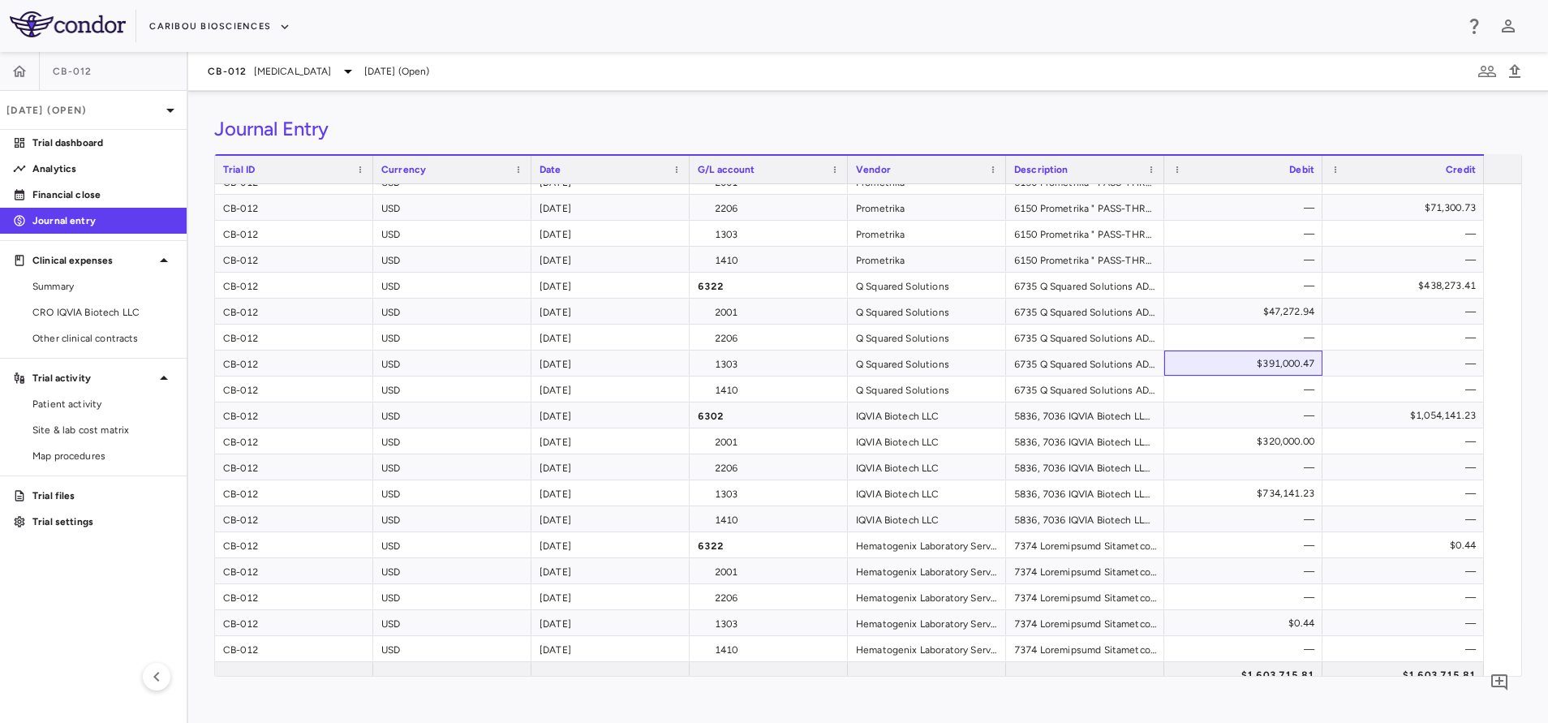
scroll to position [183, 0]
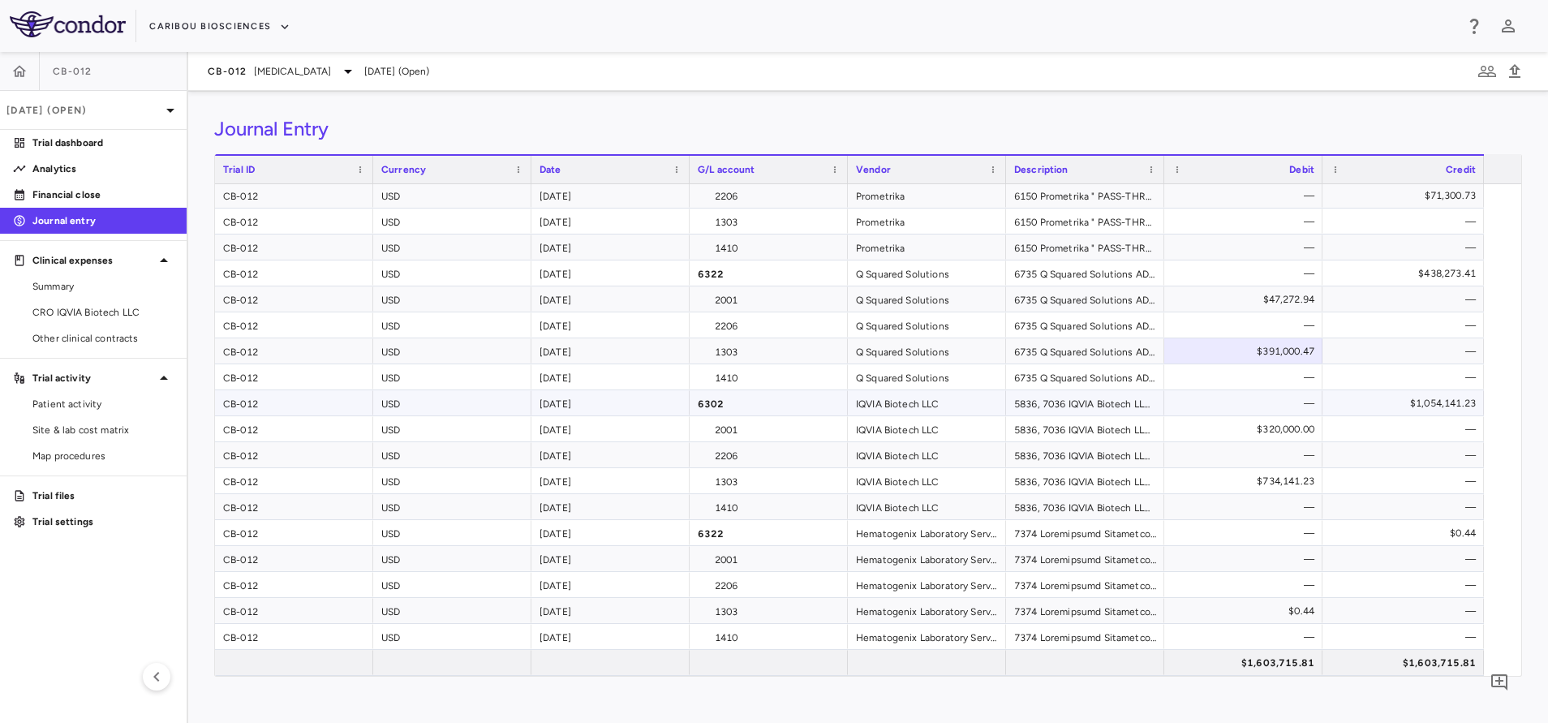
click at [918, 403] on div "IQVIA Biotech LLC" at bounding box center [927, 402] width 158 height 25
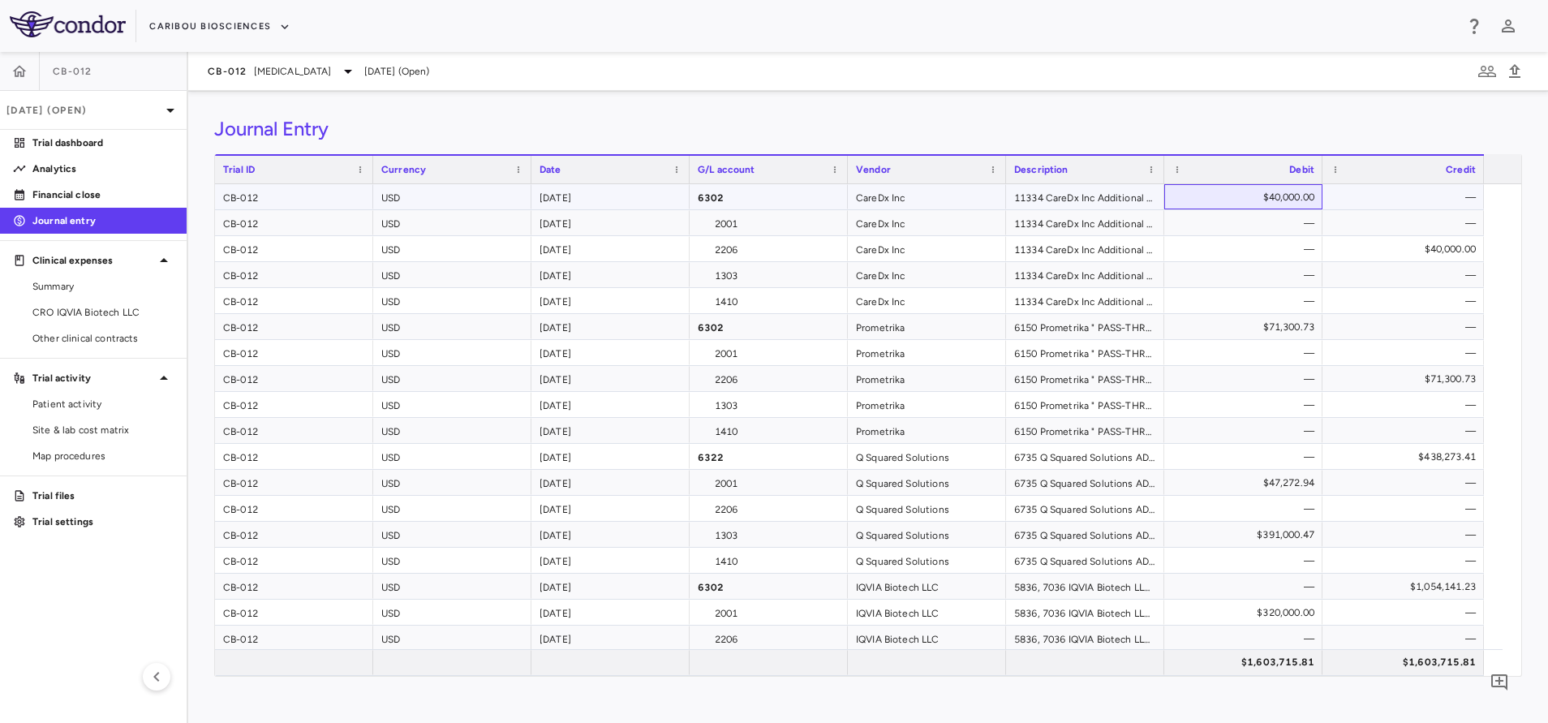
click at [1268, 196] on div "$40,000.00" at bounding box center [1246, 197] width 135 height 26
click at [1420, 455] on div "$438,273.41" at bounding box center [1406, 457] width 139 height 26
click at [1278, 482] on div "$47,272.94" at bounding box center [1246, 483] width 135 height 26
click at [1413, 596] on div "$1,054,141.23" at bounding box center [1406, 586] width 139 height 26
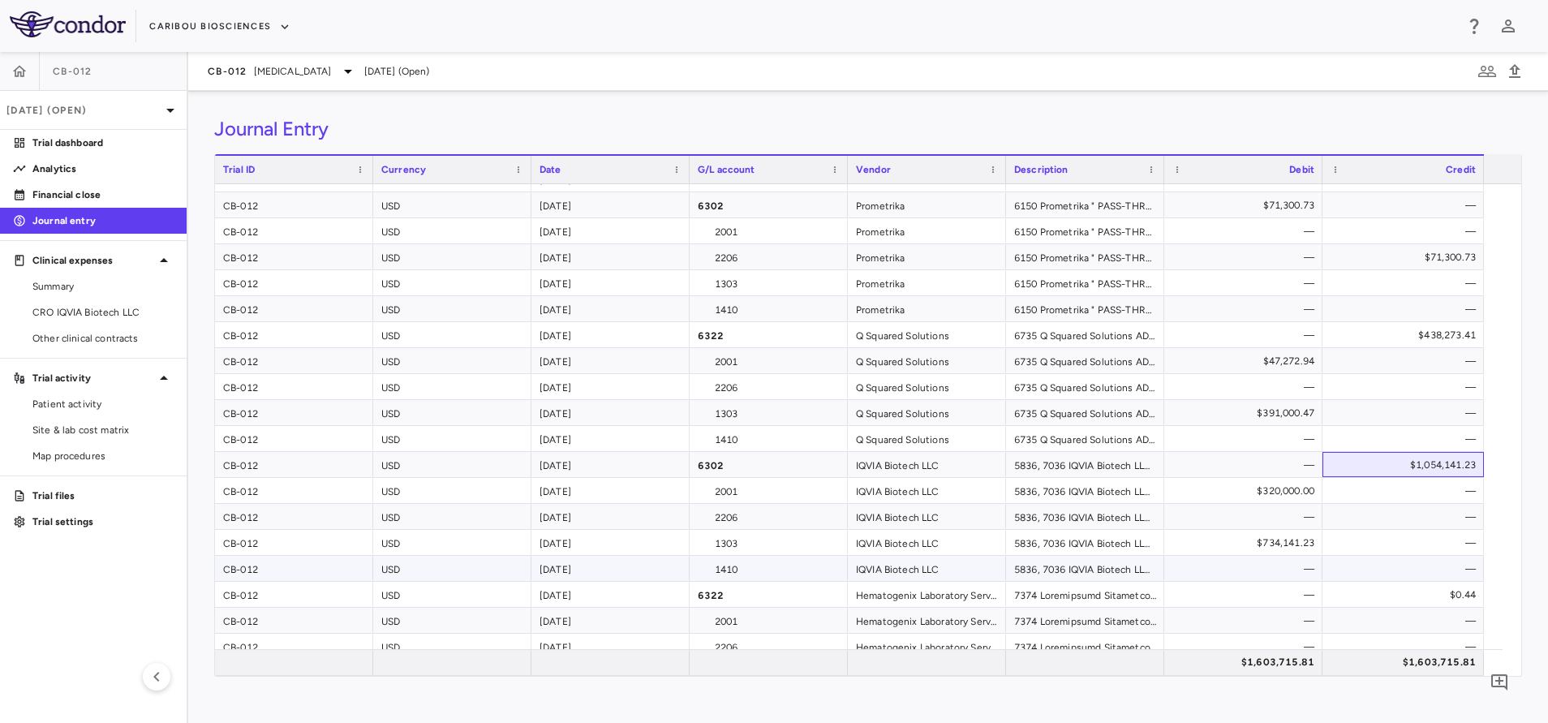
scroll to position [183, 0]
